Goal: Task Accomplishment & Management: Use online tool/utility

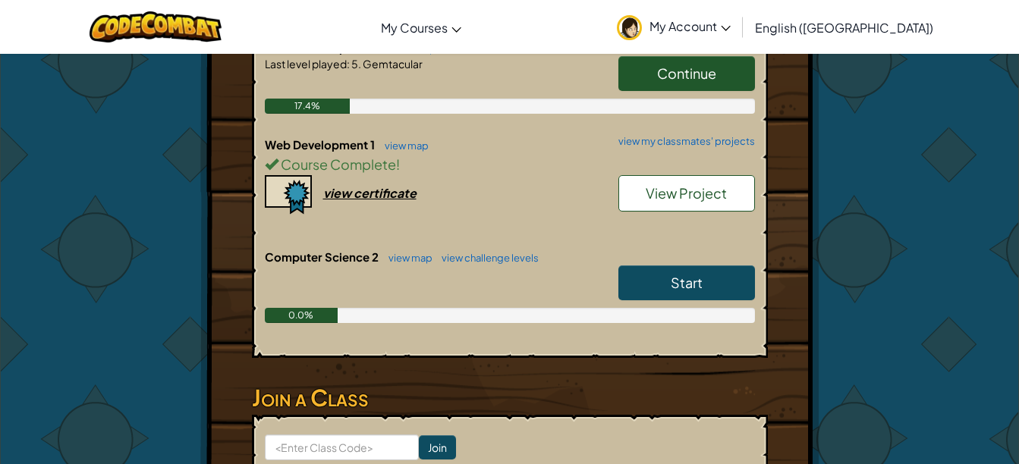
scroll to position [472, 0]
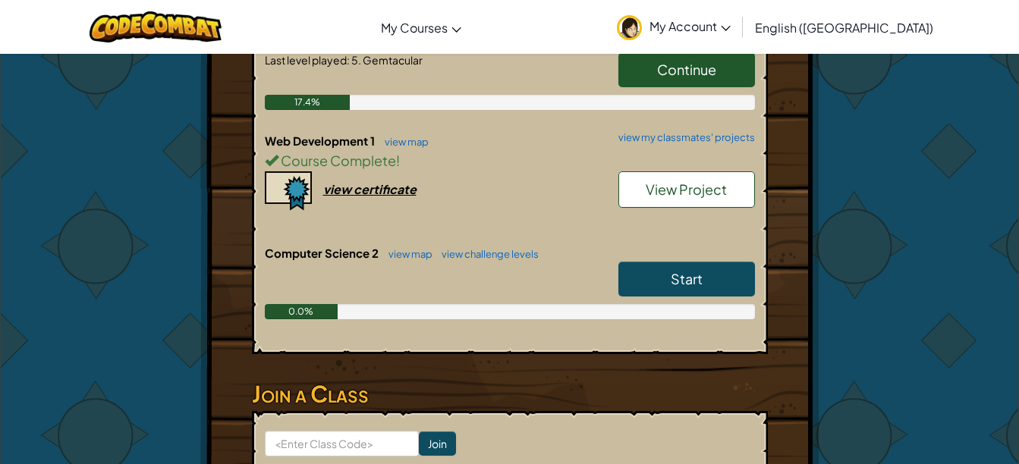
click at [710, 181] on span "View Project" at bounding box center [686, 189] width 81 height 17
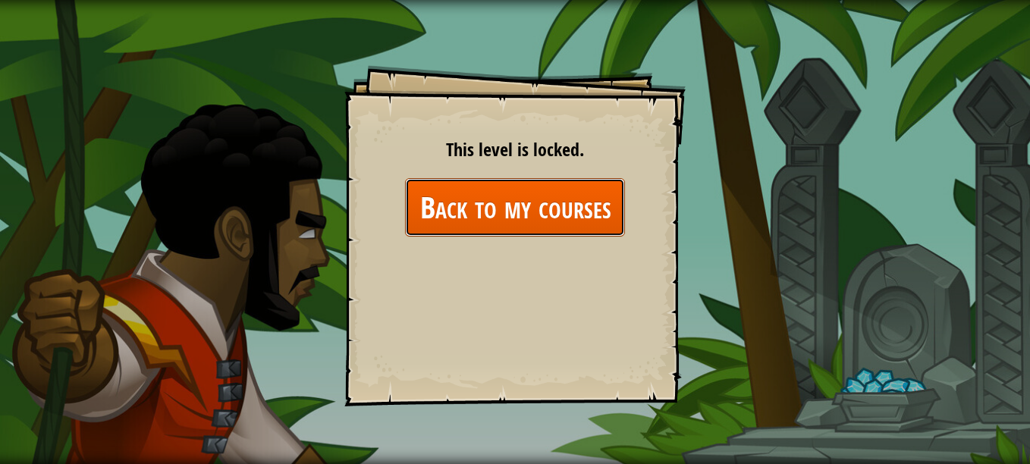
click at [536, 218] on link "Back to my courses" at bounding box center [515, 207] width 220 height 58
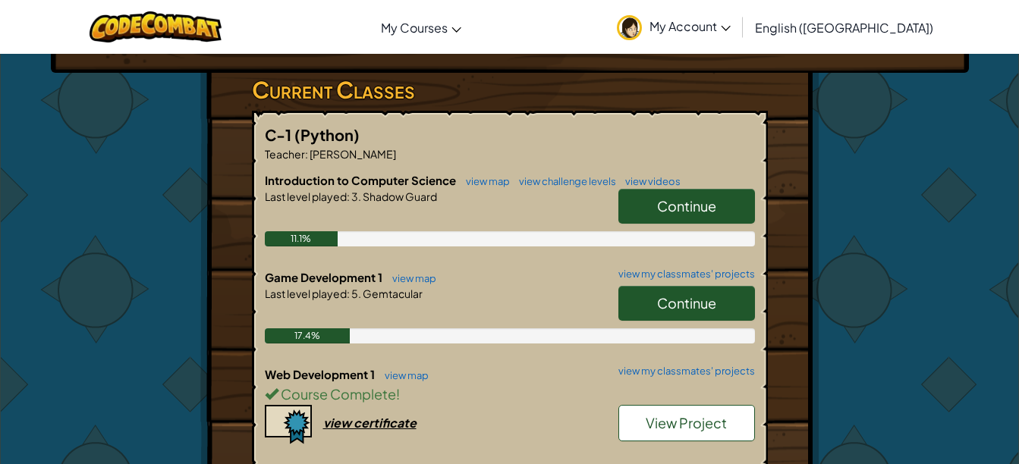
scroll to position [245, 0]
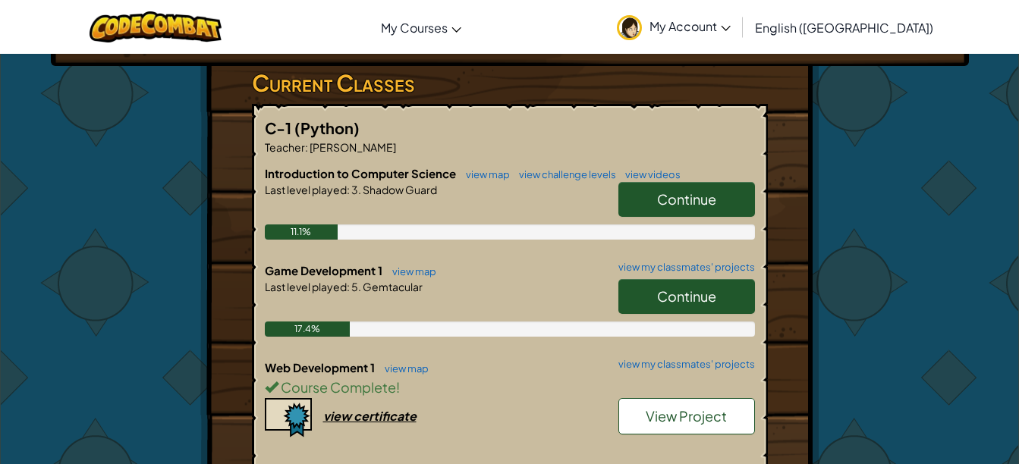
click at [715, 303] on span "Continue" at bounding box center [686, 296] width 59 height 17
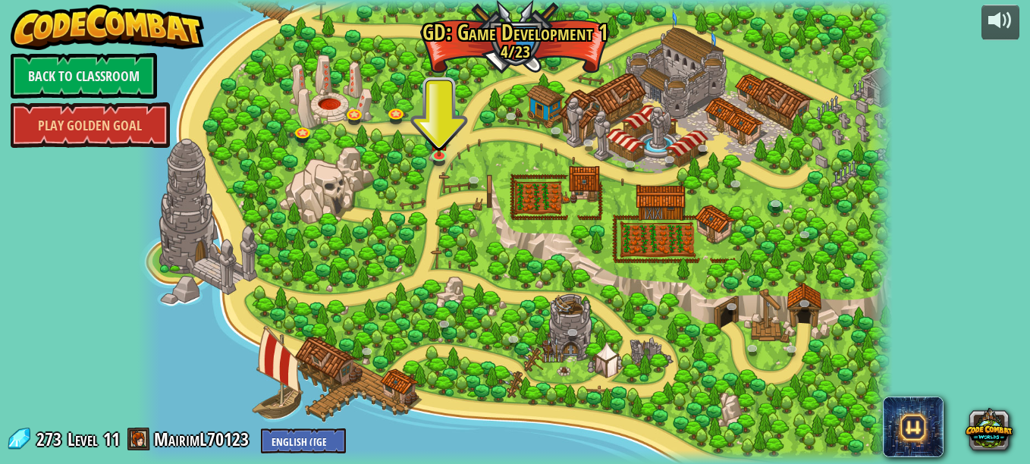
click at [467, 137] on div at bounding box center [515, 232] width 756 height 464
click at [441, 162] on link at bounding box center [441, 156] width 30 height 30
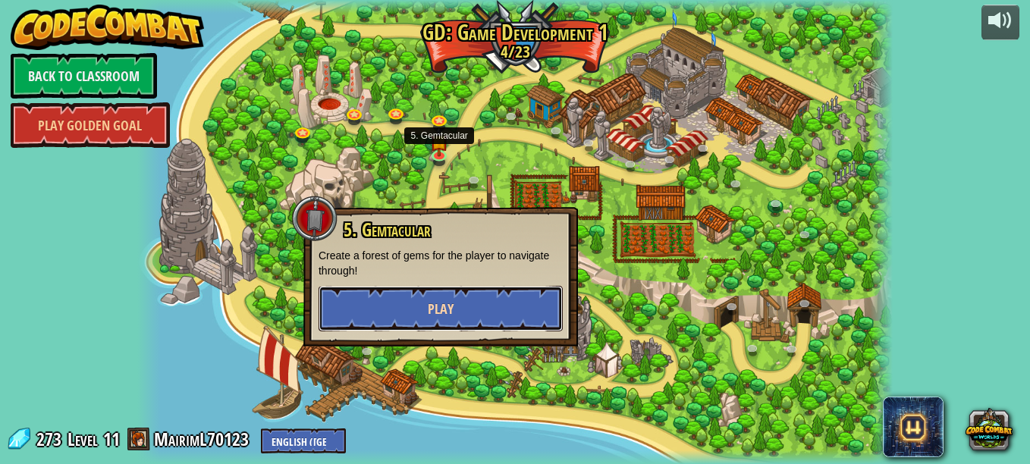
click at [371, 325] on button "Play" at bounding box center [441, 309] width 244 height 46
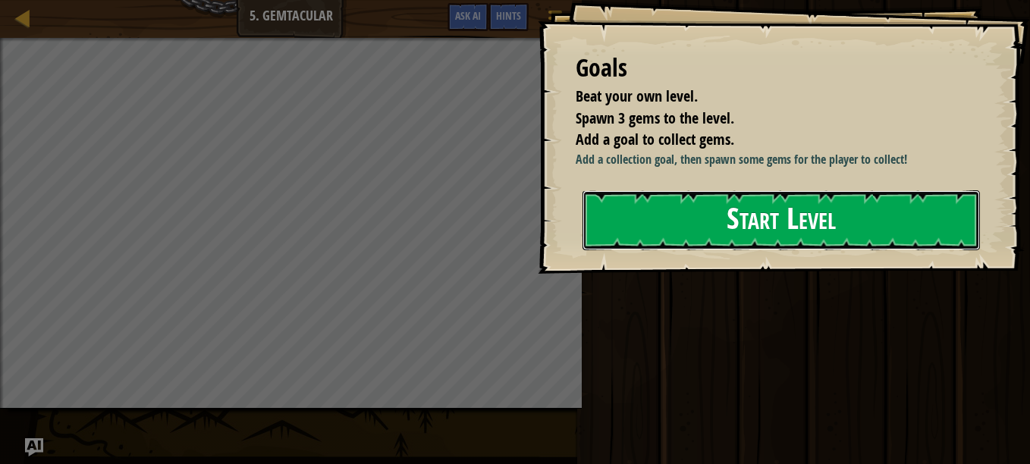
click at [736, 250] on button "Start Level" at bounding box center [782, 220] width 398 height 60
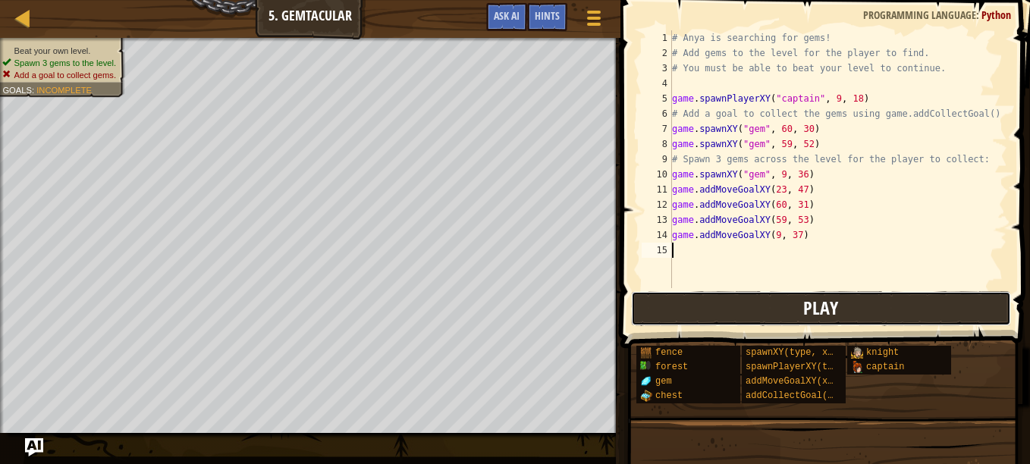
click at [797, 301] on button "Play" at bounding box center [821, 308] width 380 height 35
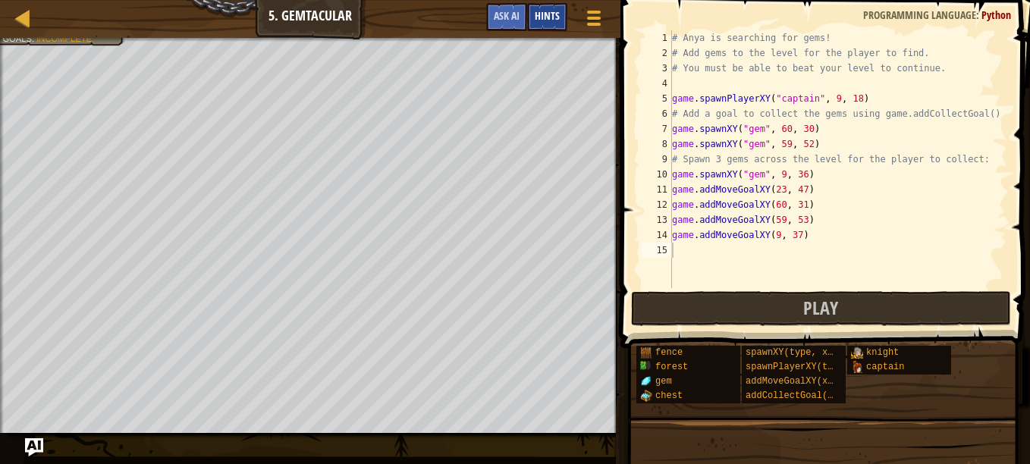
click at [555, 14] on span "Hints" at bounding box center [547, 15] width 25 height 14
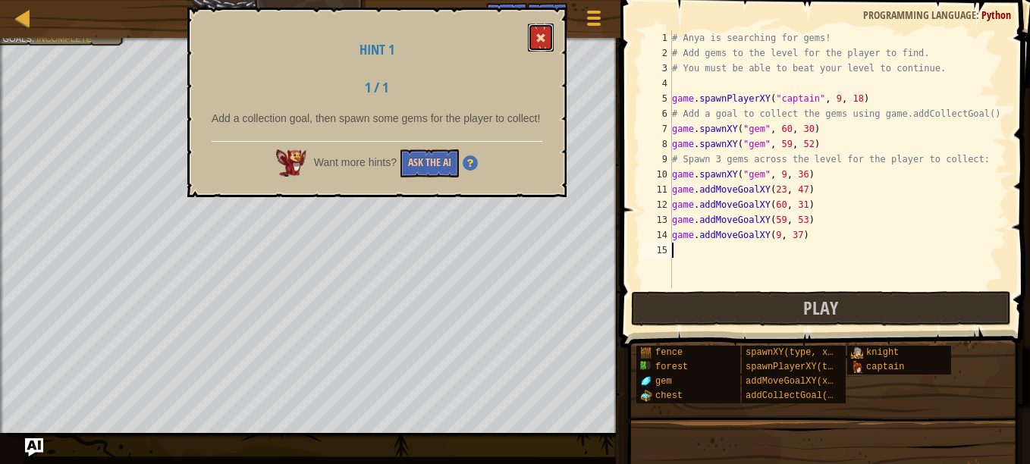
click at [539, 39] on span at bounding box center [541, 38] width 11 height 11
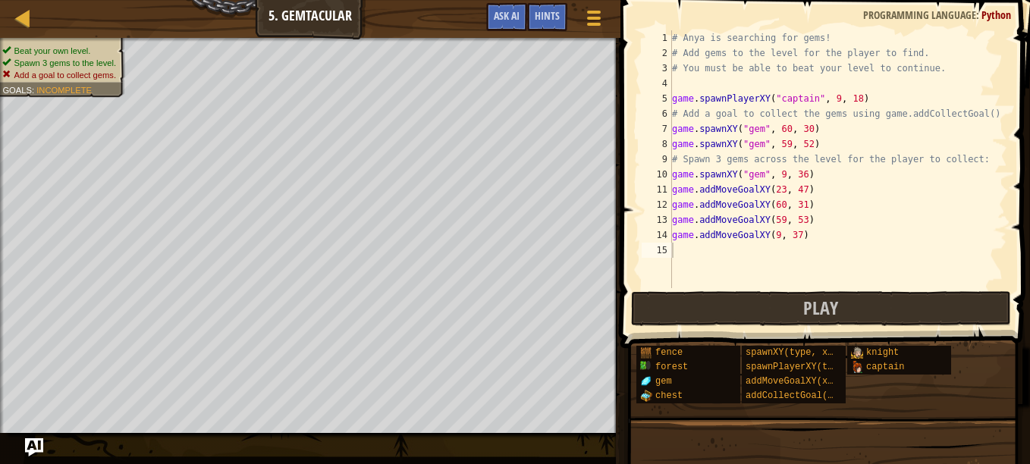
click at [73, 45] on div "Beat your own level. Spawn 3 gems to the level. Add a goal to collect gems. Goa…" at bounding box center [60, 63] width 117 height 36
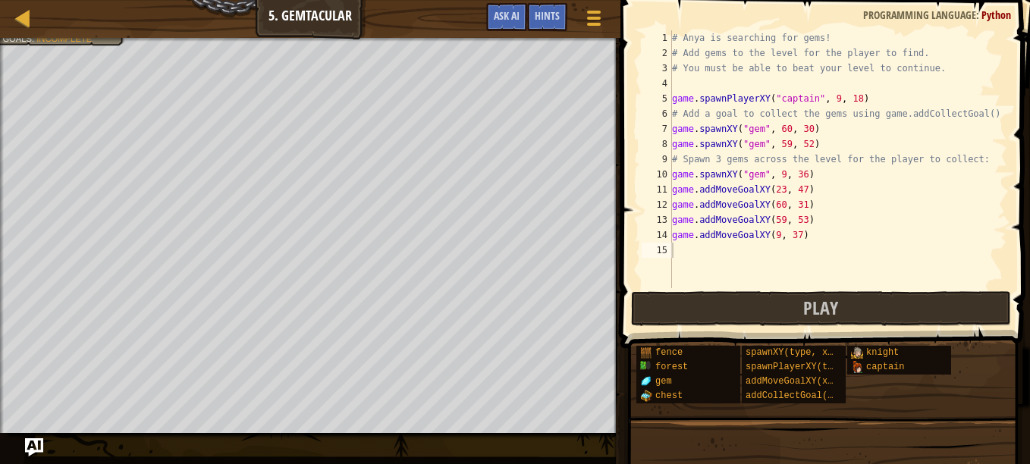
click at [63, 39] on div at bounding box center [310, 40] width 621 height 4
click at [108, 40] on div at bounding box center [310, 40] width 621 height 4
click at [24, 35] on div "Map Game Development 1 5. Gemtacular Game Menu Done Hints Ask AI" at bounding box center [310, 19] width 621 height 38
click at [780, 231] on div "# Anya is searching for gems! # Add gems to the level for the player to find. #…" at bounding box center [838, 174] width 338 height 288
click at [810, 227] on div "# Anya is searching for gems! # Add gems to the level for the player to find. #…" at bounding box center [838, 174] width 338 height 288
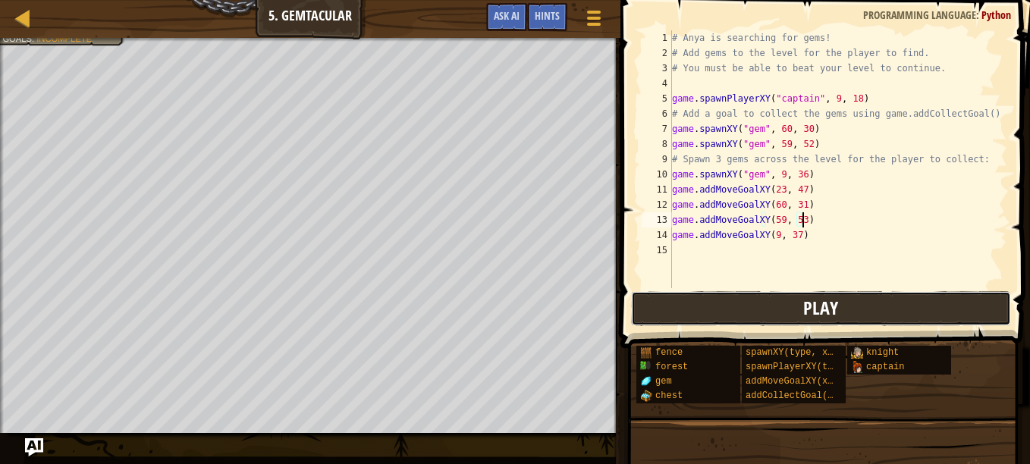
click at [662, 303] on button "Play" at bounding box center [821, 308] width 380 height 35
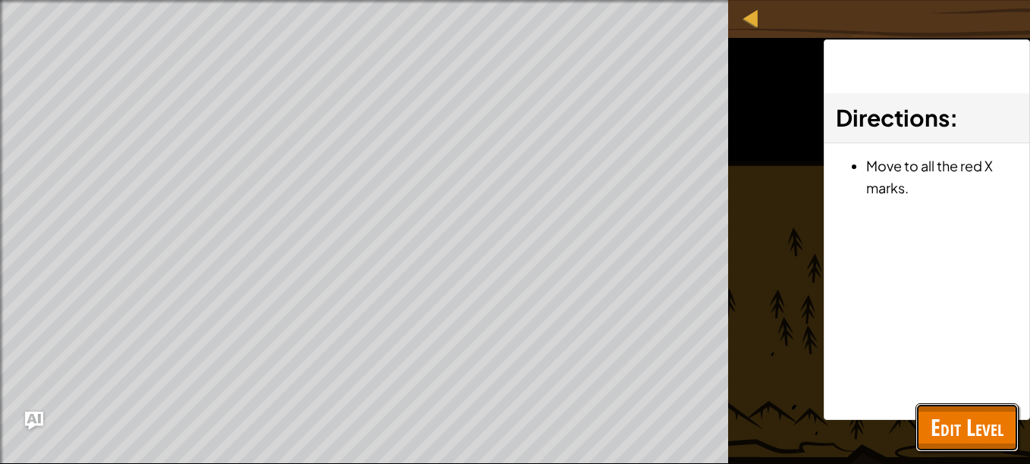
click at [945, 424] on span "Edit Level" at bounding box center [967, 427] width 73 height 31
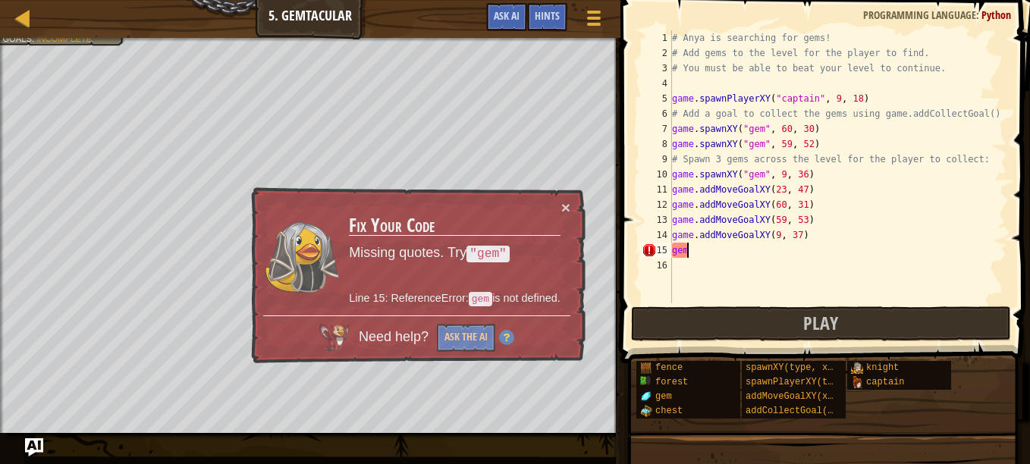
click at [698, 255] on div "# Anya is searching for gems! # Add gems to the level for the player to find. #…" at bounding box center [838, 181] width 338 height 303
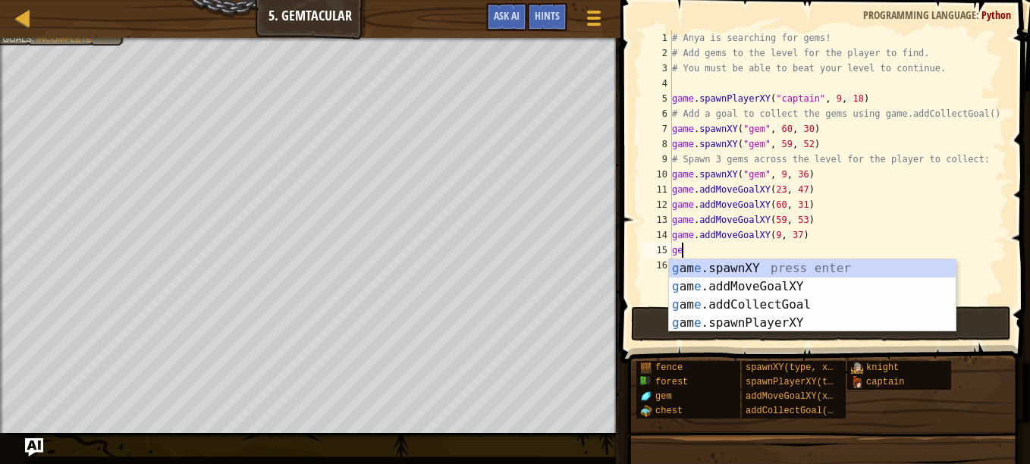
type textarea "g"
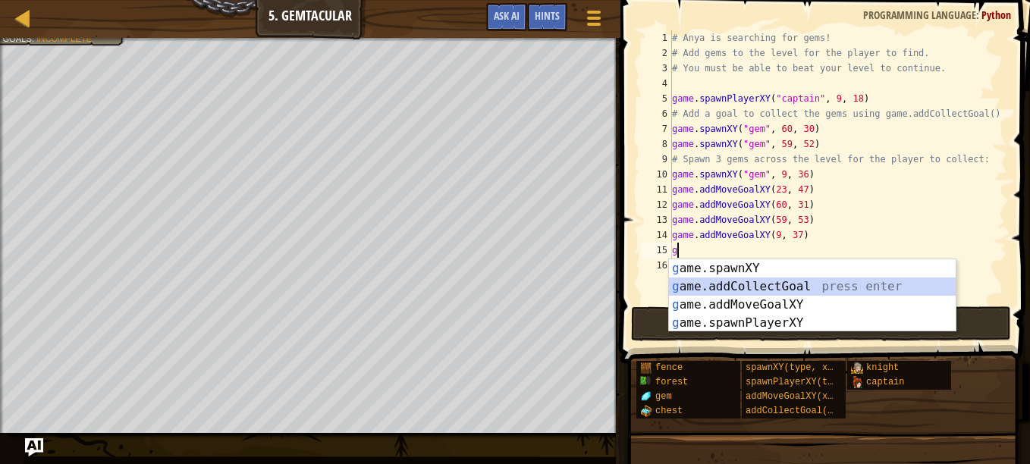
click at [753, 284] on div "g ame.spawnXY press enter g ame.addCollectGoal press enter g ame.addMoveGoalXY …" at bounding box center [812, 313] width 287 height 109
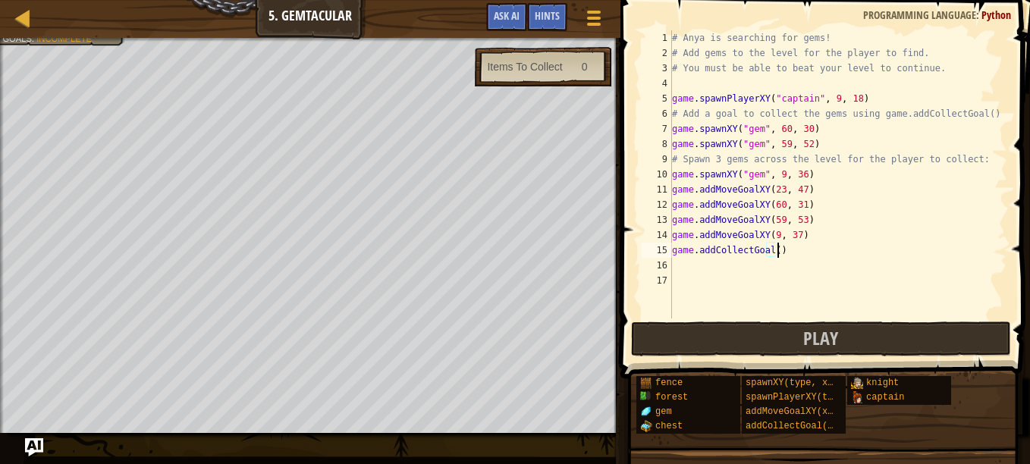
click at [775, 251] on div "# Anya is searching for gems! # Add gems to the level for the player to find. #…" at bounding box center [838, 189] width 338 height 319
click at [765, 247] on div "# Anya is searching for gems! # Add gems to the level for the player to find. #…" at bounding box center [838, 189] width 338 height 319
click at [769, 248] on div "# Anya is searching for gems! # Add gems to the level for the player to find. #…" at bounding box center [838, 189] width 338 height 319
click at [770, 247] on div "# Anya is searching for gems! # Add gems to the level for the player to find. #…" at bounding box center [838, 189] width 338 height 319
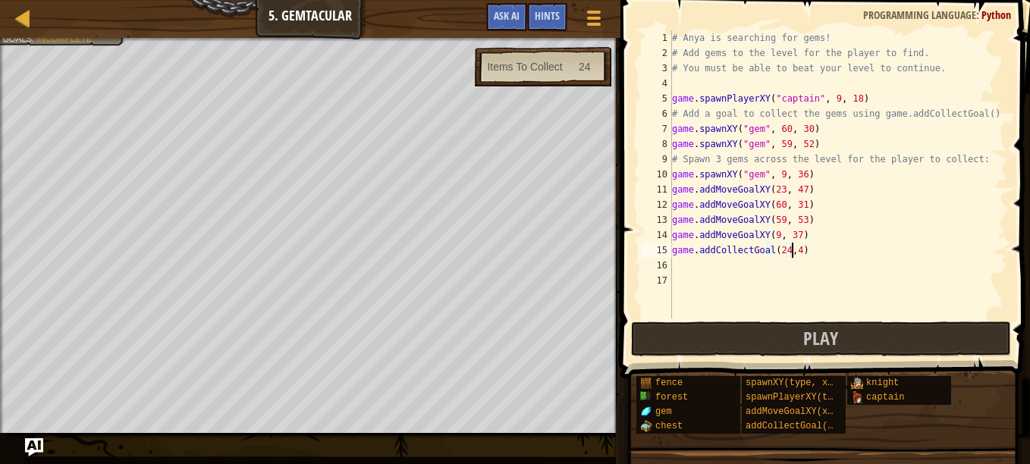
type textarea "game.addCollectGoal(24,47)"
click at [865, 250] on div "# Anya is searching for gems! # Add gems to the level for the player to find. #…" at bounding box center [838, 189] width 338 height 319
click at [827, 263] on div "# Anya is searching for gems! # Add gems to the level for the player to find. #…" at bounding box center [838, 189] width 338 height 319
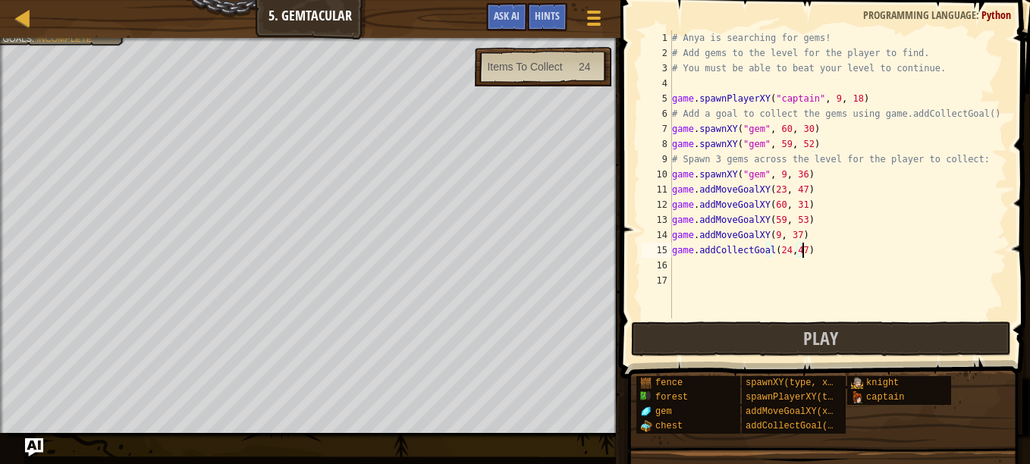
click at [803, 247] on div "# Anya is searching for gems! # Add gems to the level for the player to find. #…" at bounding box center [838, 189] width 338 height 319
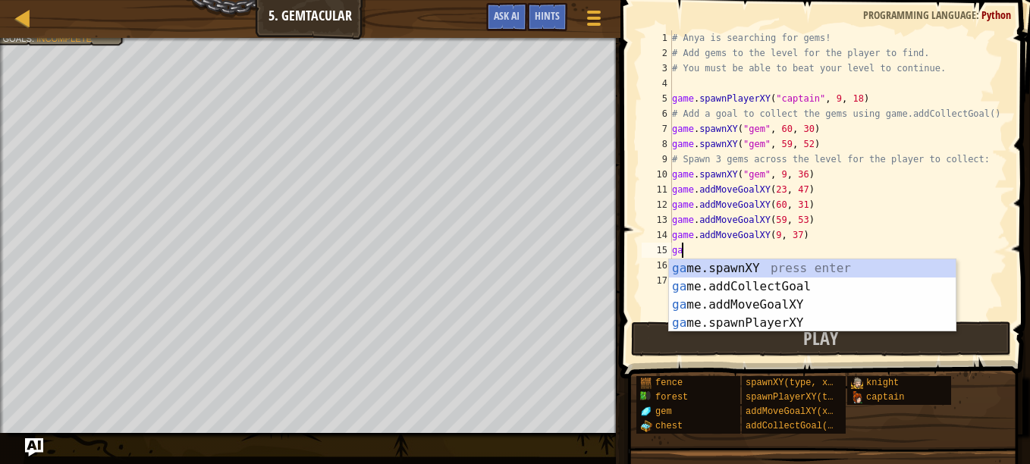
type textarea "g"
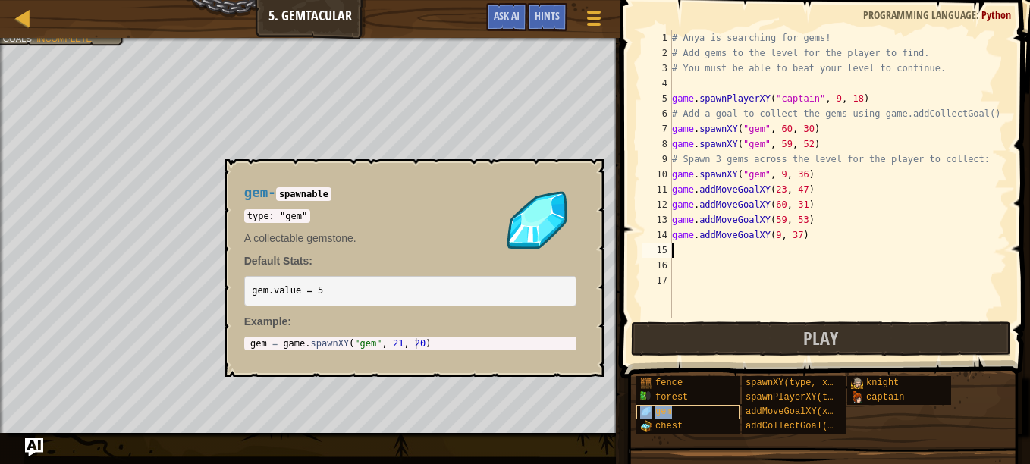
click at [676, 408] on div "gem" at bounding box center [688, 412] width 103 height 14
click at [678, 250] on div "# Anya is searching for gems! # Add gems to the level for the player to find. #…" at bounding box center [838, 189] width 338 height 319
type textarea "s"
type textarea "g"
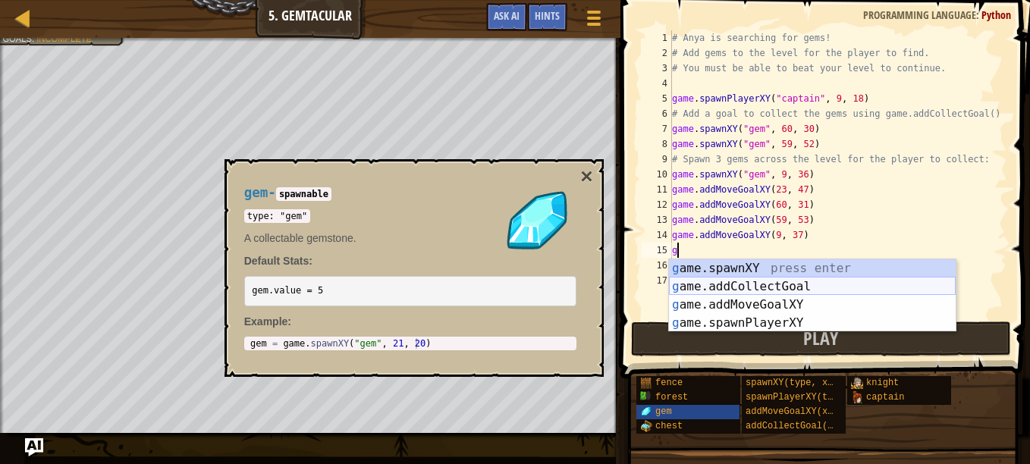
click at [773, 290] on div "g ame.spawnXY press enter g ame.addCollectGoal press enter g ame.addMoveGoalXY …" at bounding box center [812, 313] width 287 height 109
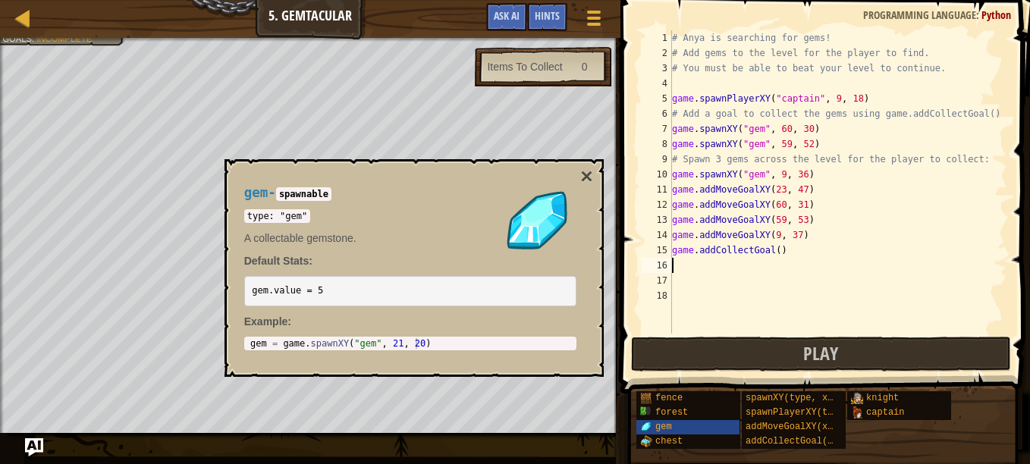
click at [775, 251] on div "# Anya is searching for gems! # Add gems to the level for the player to find. #…" at bounding box center [838, 197] width 338 height 334
click at [586, 171] on button "×" at bounding box center [586, 176] width 12 height 21
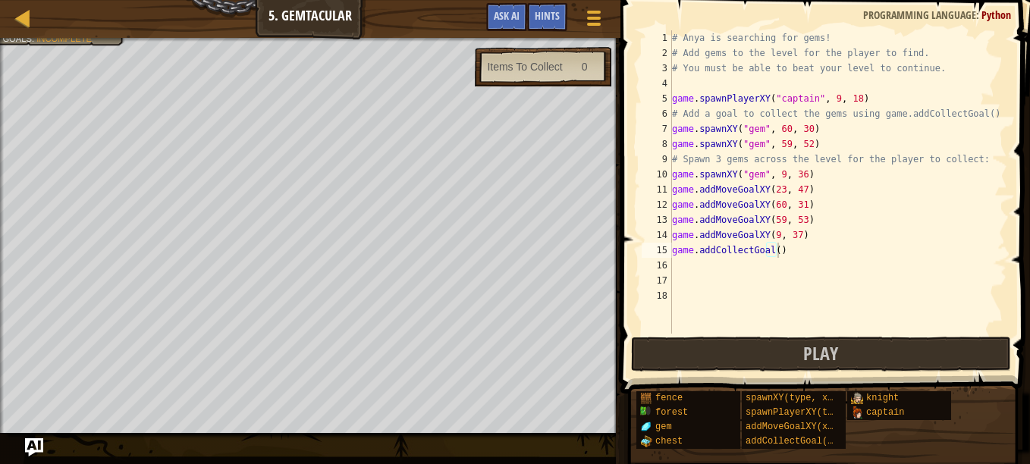
click at [772, 253] on div "# Anya is searching for gems! # Add gems to the level for the player to find. #…" at bounding box center [838, 197] width 338 height 334
click at [794, 346] on button "Play" at bounding box center [821, 354] width 380 height 35
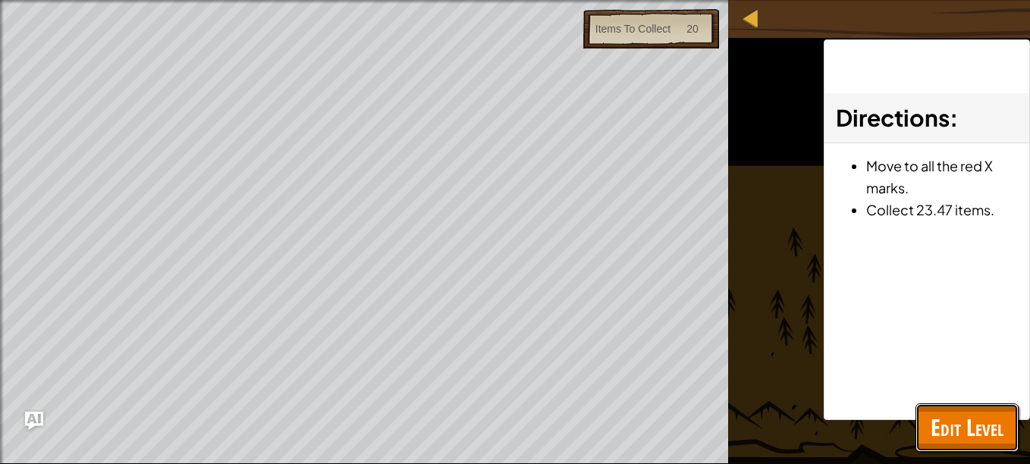
click at [999, 422] on span "Edit Level" at bounding box center [967, 427] width 73 height 31
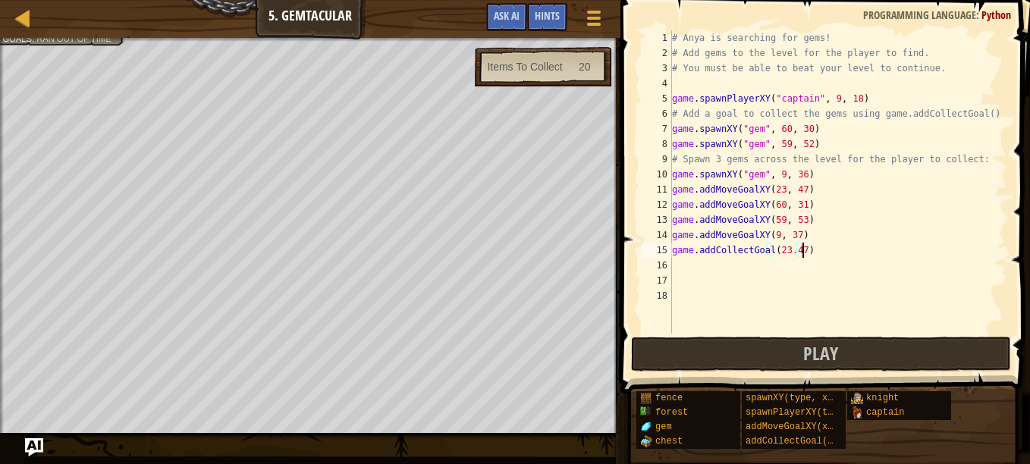
click at [816, 256] on div "# Anya is searching for gems! # Add gems to the level for the player to find. #…" at bounding box center [838, 197] width 338 height 334
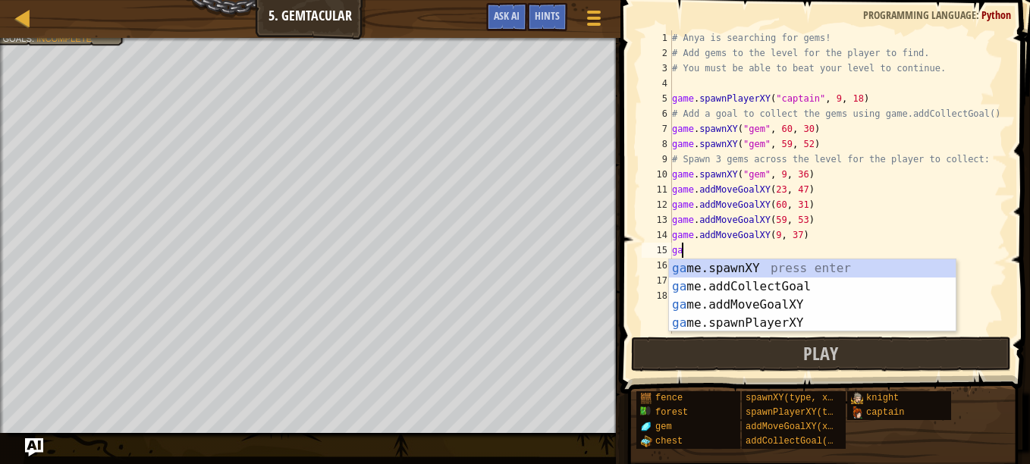
scroll to position [7, 0]
type textarea "g"
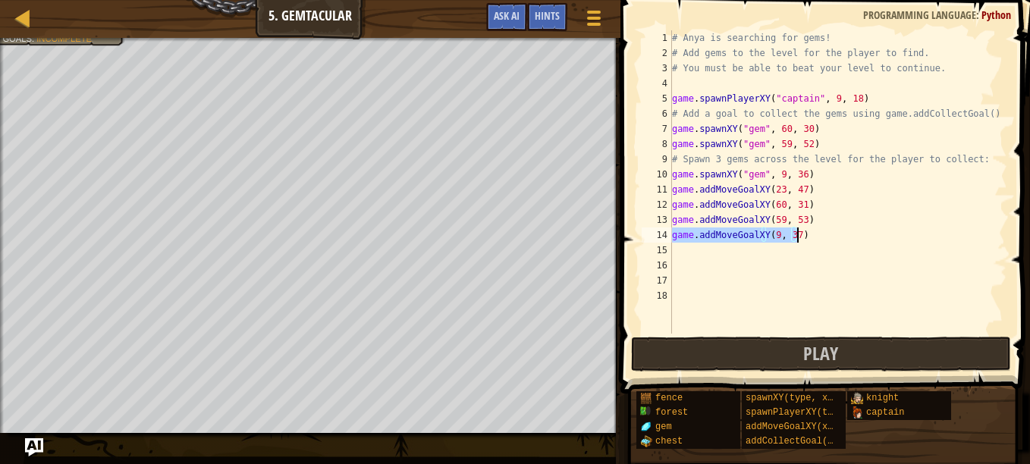
drag, startPoint x: 673, startPoint y: 231, endPoint x: 837, endPoint y: 237, distance: 164.0
click at [837, 237] on div "# Anya is searching for gems! # Add gems to the level for the player to find. #…" at bounding box center [838, 197] width 338 height 334
type textarea "game.addMoveGoalXY(9, 37)"
click at [685, 257] on div "# Anya is searching for gems! # Add gems to the level for the player to find. #…" at bounding box center [838, 197] width 338 height 334
paste textarea "game.addMoveGoalXY(9, 37)"
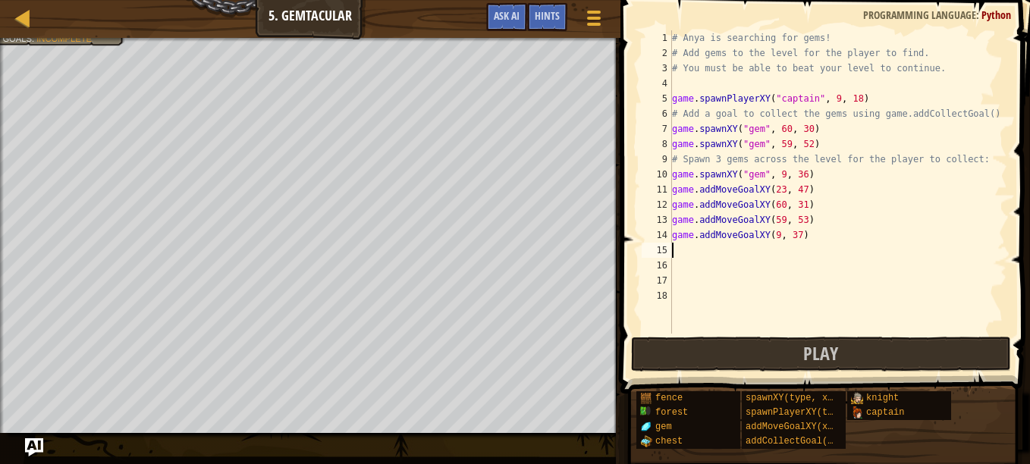
type textarea "game.addMoveGoalXY(9, 37)"
click at [737, 281] on div "# Anya is searching for gems! # Add gems to the level for the player to find. #…" at bounding box center [838, 197] width 338 height 334
click at [700, 263] on div "# Anya is searching for gems! # Add gems to the level for the player to find. #…" at bounding box center [838, 197] width 338 height 334
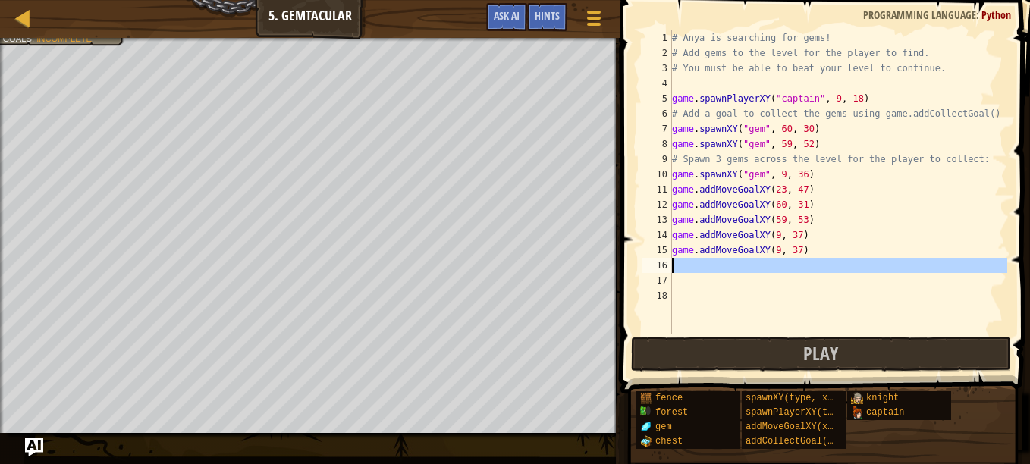
click at [700, 263] on div "# Anya is searching for gems! # Add gems to the level for the player to find. #…" at bounding box center [838, 197] width 338 height 334
paste textarea "game.addMoveGoalXY(9, 37)"
type textarea "game.addMoveGoalXY(9, 37)"
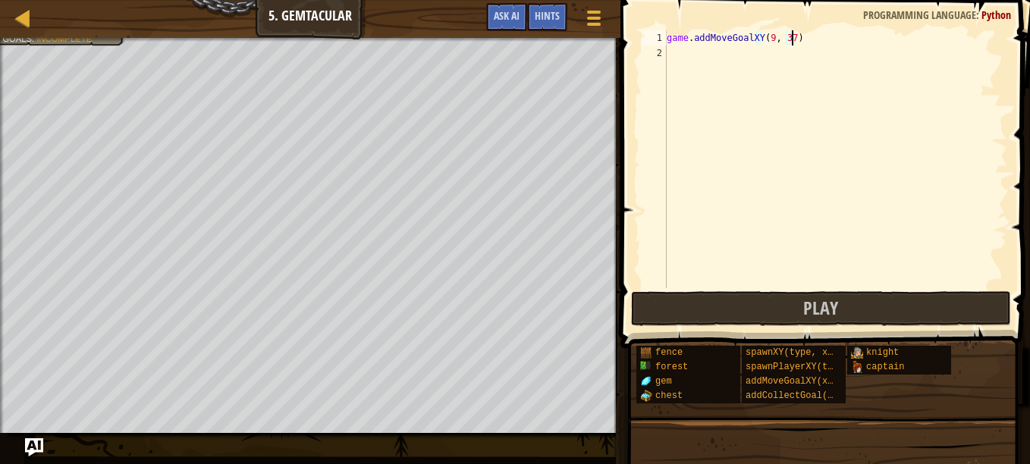
click at [700, 263] on div "game . addMoveGoalXY ( 9 , 37 )" at bounding box center [836, 174] width 344 height 288
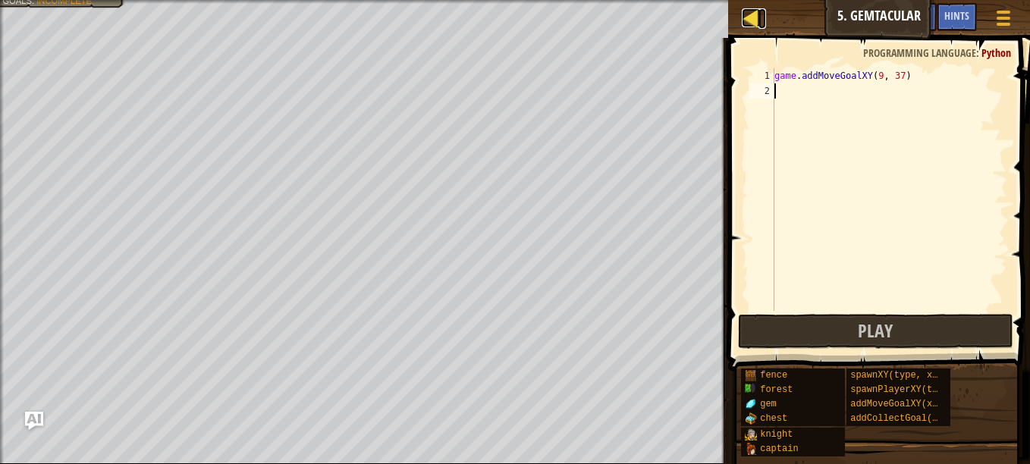
click at [753, 17] on div at bounding box center [751, 17] width 19 height 19
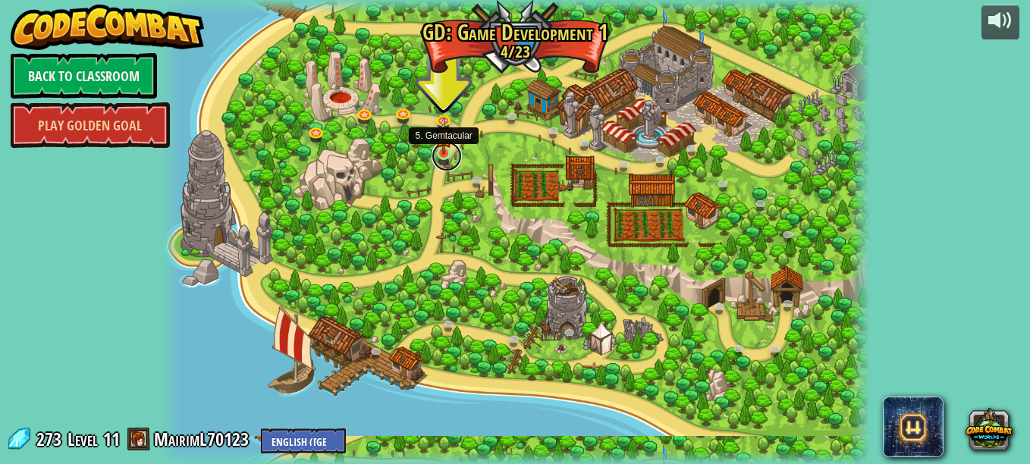
click at [447, 158] on link at bounding box center [447, 156] width 30 height 30
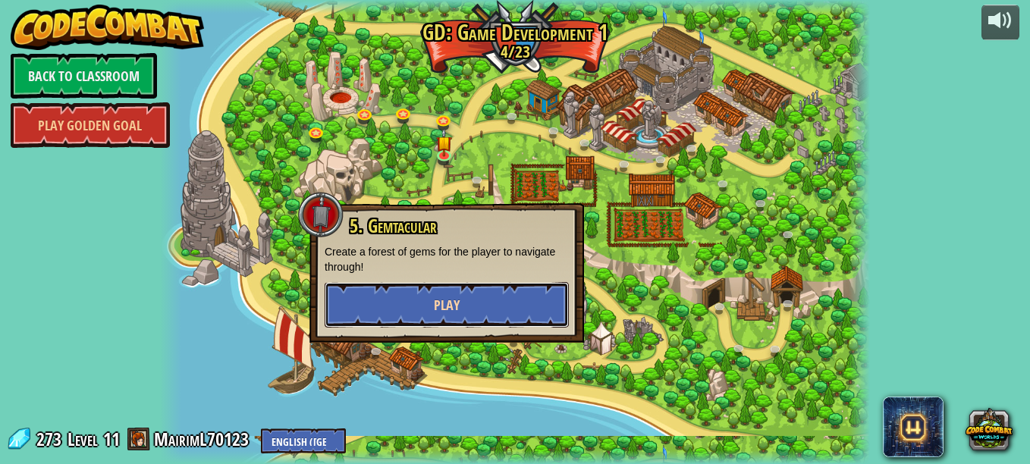
click at [397, 319] on button "Play" at bounding box center [447, 305] width 244 height 46
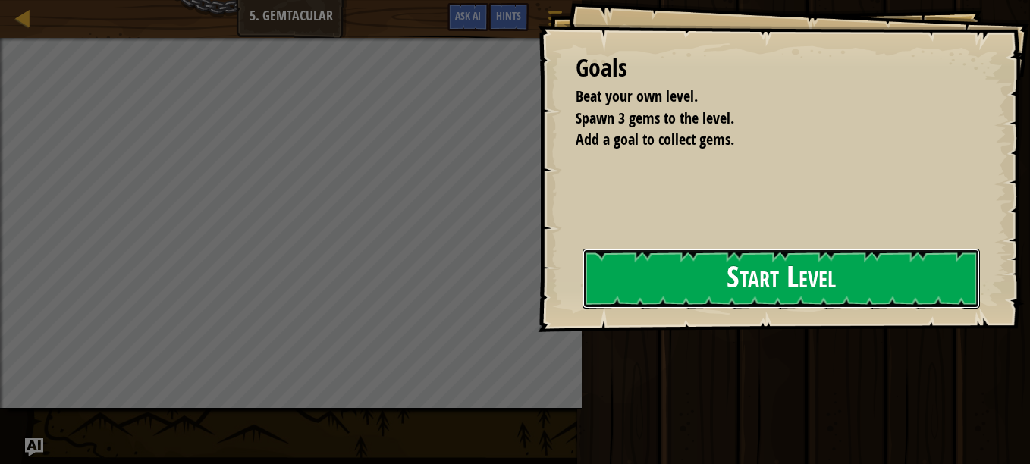
click at [725, 284] on button "Start Level" at bounding box center [782, 279] width 398 height 60
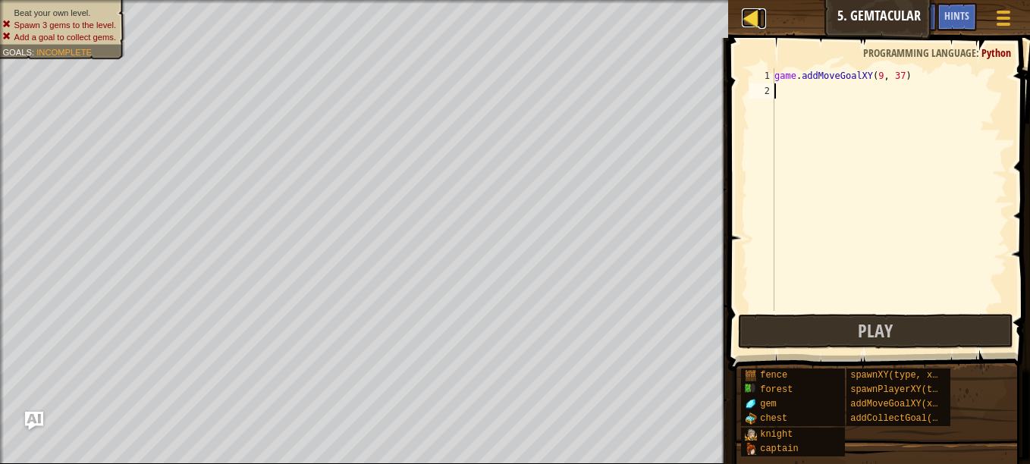
click at [763, 14] on link "Map" at bounding box center [763, 18] width 8 height 20
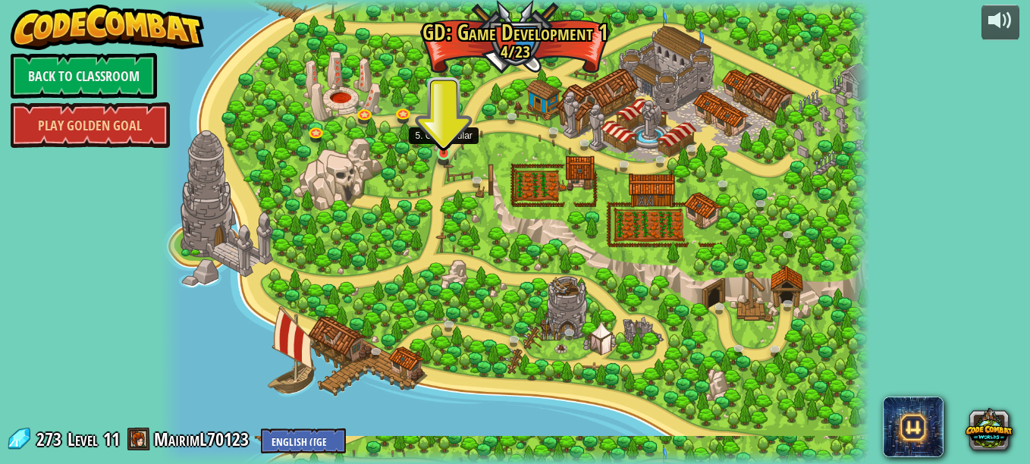
click at [442, 142] on img at bounding box center [443, 136] width 17 height 38
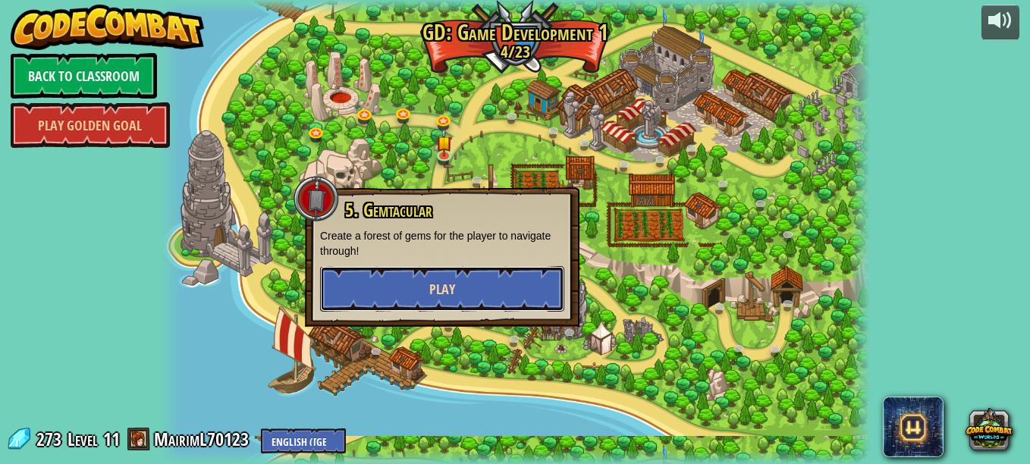
click at [382, 300] on button "Play" at bounding box center [442, 289] width 244 height 46
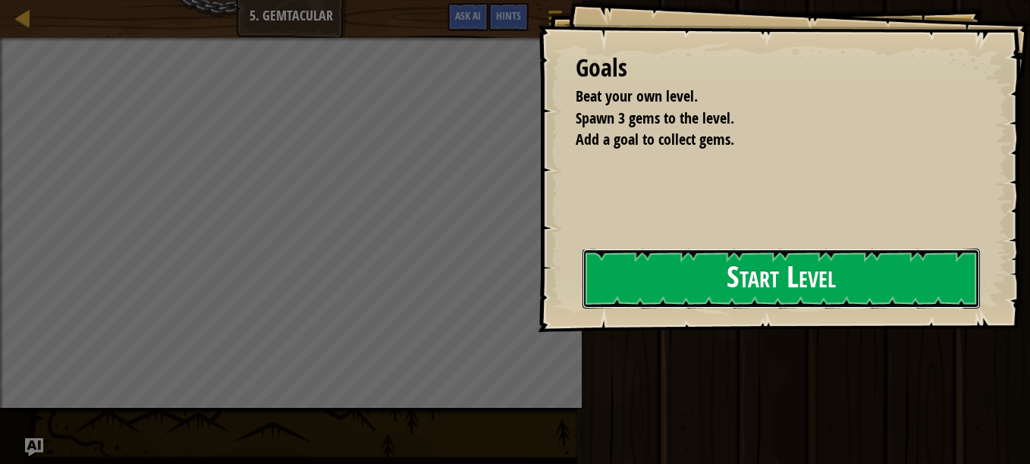
click at [795, 264] on button "Start Level" at bounding box center [782, 279] width 398 height 60
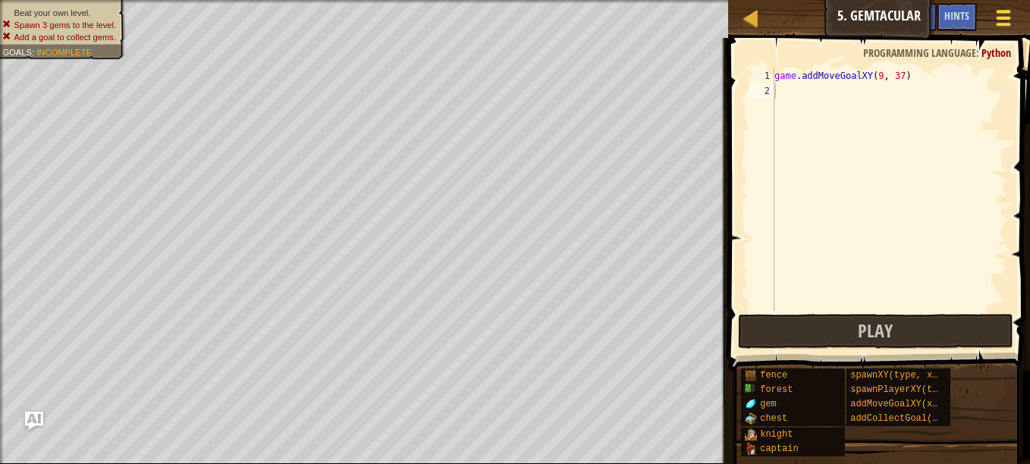
click at [995, 14] on div at bounding box center [1003, 18] width 20 height 22
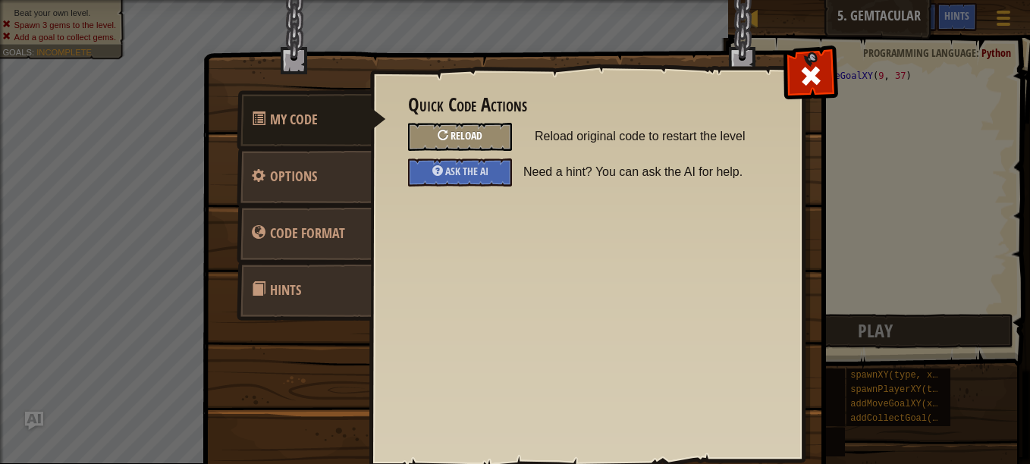
click at [444, 137] on div "Reload" at bounding box center [460, 137] width 104 height 28
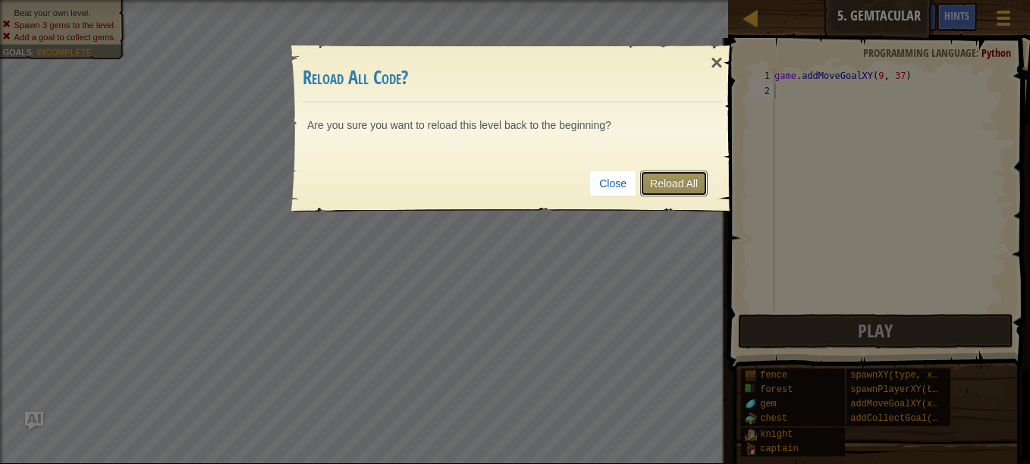
click at [669, 181] on link "Reload All" at bounding box center [674, 184] width 68 height 26
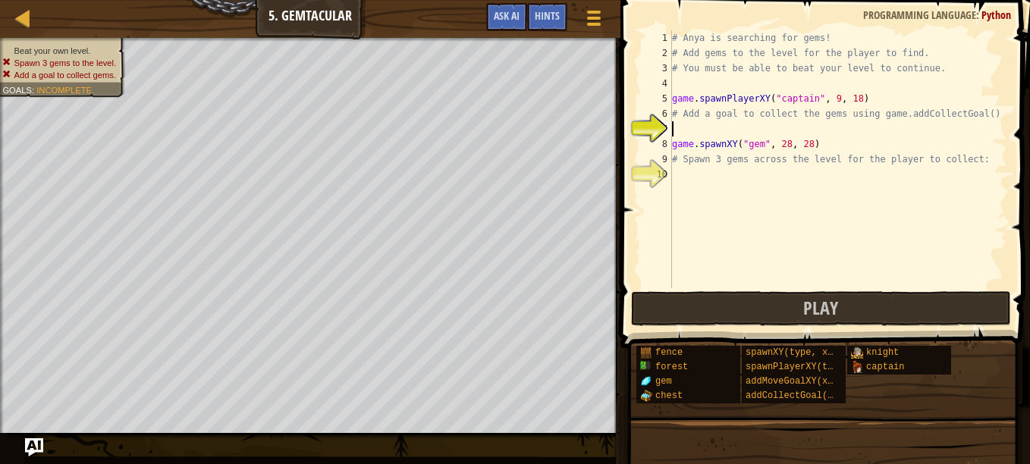
click at [738, 130] on div "# Anya is searching for gems! # Add gems to the level for the player to find. #…" at bounding box center [838, 174] width 338 height 288
click at [740, 133] on div "# Anya is searching for gems! # Add gems to the level for the player to find. #…" at bounding box center [838, 174] width 338 height 288
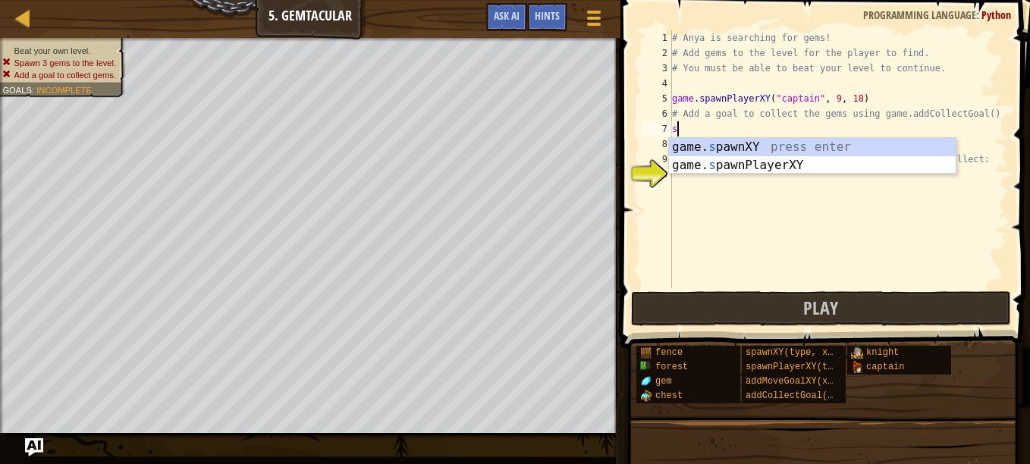
scroll to position [7, 0]
click at [749, 166] on div "game. s pawnXY press enter game. s pawnPlayerXY press enter" at bounding box center [812, 174] width 287 height 73
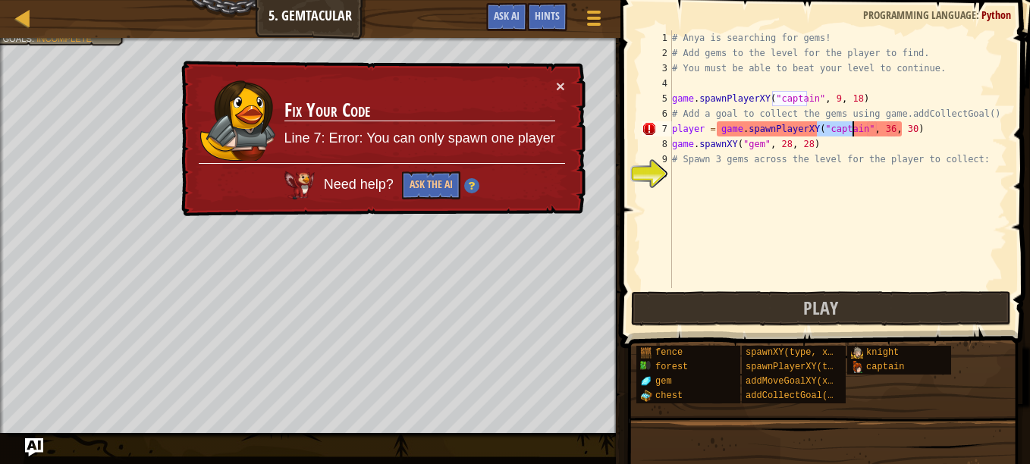
click at [552, 81] on td "Fix Your Code Line 7: Error: You can only spawn one player" at bounding box center [420, 120] width 272 height 85
click at [563, 86] on button "×" at bounding box center [560, 86] width 9 height 16
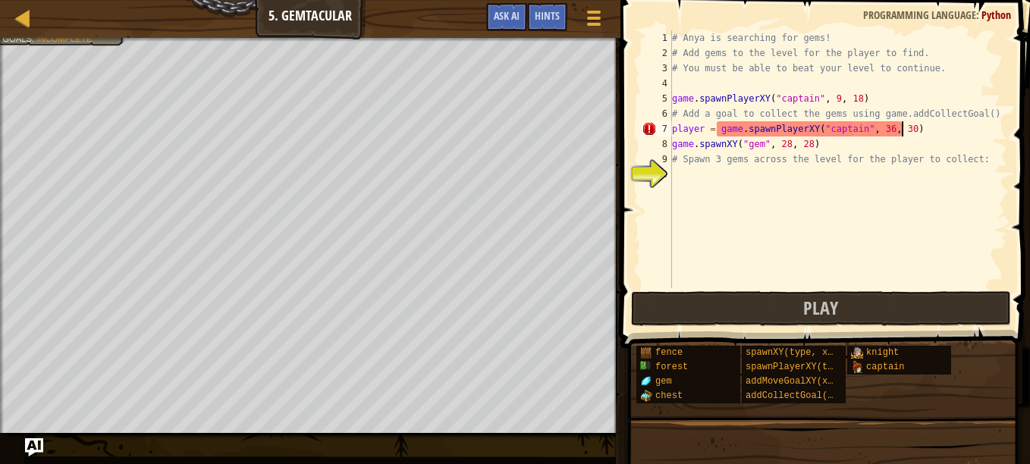
click at [939, 132] on div "# Anya is searching for gems! # Add gems to the level for the player to find. #…" at bounding box center [838, 174] width 338 height 288
click at [958, 137] on div "# Anya is searching for gems! # Add gems to the level for the player to find. #…" at bounding box center [838, 174] width 338 height 288
click at [1018, 127] on span at bounding box center [827, 152] width 422 height 393
click at [1011, 127] on span at bounding box center [827, 152] width 422 height 393
click at [984, 132] on div "# Anya is searching for gems! # Add gems to the level for the player to find. #…" at bounding box center [838, 174] width 338 height 288
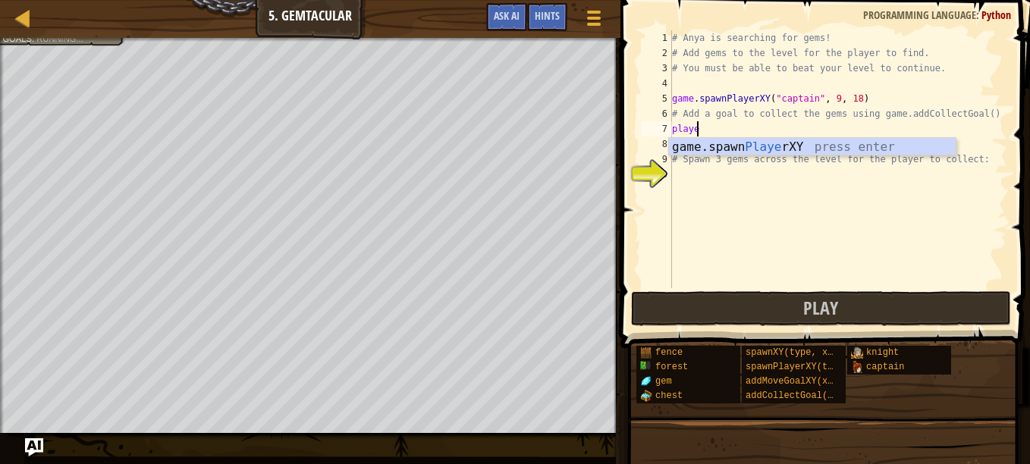
type textarea "p"
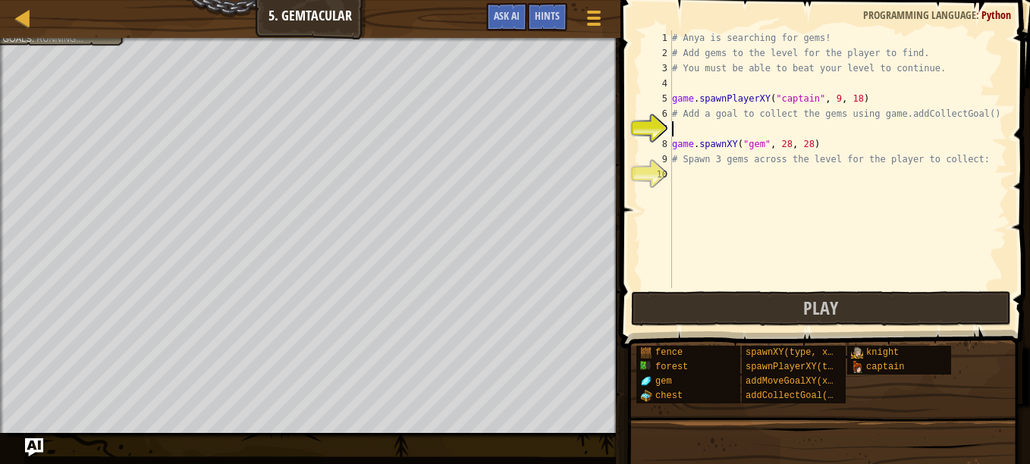
type textarea "# Add a goal to collect the gems using game.addCollectGoal()"
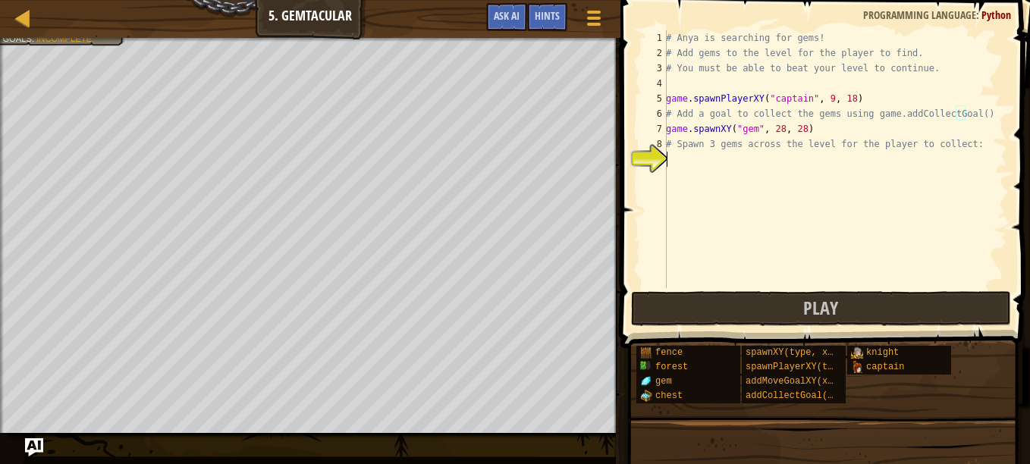
click at [689, 159] on div "# Anya is searching for gems! # Add gems to the level for the player to find. #…" at bounding box center [835, 174] width 344 height 288
click at [798, 123] on div "# Anya is searching for gems! # Add gems to the level for the player to find. #…" at bounding box center [835, 174] width 344 height 288
type textarea "game.spawnXY("gem", 28, 28)"
click at [596, 21] on div at bounding box center [593, 18] width 20 height 22
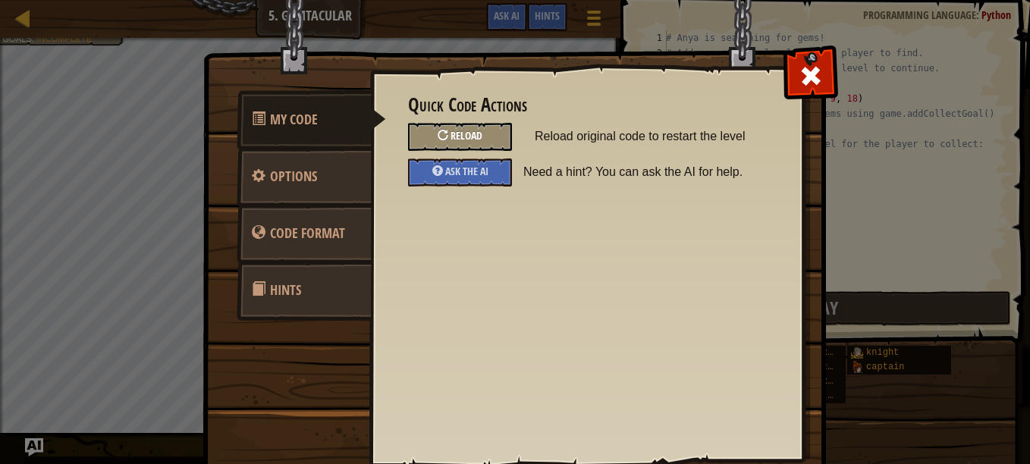
click at [453, 123] on div "Reload" at bounding box center [460, 137] width 104 height 28
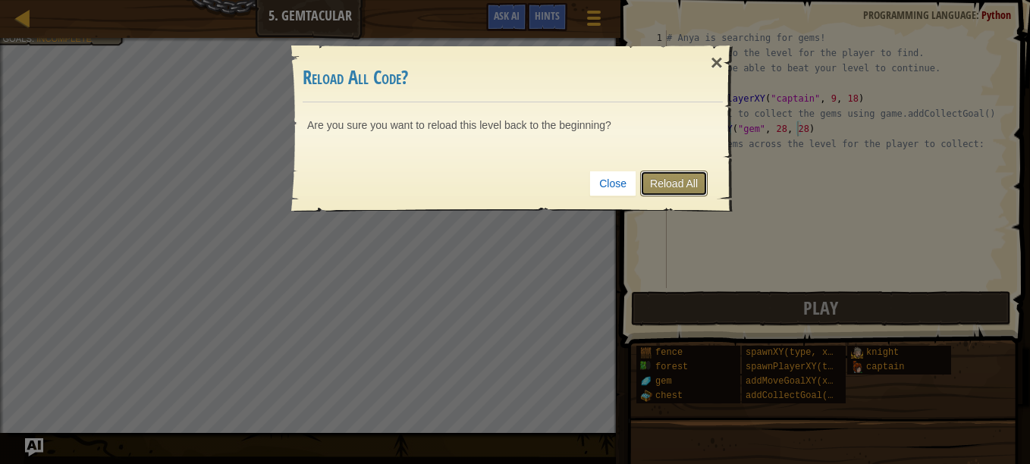
click at [675, 189] on link "Reload All" at bounding box center [674, 184] width 68 height 26
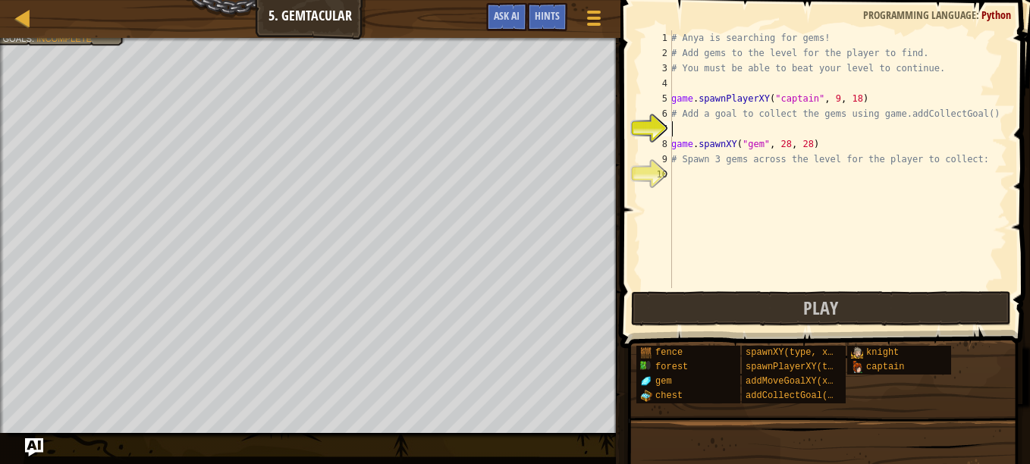
click at [708, 134] on div "# Anya is searching for gems! # Add gems to the level for the player to find. #…" at bounding box center [837, 174] width 339 height 288
type textarea "s"
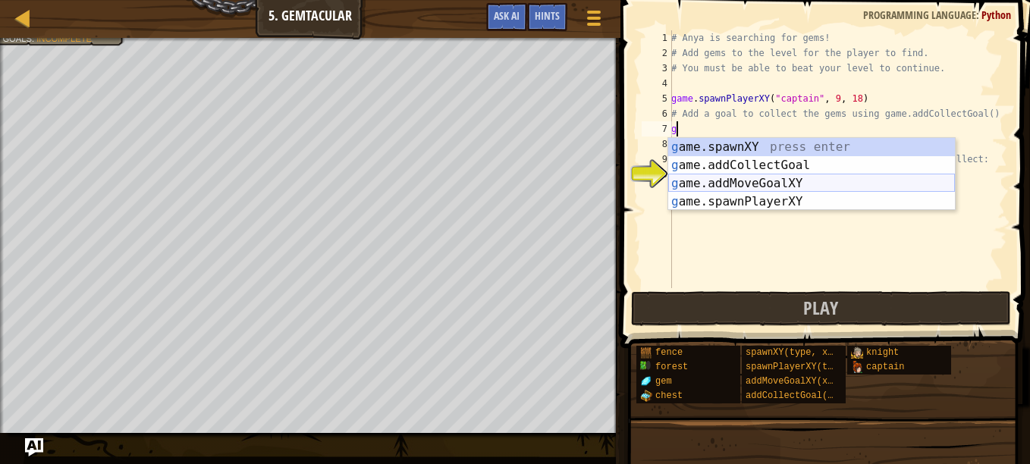
click at [796, 187] on div "g ame.spawnXY press enter g ame.addCollectGoal press enter g ame.addMoveGoalXY …" at bounding box center [811, 192] width 287 height 109
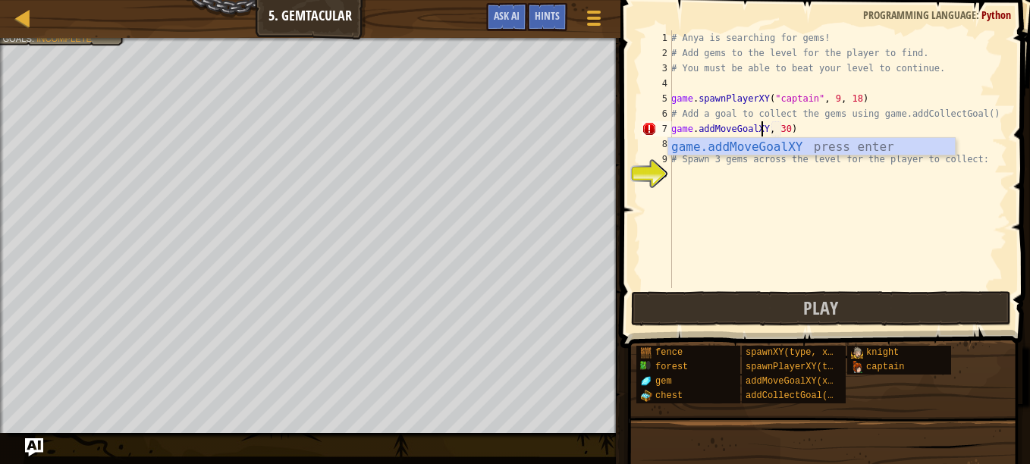
click at [867, 140] on div "game.addMoveGoalXY press enter" at bounding box center [811, 165] width 287 height 55
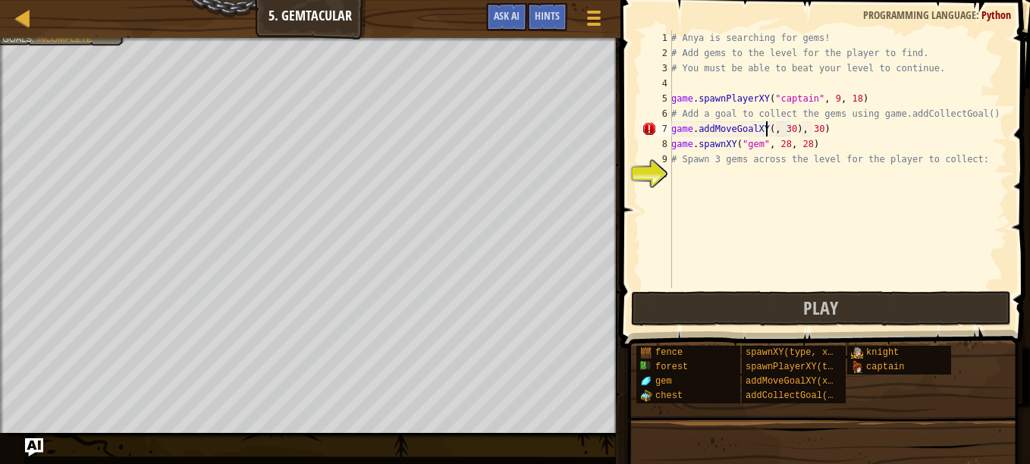
scroll to position [7, 8]
click at [795, 126] on div "# Anya is searching for gems! # Add gems to the level for the player to find. #…" at bounding box center [837, 174] width 339 height 288
click at [840, 128] on div "# Anya is searching for gems! # Add gems to the level for the player to find. #…" at bounding box center [837, 174] width 339 height 288
type textarea "game.addMoveGoalXY(28, 29)"
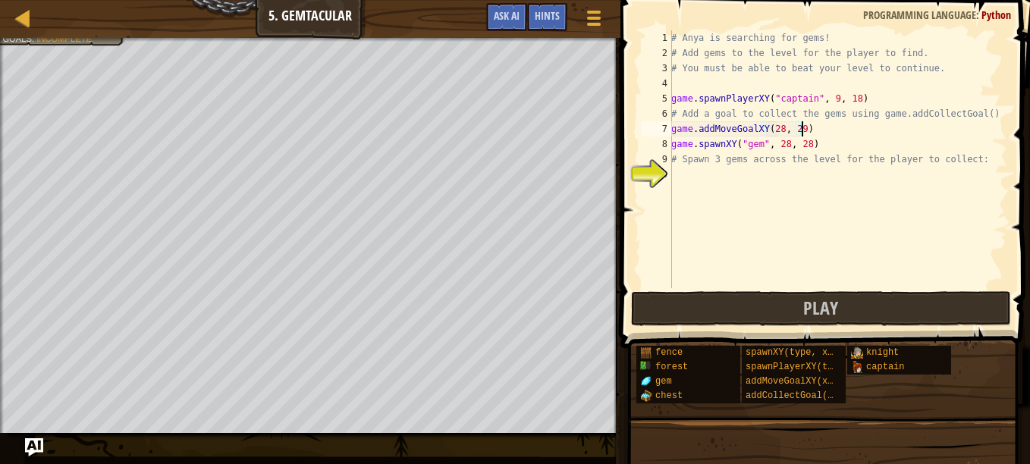
click at [744, 175] on div "# Anya is searching for gems! # Add gems to the level for the player to find. #…" at bounding box center [837, 174] width 339 height 288
type textarea "s"
type textarea "g"
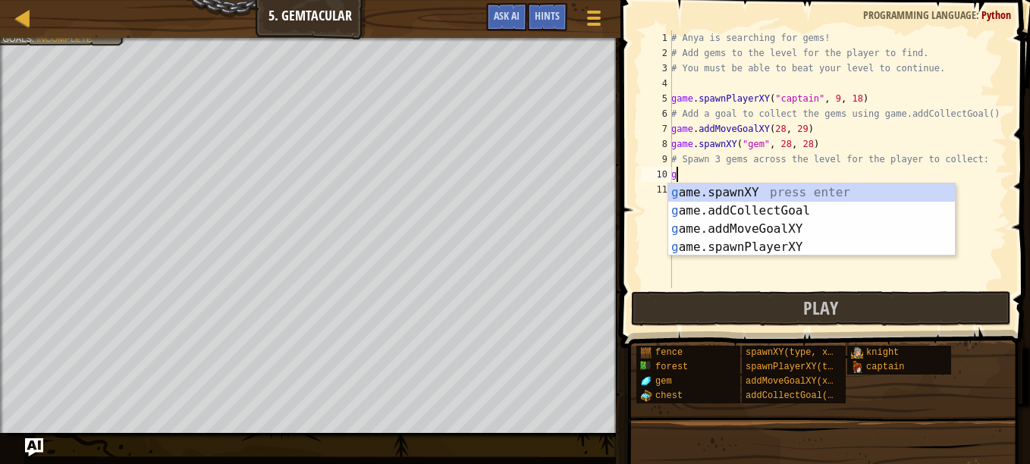
click at [859, 206] on div "g ame.spawnXY press enter g ame.addCollectGoal press enter g ame.addMoveGoalXY …" at bounding box center [811, 238] width 287 height 109
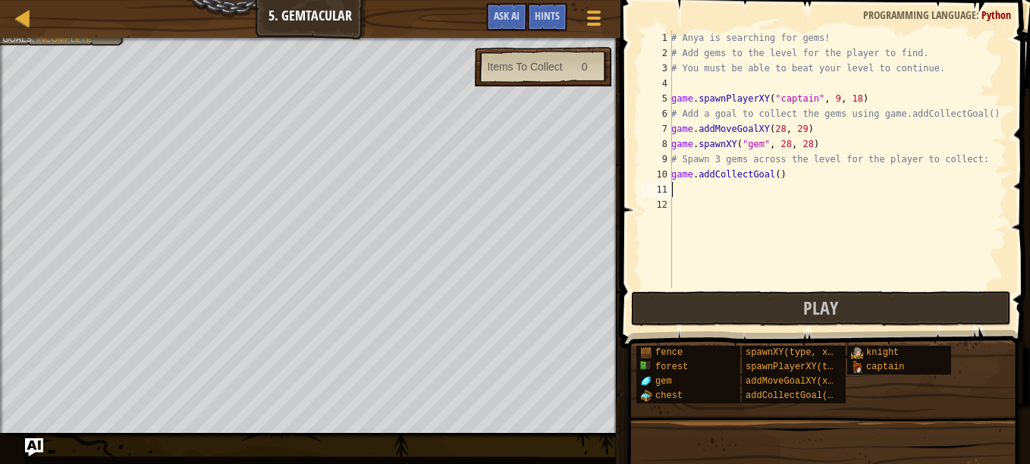
click at [769, 178] on div "# Anya is searching for gems! # Add gems to the level for the player to find. #…" at bounding box center [837, 174] width 339 height 288
type textarea "game.addCollectGoal(58,52)"
click at [791, 196] on div "# Anya is searching for gems! # Add gems to the level for the player to find. #…" at bounding box center [837, 174] width 339 height 288
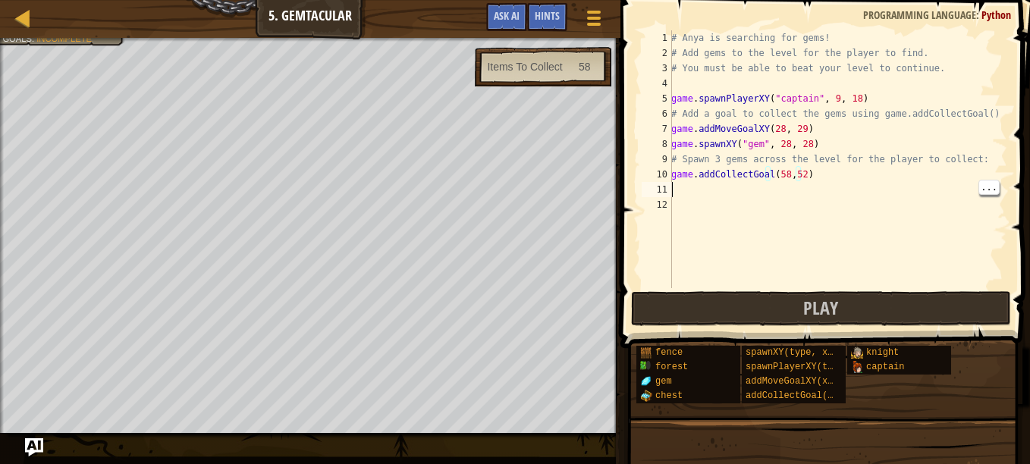
scroll to position [7, 0]
click at [825, 189] on div "# Anya is searching for gems! # Add gems to the level for the player to find. #…" at bounding box center [837, 174] width 339 height 288
click at [832, 163] on div "# Anya is searching for gems! # Add gems to the level for the player to find. #…" at bounding box center [837, 174] width 339 height 288
type textarea "# Spawn 3 gems across the level for the player to collect:"
click at [806, 184] on div "# Anya is searching for gems! # Add gems to the level for the player to find. #…" at bounding box center [837, 174] width 339 height 288
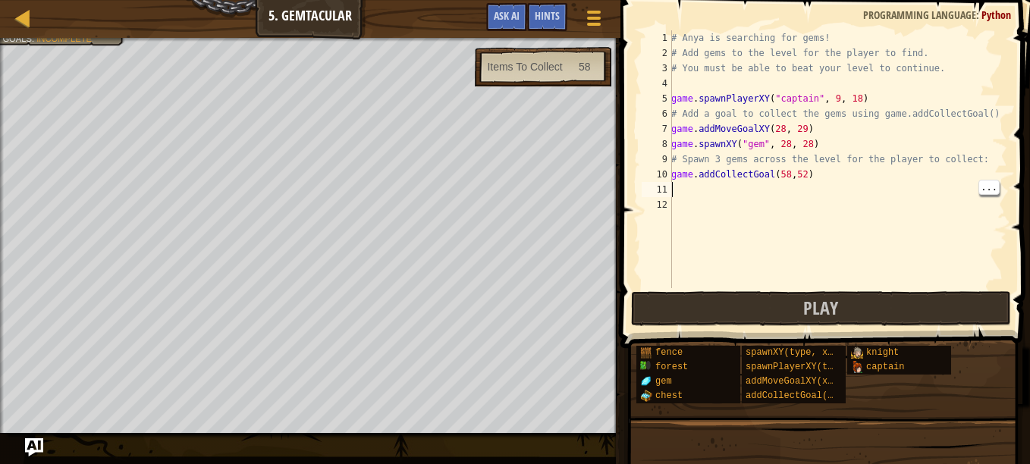
click at [810, 174] on div "# Anya is searching for gems! # Add gems to the level for the player to find. #…" at bounding box center [837, 174] width 339 height 288
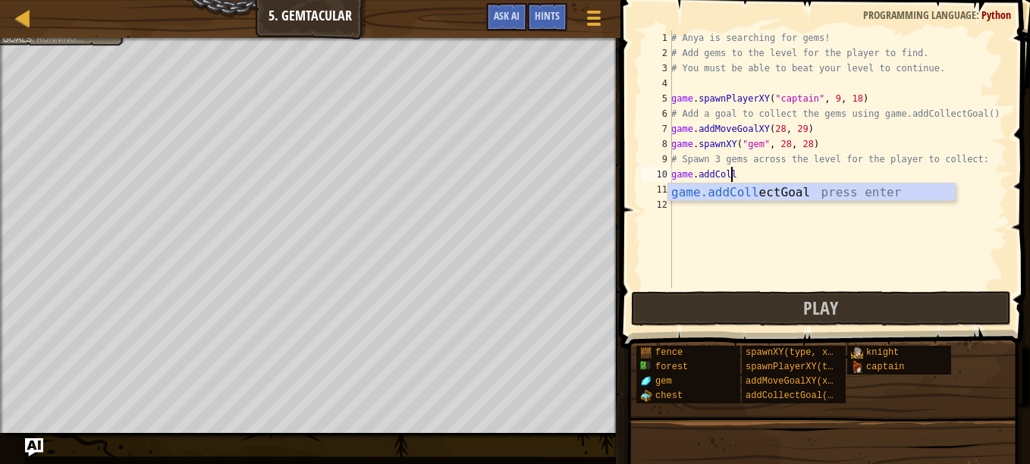
type textarea "game.addCo"
click at [861, 184] on div "game.addCo llectGoal press enter" at bounding box center [811, 211] width 287 height 55
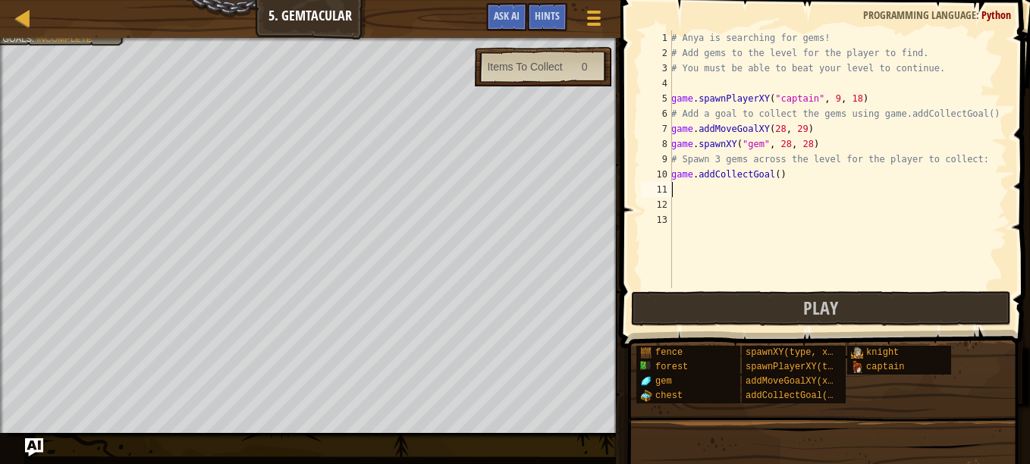
click at [772, 171] on div "# Anya is searching for gems! # Add gems to the level for the player to find. #…" at bounding box center [837, 174] width 339 height 288
type textarea "game.addCollectGoal(58,52)"
click at [837, 183] on div "# Anya is searching for gems! # Add gems to the level for the player to find. #…" at bounding box center [837, 174] width 339 height 288
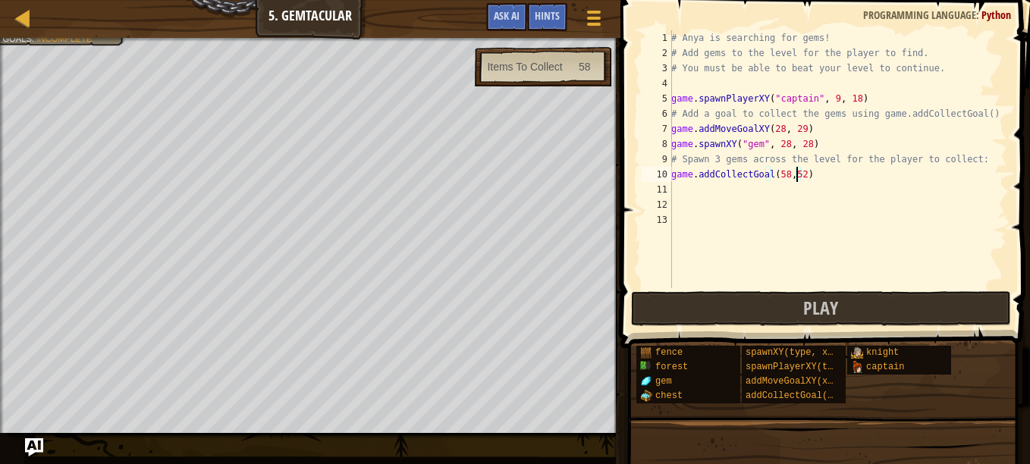
scroll to position [7, 0]
click at [840, 168] on div "# Anya is searching for gems! # Add gems to the level for the player to find. #…" at bounding box center [837, 174] width 339 height 288
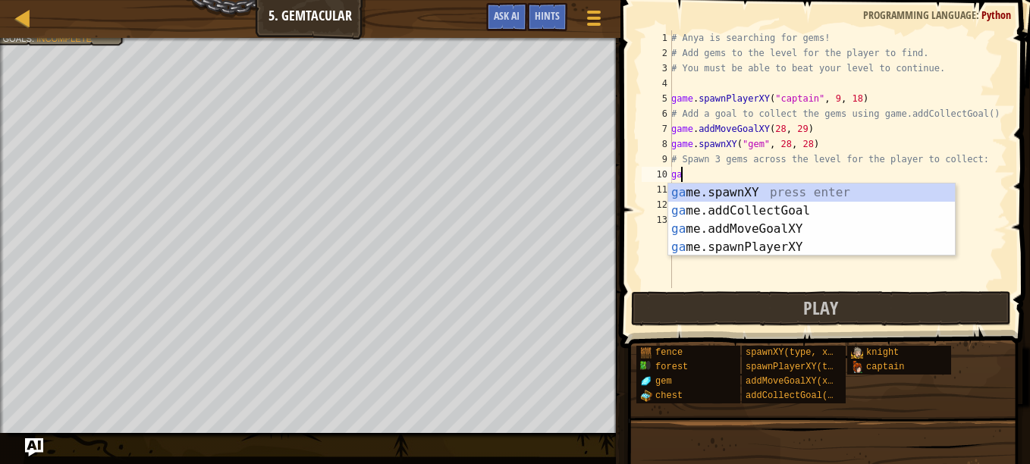
type textarea "g"
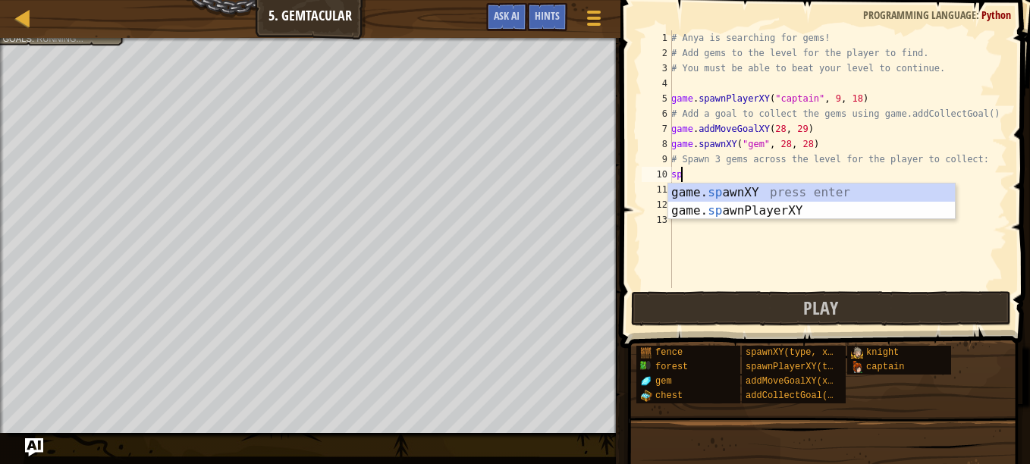
type textarea "s"
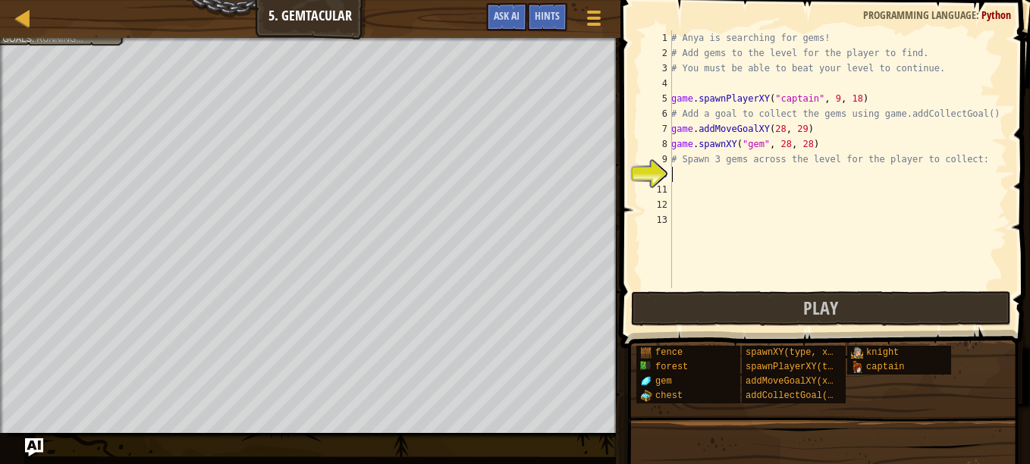
type textarea "# Spawn 3 gems across the level for the player to collect:"
click at [719, 184] on div "# Anya is searching for gems! # Add gems to the level for the player to find. #…" at bounding box center [837, 174] width 339 height 288
click at [688, 189] on div "# Anya is searching for gems! # Add gems to the level for the player to find. #…" at bounding box center [837, 174] width 339 height 288
click at [698, 168] on div "# Anya is searching for gems! # Add gems to the level for the player to find. #…" at bounding box center [837, 174] width 339 height 288
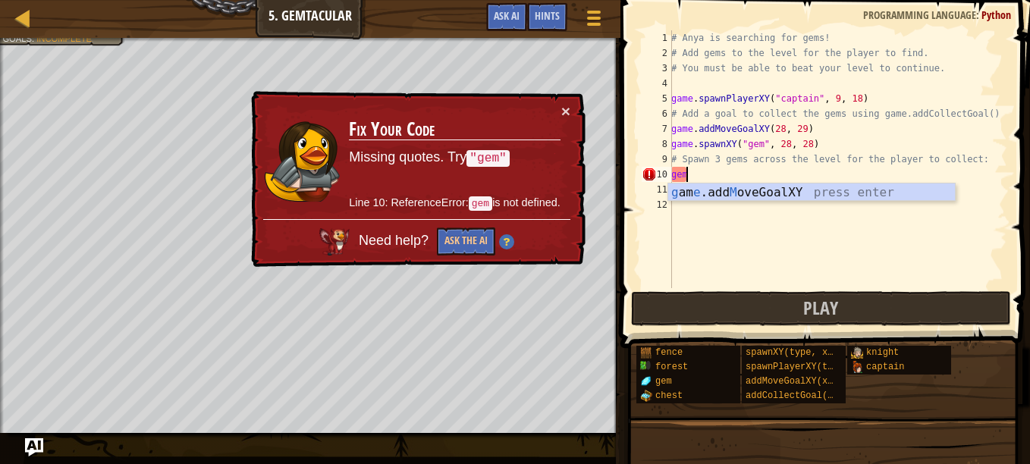
type textarea "g"
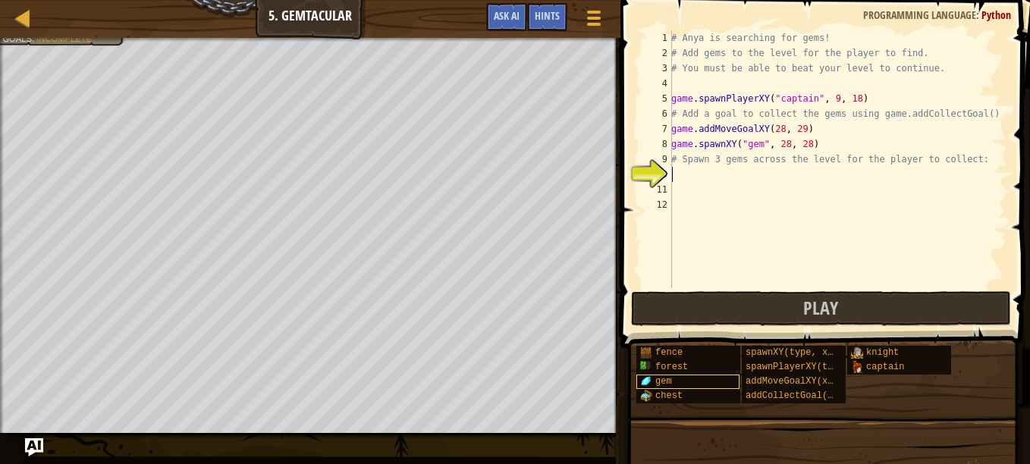
click at [692, 388] on div "gem" at bounding box center [688, 382] width 103 height 14
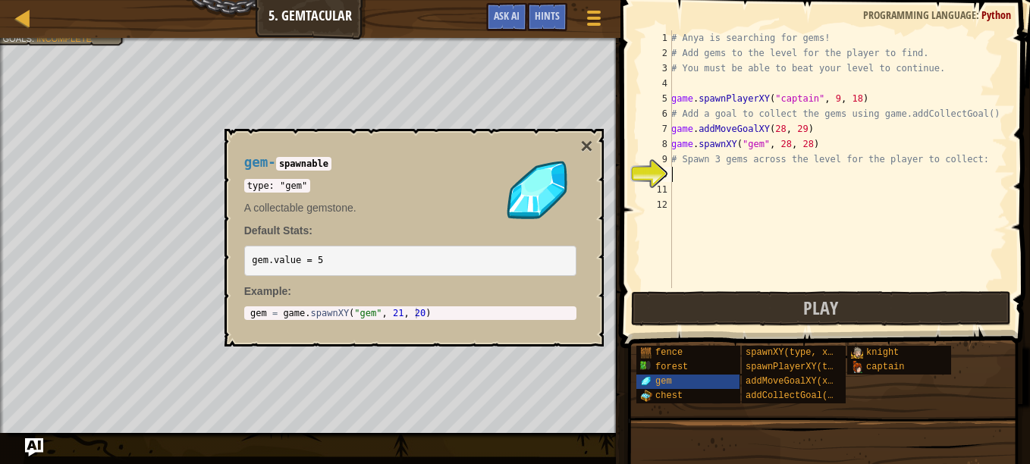
type textarea "gem = game.spawnXY("gem", 21, 20)"
drag, startPoint x: 247, startPoint y: 314, endPoint x: 473, endPoint y: 319, distance: 225.4
click at [473, 319] on div "gem = game.spawnXY("gem", 21, 20) 1 gem = game . spawnXY ( "gem" , 21 , 20 ) הה…" at bounding box center [410, 314] width 332 height 14
click at [687, 194] on div "# Anya is searching for gems! # Add gems to the level for the player to find. #…" at bounding box center [837, 174] width 339 height 288
click at [682, 174] on div "# Anya is searching for gems! # Add gems to the level for the player to find. #…" at bounding box center [837, 174] width 339 height 288
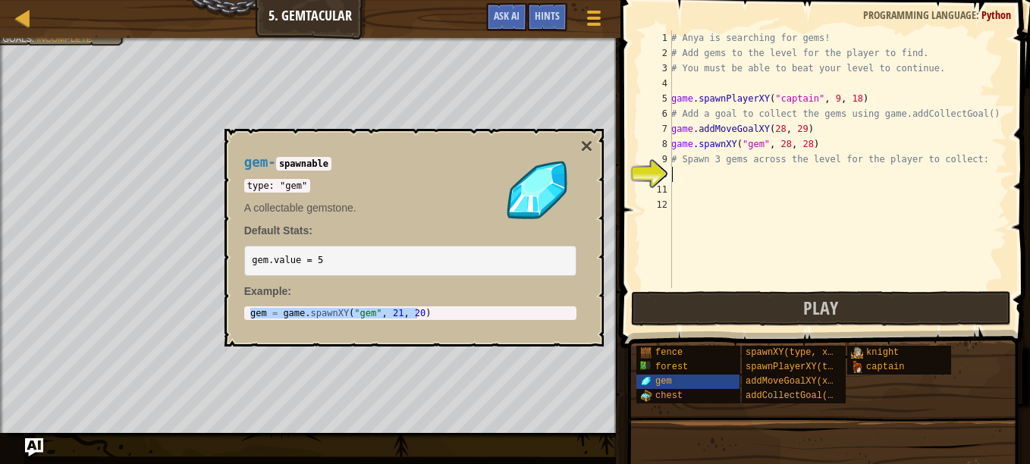
click at [682, 174] on div "# Anya is searching for gems! # Add gems to the level for the player to find. #…" at bounding box center [837, 174] width 339 height 288
paste textarea "gem = game.spawnXY("gem", 21, 20)"
click at [590, 143] on button "×" at bounding box center [586, 146] width 12 height 21
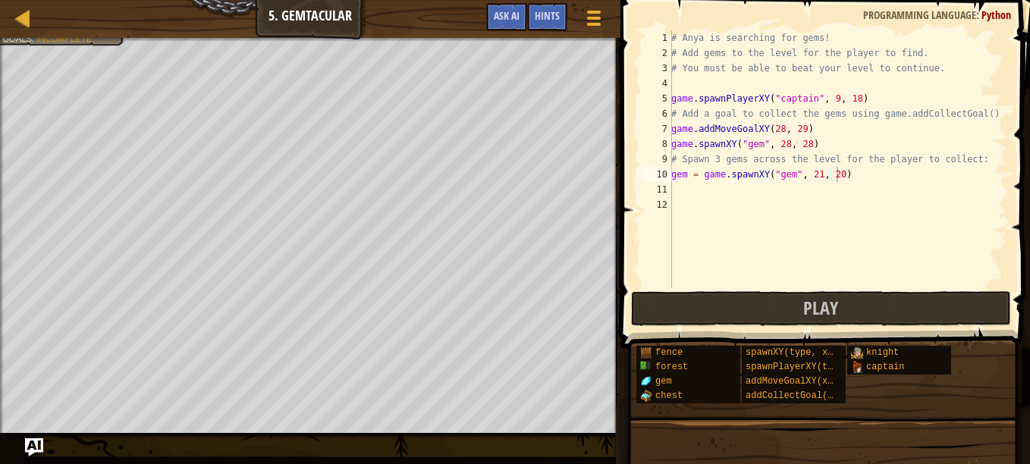
click at [810, 173] on div "# Anya is searching for gems! # Add gems to the level for the player to find. #…" at bounding box center [837, 174] width 339 height 288
click at [836, 175] on div "# Anya is searching for gems! # Add gems to the level for the player to find. #…" at bounding box center [837, 174] width 339 height 288
click at [828, 176] on div "# Anya is searching for gems! # Add gems to the level for the player to find. #…" at bounding box center [837, 174] width 339 height 288
click at [832, 170] on div "# Anya is searching for gems! # Add gems to the level for the player to find. #…" at bounding box center [837, 174] width 339 height 288
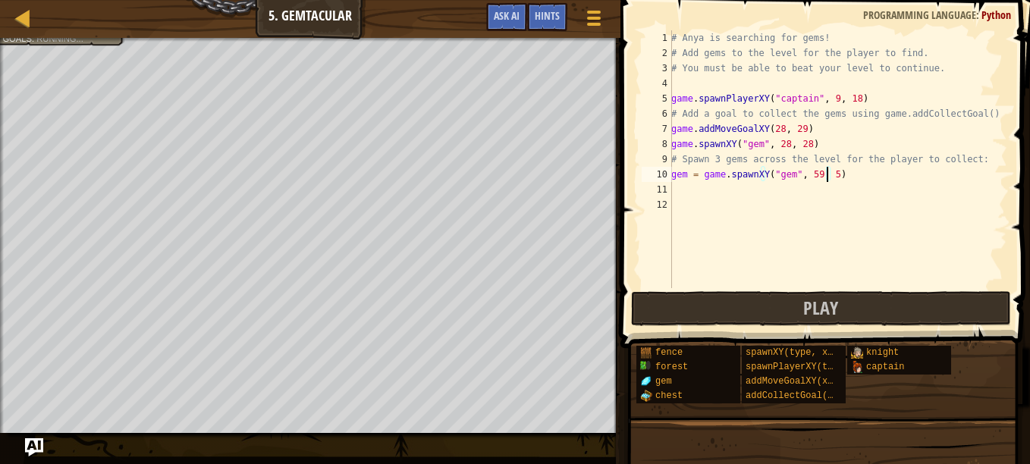
type textarea "gem = game.spawnXY("gem", 59, 51)"
click at [693, 187] on div "# Anya is searching for gems! # Add gems to the level for the player to find. #…" at bounding box center [837, 174] width 339 height 288
click at [799, 194] on div "# Anya is searching for gems! # Add gems to the level for the player to find. #…" at bounding box center [837, 174] width 339 height 288
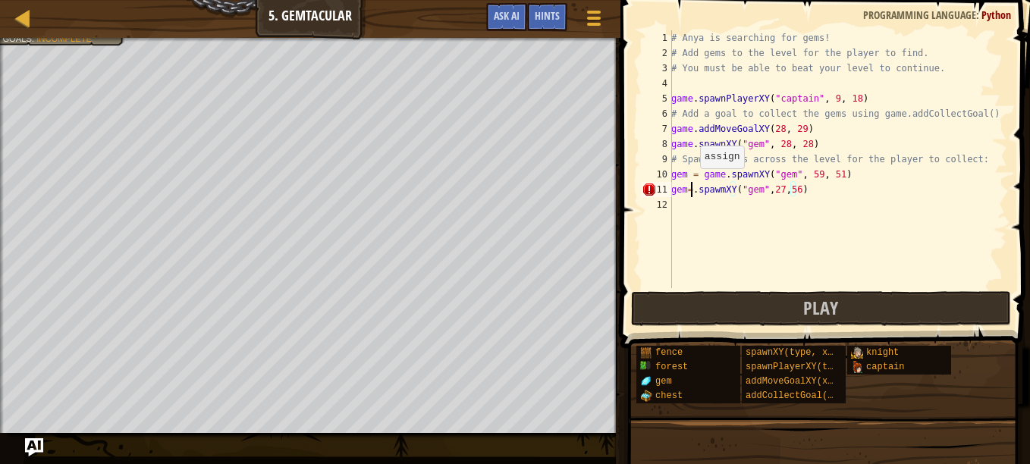
click at [692, 184] on div "# Anya is searching for gems! # Add gems to the level for the player to find. #…" at bounding box center [837, 174] width 339 height 288
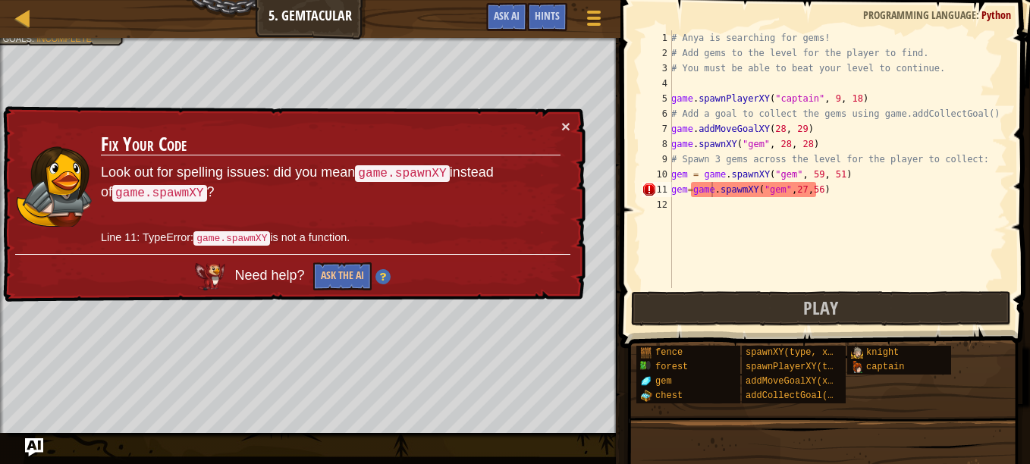
drag, startPoint x: 366, startPoint y: 171, endPoint x: 390, endPoint y: 174, distance: 24.5
click at [390, 174] on code "game.spawnXY" at bounding box center [402, 173] width 95 height 17
click at [835, 186] on div "# Anya is searching for gems! # Add gems to the level for the player to find. #…" at bounding box center [837, 174] width 339 height 288
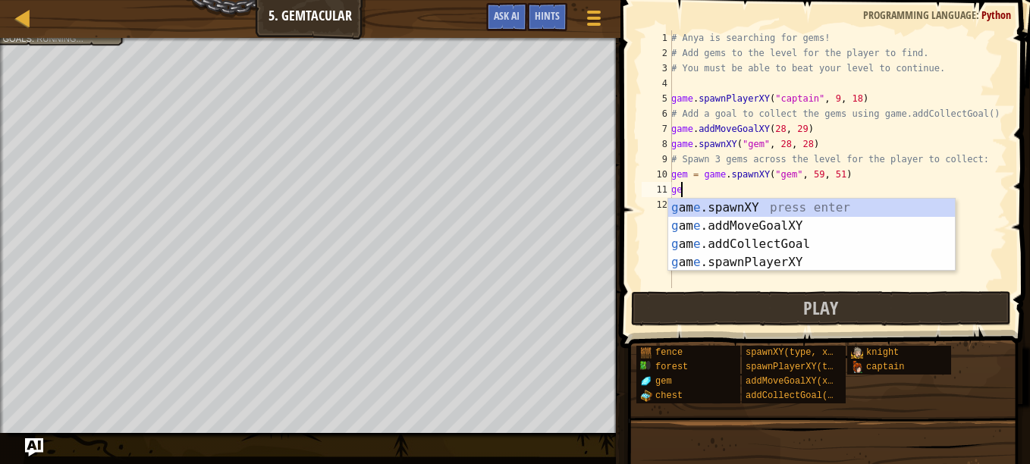
scroll to position [7, 0]
type textarea "g"
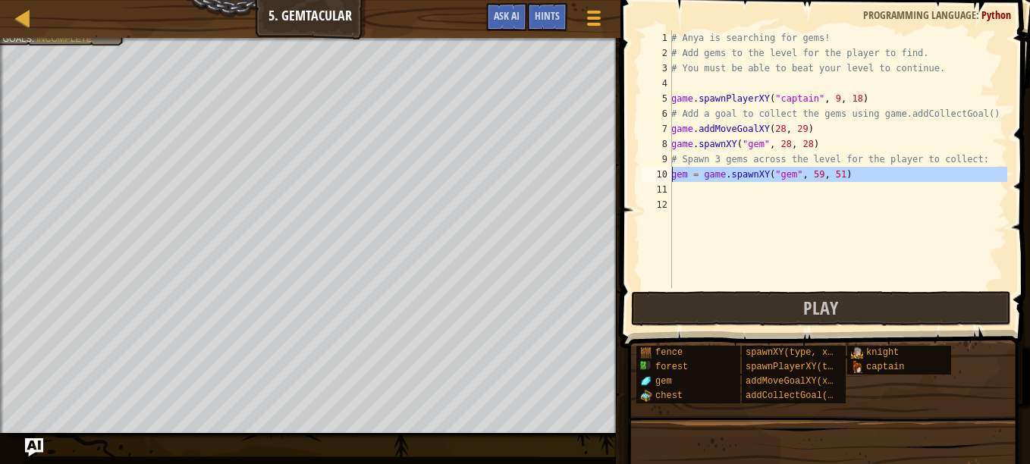
drag, startPoint x: 667, startPoint y: 174, endPoint x: 679, endPoint y: 174, distance: 12.1
click at [679, 174] on div "1 2 3 4 5 6 7 8 9 10 11 12 # Anya is searching for gems! # Add gems to the leve…" at bounding box center [823, 159] width 369 height 258
type textarea "# Spawn 3 gems across the levegem = game.spawnXY("gem", 59, 51) l for the playe…"
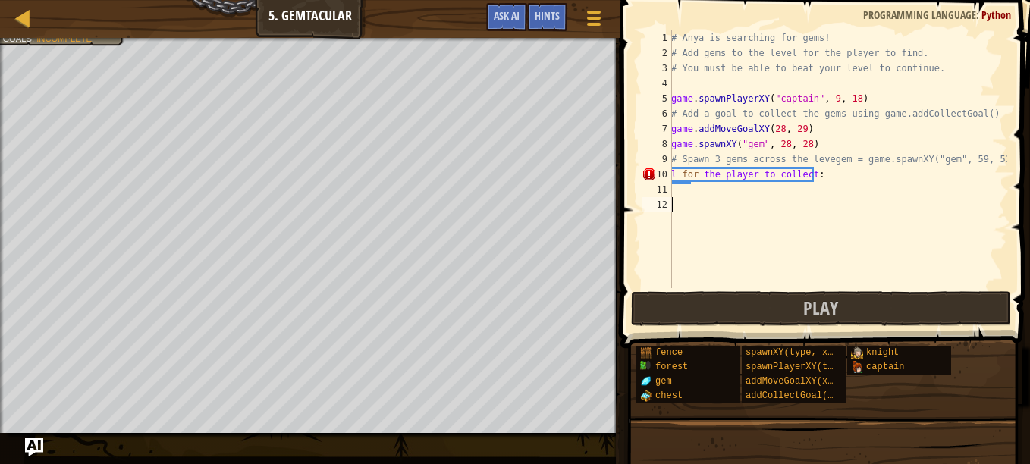
click at [855, 226] on div "# Anya is searching for gems! # Add gems to the level for the player to find. #…" at bounding box center [837, 174] width 339 height 288
click at [743, 203] on div "# Anya is searching for gems! # Add gems to the level for the player to find. #…" at bounding box center [837, 174] width 339 height 288
click at [842, 178] on div "# Anya is searching for gems! # Add gems to the level for the player to find. #…" at bounding box center [837, 174] width 339 height 288
type textarea "l for the player to collect:"
click at [762, 207] on div "# Anya is searching for gems! # Add gems to the level for the player to find. #…" at bounding box center [837, 174] width 339 height 288
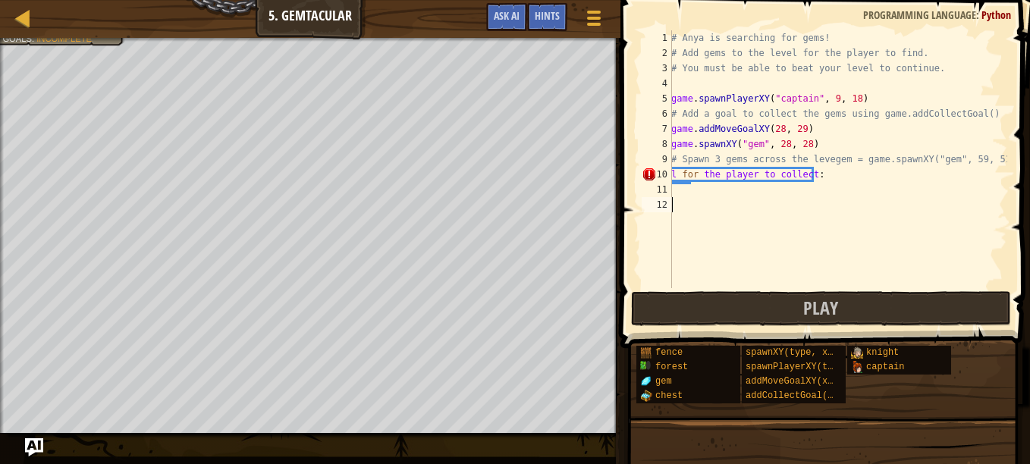
click at [762, 206] on div "# Anya is searching for gems! # Add gems to the level for the player to find. #…" at bounding box center [837, 174] width 339 height 288
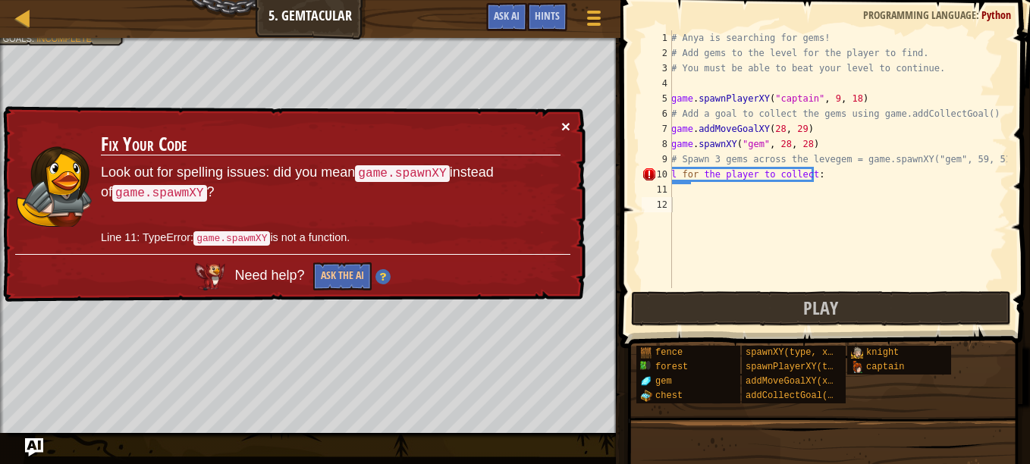
click at [570, 127] on button "×" at bounding box center [565, 126] width 9 height 16
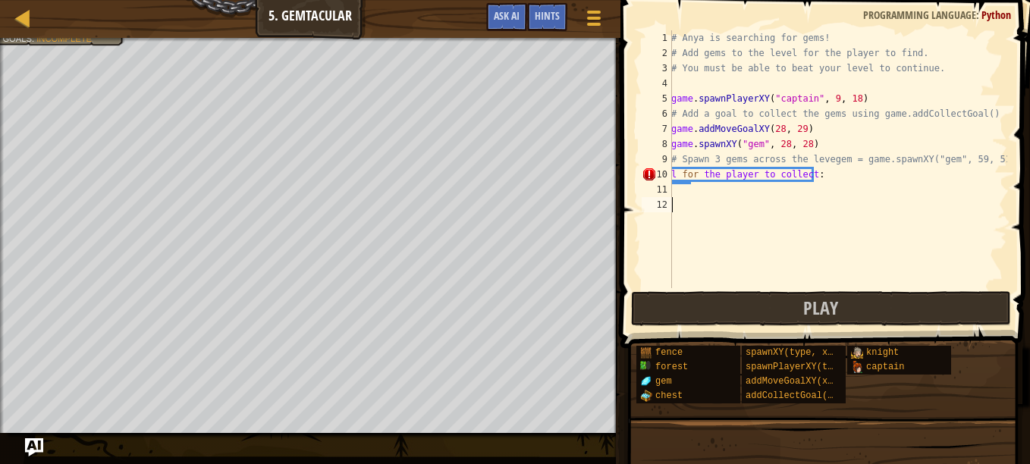
click at [823, 181] on div "# Anya is searching for gems! # Add gems to the level for the player to find. #…" at bounding box center [837, 174] width 339 height 288
type textarea "l"
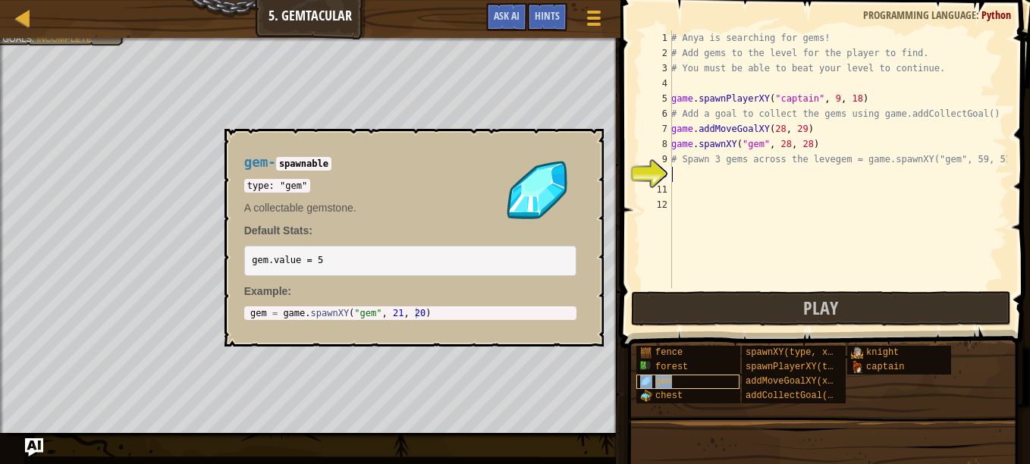
click at [669, 379] on span "gem" at bounding box center [664, 381] width 17 height 11
type textarea "gem = game.spawnXY("gem", 21, 20)"
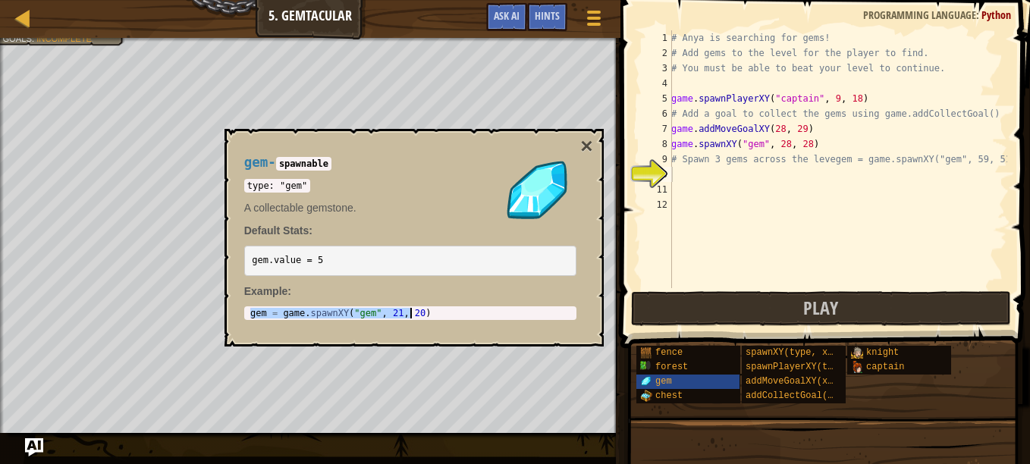
drag, startPoint x: 248, startPoint y: 311, endPoint x: 435, endPoint y: 318, distance: 187.5
click at [435, 318] on div "gem = game . spawnXY ( "gem" , 21 , 20 )" at bounding box center [410, 324] width 326 height 32
click at [694, 183] on div "# Anya is searching for gems! # Add gems to the level for the player to find. #…" at bounding box center [837, 174] width 339 height 288
click at [684, 173] on div "# Anya is searching for gems! # Add gems to the level for the player to find. #…" at bounding box center [837, 174] width 339 height 288
paste textarea "gem = game.spawnXY("gem", 21, 20)"
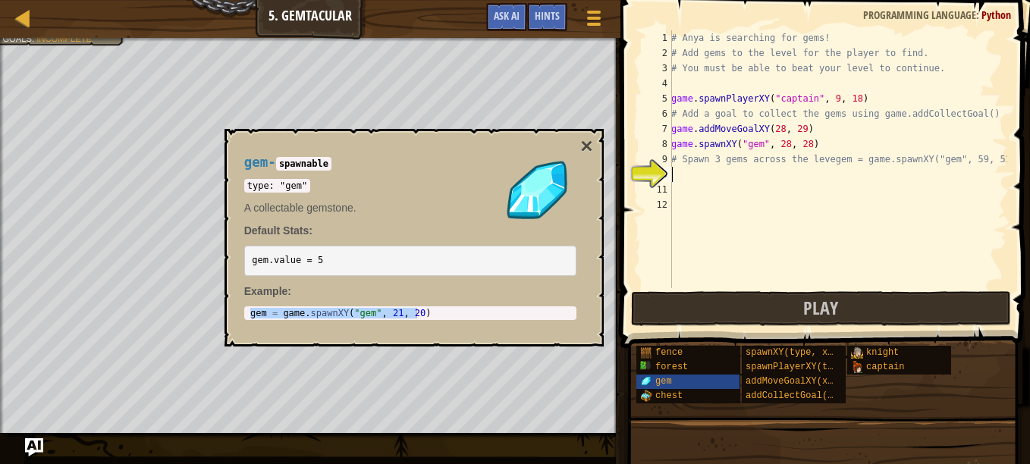
type textarea "gem = game.spawnXY("gem", 21, 20)"
click at [676, 190] on div "# Anya is searching for gems! # Add gems to the level for the player to find. #…" at bounding box center [837, 174] width 339 height 288
paste textarea "gem = game.spawnXY("gem", 21, 20)"
type textarea "gem = game.spawnXY("gem", 21, 20)"
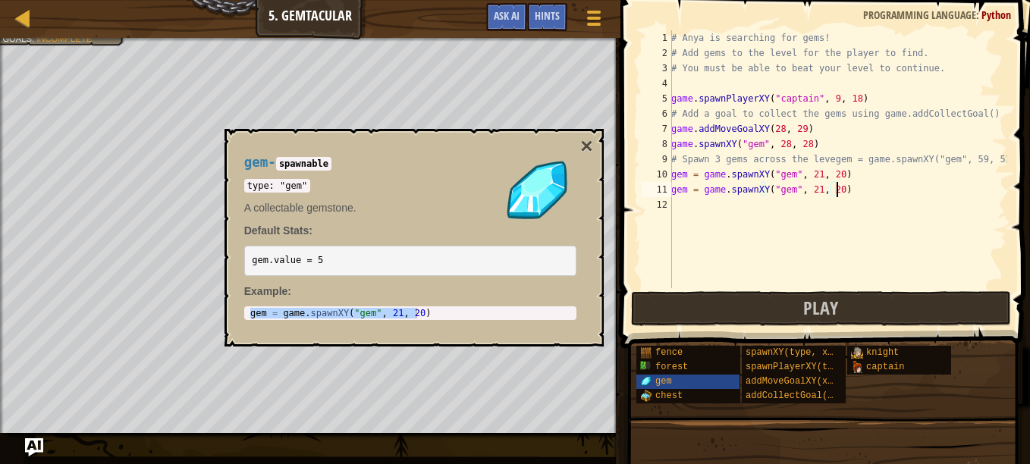
click at [694, 199] on div "# Anya is searching for gems! # Add gems to the level for the player to find. #…" at bounding box center [837, 174] width 339 height 288
paste textarea "gem = game.spawnXY("gem", 21, 20)"
click at [586, 138] on button "×" at bounding box center [586, 146] width 12 height 21
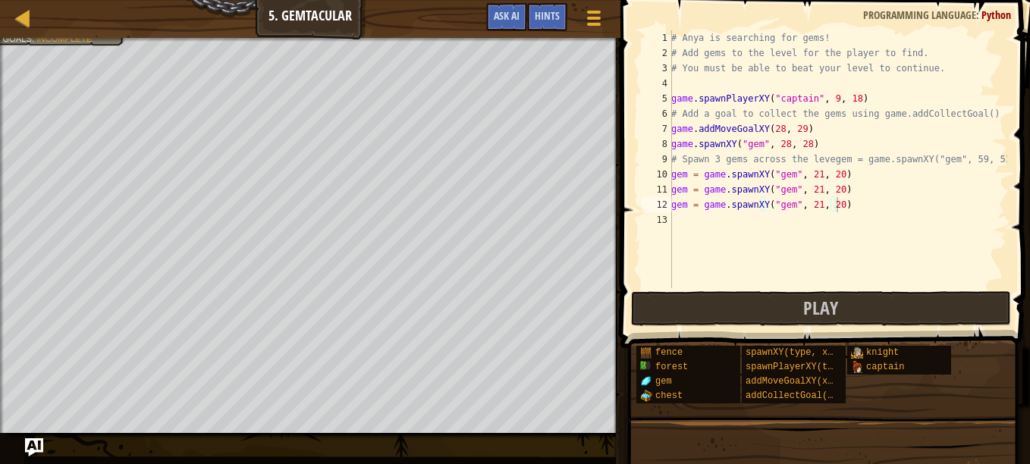
click at [806, 171] on div "# Anya is searching for gems! # Add gems to the level for the player to find. #…" at bounding box center [837, 174] width 339 height 288
click at [815, 171] on div "# Anya is searching for gems! # Add gems to the level for the player to find. #…" at bounding box center [837, 174] width 339 height 288
click at [810, 176] on div "# Anya is searching for gems! # Add gems to the level for the player to find. #…" at bounding box center [837, 174] width 339 height 288
click at [832, 174] on div "# Anya is searching for gems! # Add gems to the level for the player to find. #…" at bounding box center [837, 174] width 339 height 288
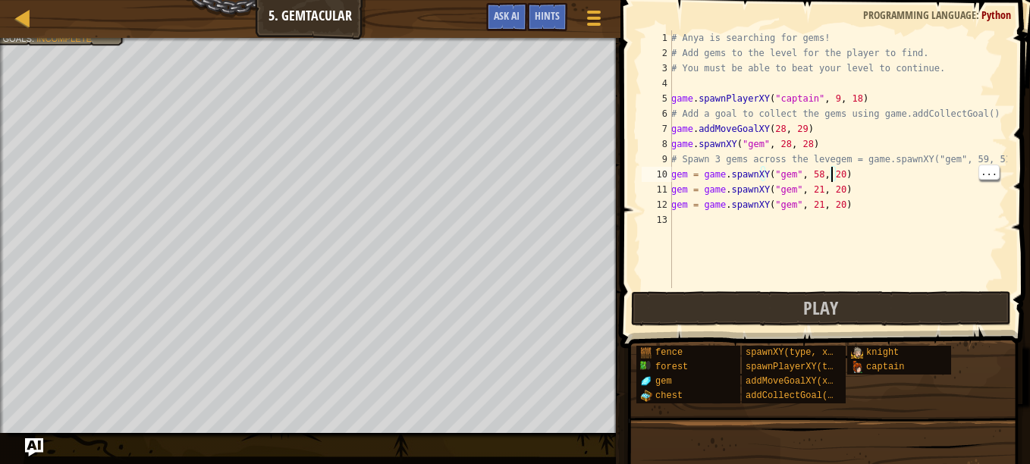
click at [831, 175] on div "# Anya is searching for gems! # Add gems to the level for the player to find. #…" at bounding box center [837, 174] width 339 height 288
click at [831, 174] on div "# Anya is searching for gems! # Add gems to the level for the player to find. #…" at bounding box center [837, 174] width 339 height 288
click at [812, 190] on div "# Anya is searching for gems! # Add gems to the level for the player to find. #…" at bounding box center [837, 174] width 339 height 288
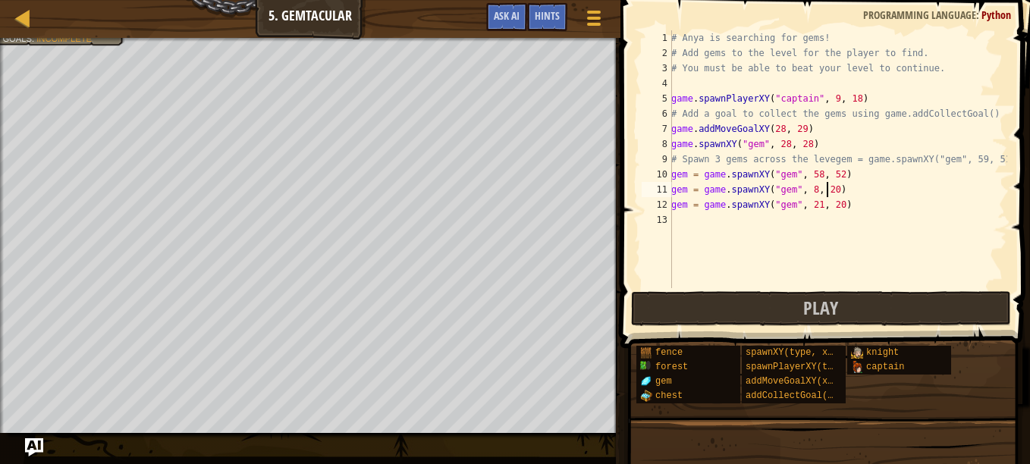
click at [826, 186] on div "# Anya is searching for gems! # Add gems to the level for the player to find. #…" at bounding box center [837, 174] width 339 height 288
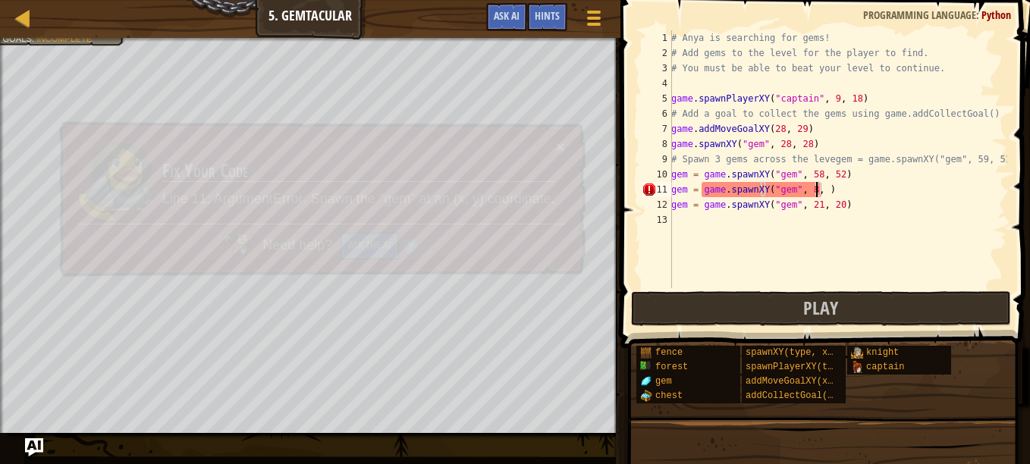
scroll to position [7, 12]
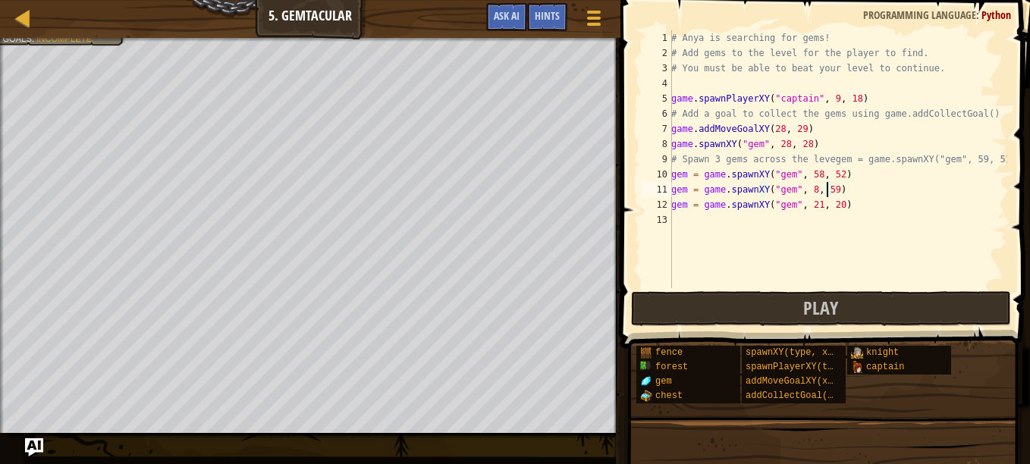
click at [813, 207] on div "# Anya is searching for gems! # Add gems to the level for the player to find. #…" at bounding box center [837, 174] width 339 height 288
click at [832, 205] on div "# Anya is searching for gems! # Add gems to the level for the player to find. #…" at bounding box center [837, 174] width 339 height 288
type textarea "gem = game.spawnXY("gem", 60, 36)"
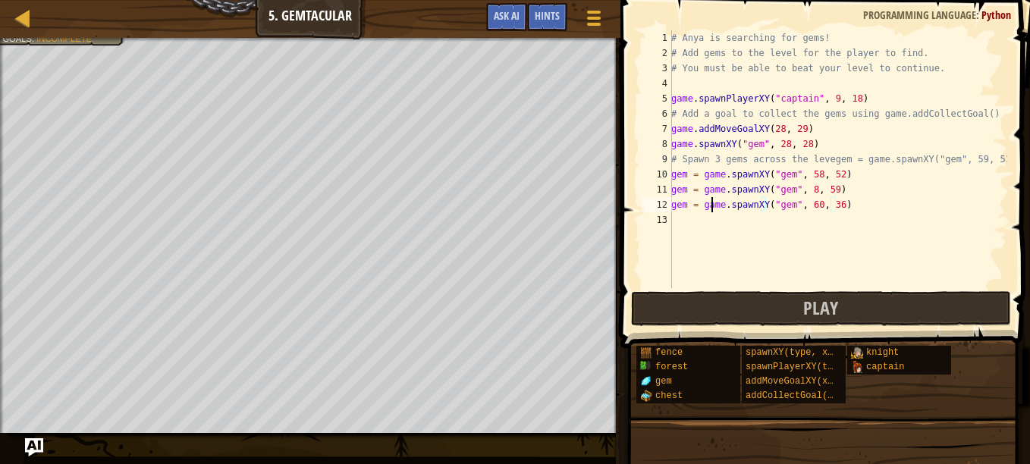
click at [711, 206] on div "# Anya is searching for gems! # Add gems to the level for the player to find. #…" at bounding box center [837, 174] width 339 height 288
click at [707, 217] on div "# Anya is searching for gems! # Add gems to the level for the player to find. #…" at bounding box center [837, 174] width 339 height 288
drag, startPoint x: 672, startPoint y: 128, endPoint x: 832, endPoint y: 133, distance: 159.4
click at [832, 133] on div "# Anya is searching for gems! # Add gems to the level for the player to find. #…" at bounding box center [837, 174] width 339 height 288
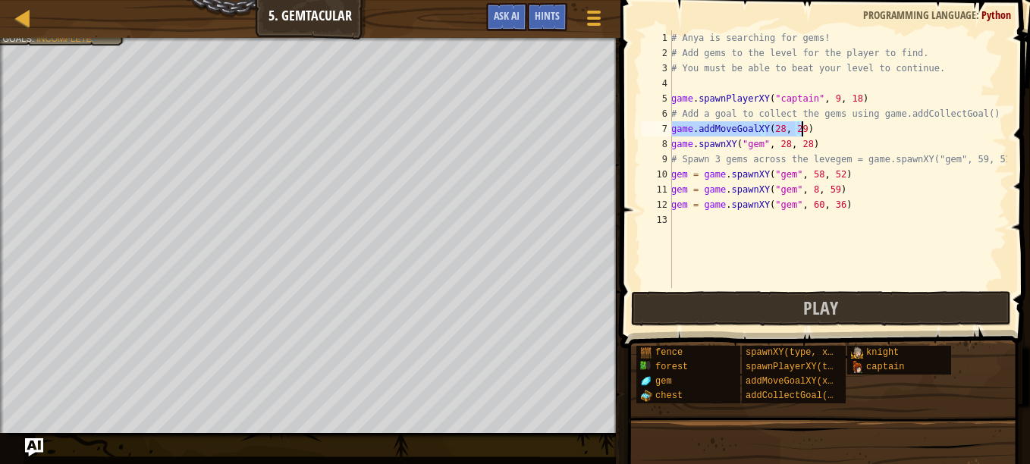
type textarea "game.addMoveGoalXY(28, 29)"
click at [678, 225] on div "# Anya is searching for gems! # Add gems to the level for the player to find. #…" at bounding box center [837, 174] width 339 height 288
paste textarea "game.addMoveGoalXY(28, 29)"
click at [773, 220] on div "# Anya is searching for gems! # Add gems to the level for the player to find. #…" at bounding box center [837, 174] width 339 height 288
click at [778, 219] on div "# Anya is searching for gems! # Add gems to the level for the player to find. #…" at bounding box center [837, 174] width 339 height 288
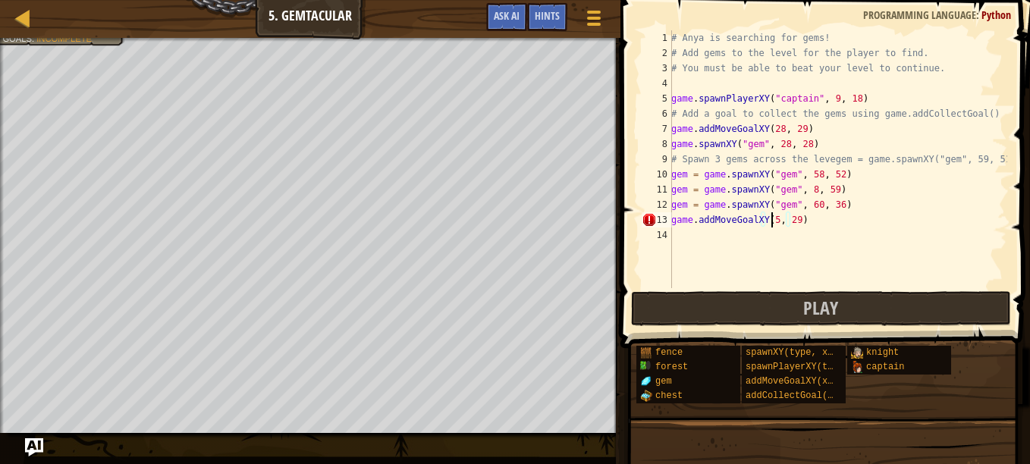
scroll to position [7, 8]
click at [797, 219] on div "# Anya is searching for gems! # Add gems to the level for the player to find. #…" at bounding box center [837, 174] width 339 height 288
type textarea "game.addMoveGoalXY(58, 52)"
click at [696, 231] on div "# Anya is searching for gems! # Add gems to the level for the player to find. #…" at bounding box center [837, 174] width 339 height 288
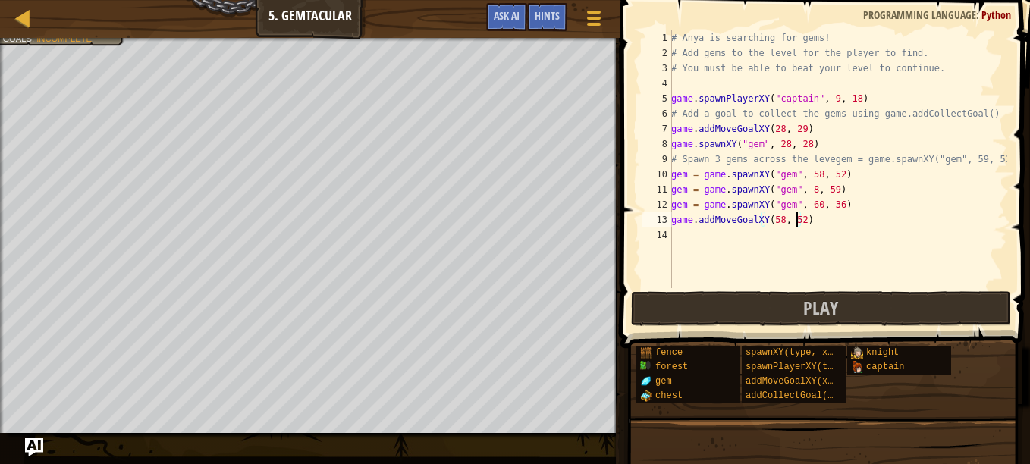
scroll to position [7, 0]
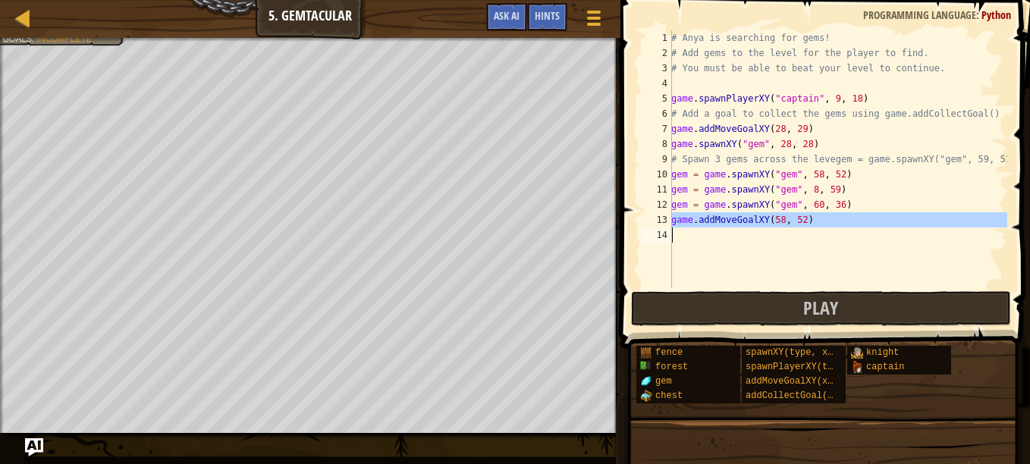
drag, startPoint x: 670, startPoint y: 220, endPoint x: 790, endPoint y: 225, distance: 120.0
click at [790, 225] on div "1 2 3 4 5 6 7 8 9 10 11 12 13 14 # Anya is searching for gems! # Add gems to th…" at bounding box center [823, 159] width 369 height 258
type textarea "game.addMoveGoalXY(58, 52)"
click at [799, 253] on div "# Anya is searching for gems! # Add gems to the level for the player to find. #…" at bounding box center [837, 159] width 339 height 258
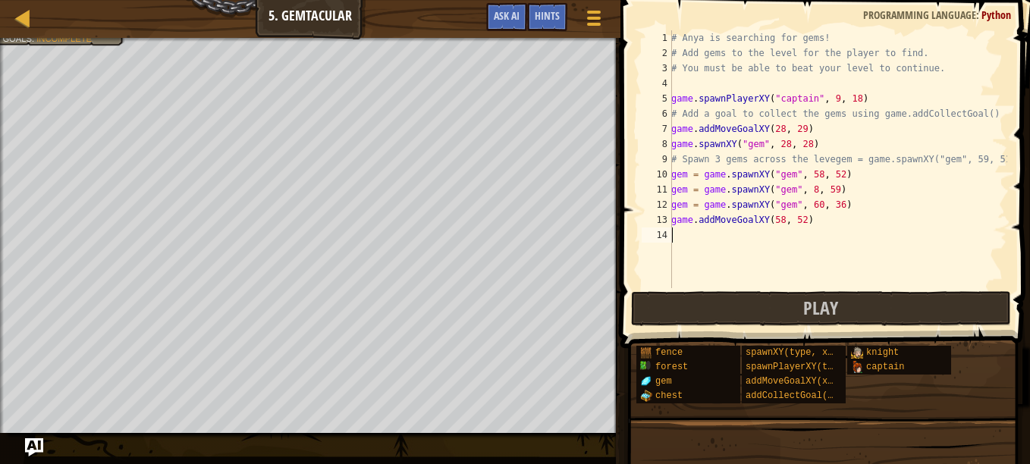
click at [677, 236] on div "# Anya is searching for gems! # Add gems to the level for the player to find. #…" at bounding box center [837, 174] width 339 height 288
paste textarea "game.addMoveGoalXY(28, 29)"
type textarea "game.addMoveGoalXY(28, 29)"
click at [745, 253] on div "# Anya is searching for gems! # Add gems to the level for the player to find. #…" at bounding box center [837, 174] width 339 height 288
paste textarea "game.addMoveGoalXY(28, 29)"
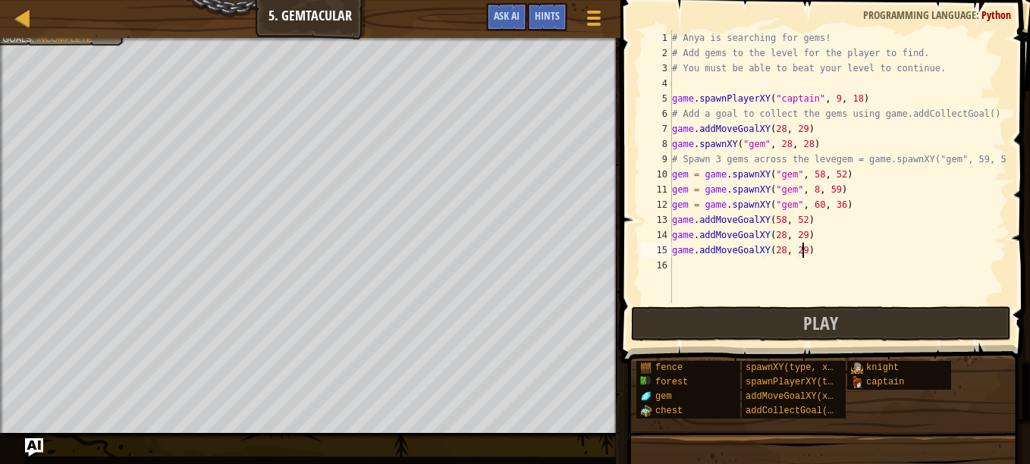
click at [778, 219] on div "# Anya is searching for gems! # Add gems to the level for the player to find. #…" at bounding box center [838, 181] width 338 height 303
click at [792, 216] on div "# Anya is searching for gems! # Add gems to the level for the player to find. #…" at bounding box center [838, 181] width 338 height 303
click at [775, 235] on div "# Anya is searching for gems! # Add gems to the level for the player to find. #…" at bounding box center [838, 181] width 338 height 303
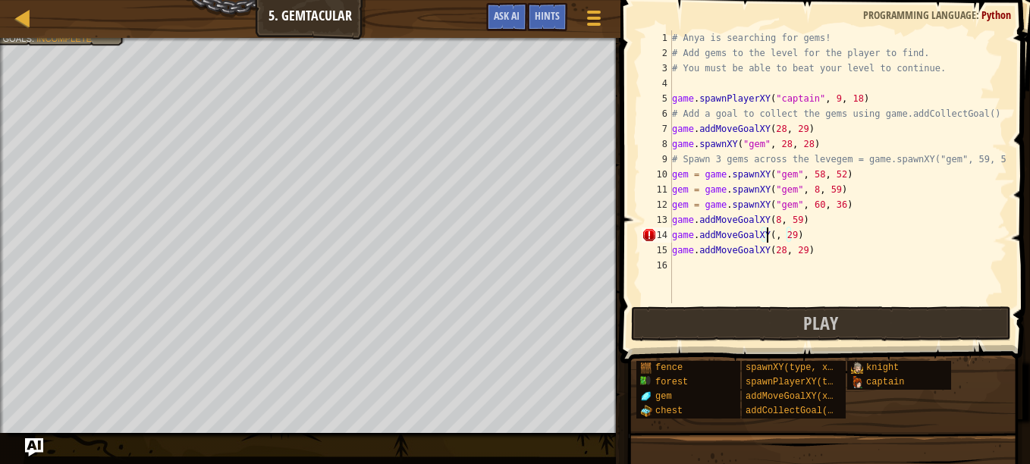
scroll to position [7, 8]
click at [797, 233] on div "# Anya is searching for gems! # Add gems to the level for the player to find. #…" at bounding box center [838, 181] width 338 height 303
click at [775, 253] on div "# Anya is searching for gems! # Add gems to the level for the player to find. #…" at bounding box center [838, 181] width 338 height 303
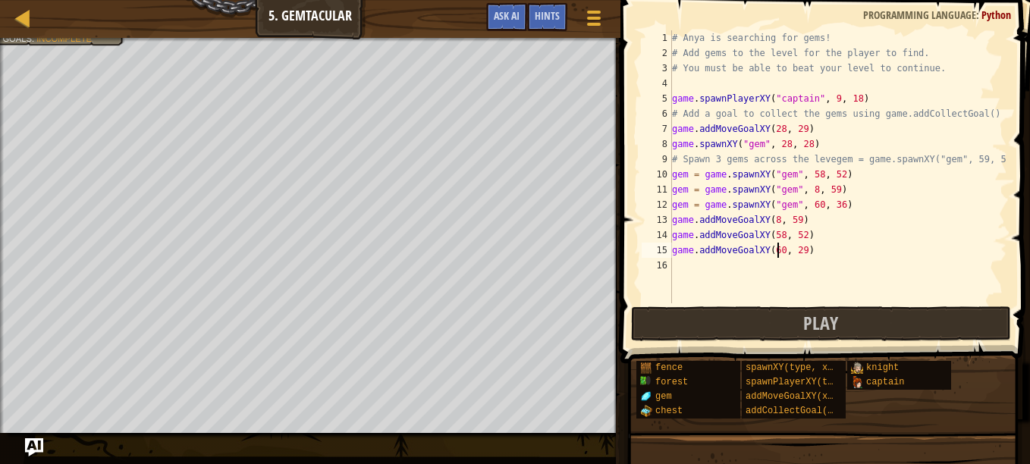
click at [801, 252] on div "# Anya is searching for gems! # Add gems to the level for the player to find. #…" at bounding box center [838, 181] width 338 height 303
click at [797, 250] on div "# Anya is searching for gems! # Add gems to the level for the player to find. #…" at bounding box center [838, 181] width 338 height 303
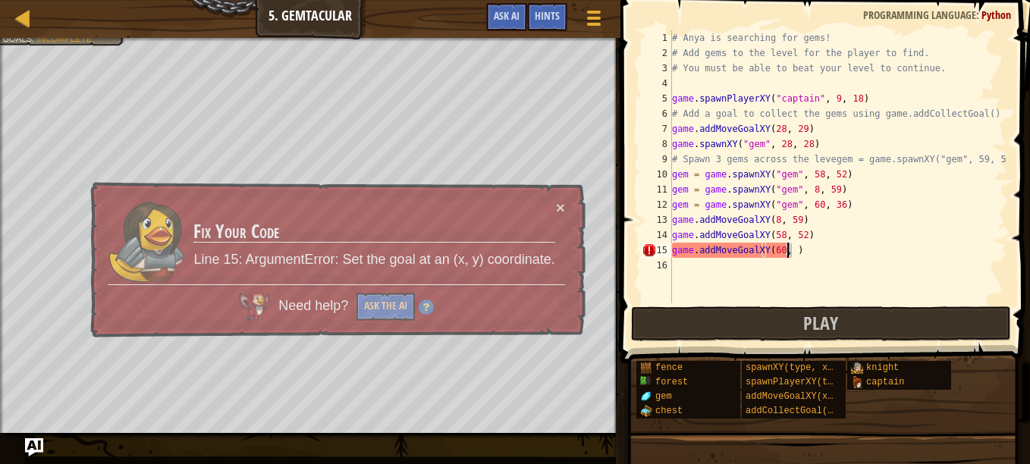
scroll to position [7, 9]
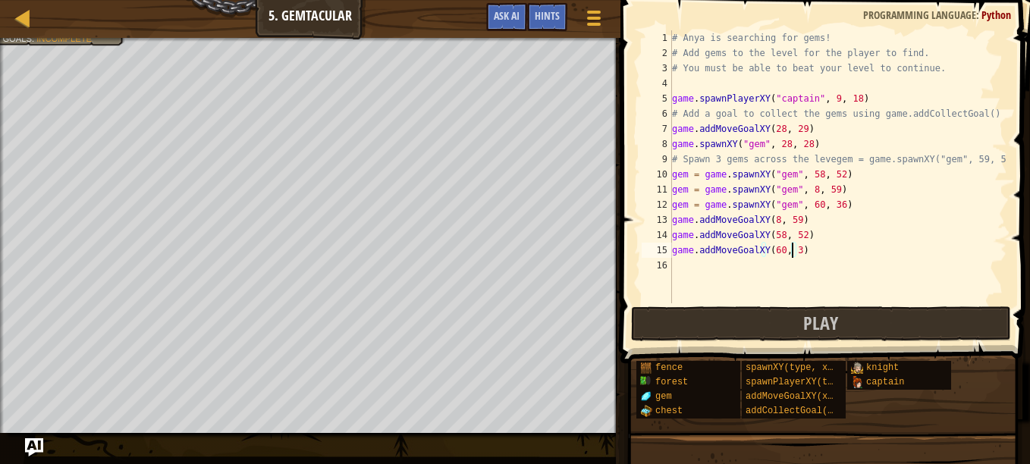
type textarea "game.addMoveGoalXY(60, 36)"
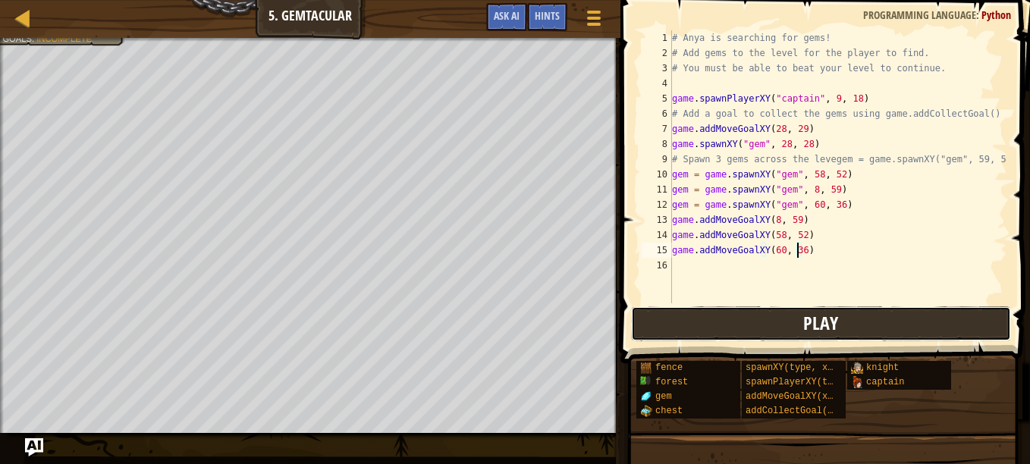
click at [788, 319] on button "Play" at bounding box center [821, 324] width 380 height 35
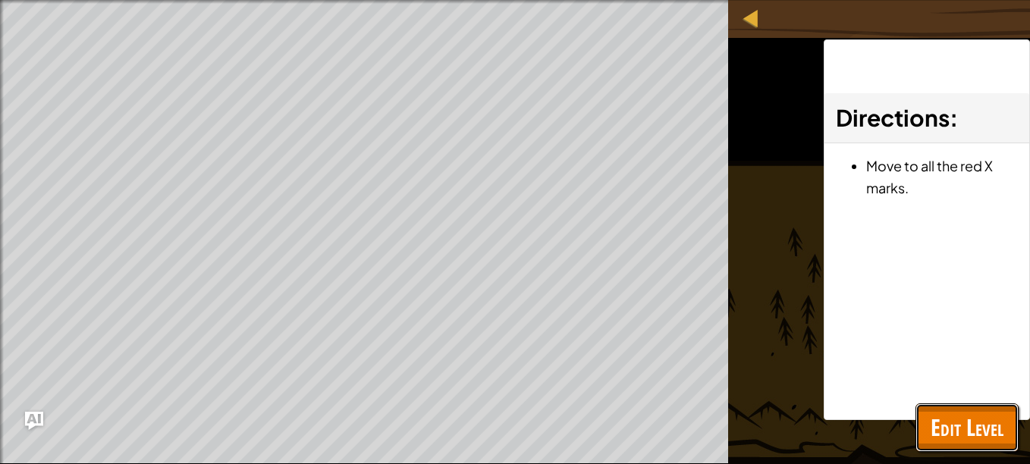
click at [979, 425] on span "Edit Level" at bounding box center [967, 427] width 73 height 31
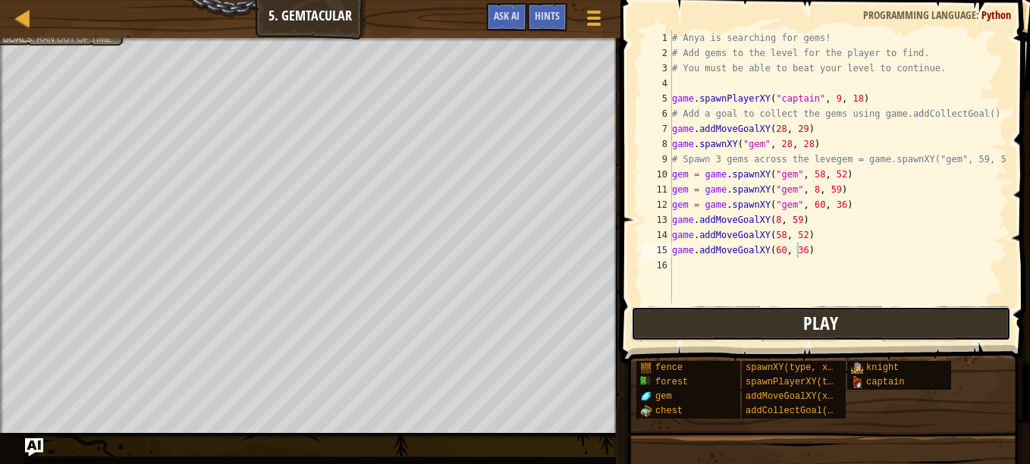
click at [712, 314] on button "Play" at bounding box center [821, 324] width 380 height 35
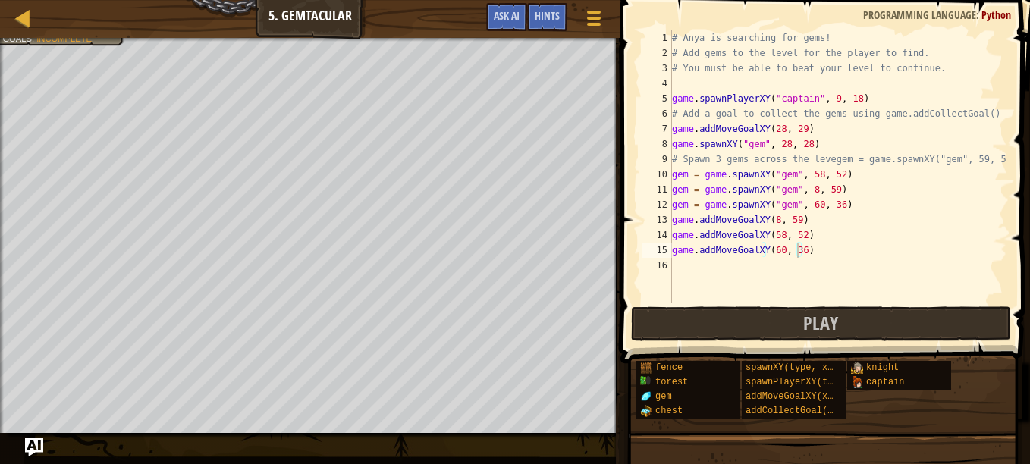
click at [958, 410] on div "fence forest gem chest spawnXY(type, x, y) spawnPlayerXY(type, x, y) addMoveGoa…" at bounding box center [828, 389] width 384 height 59
click at [685, 267] on div "# Anya is searching for gems! # Add gems to the level for the player to find. #…" at bounding box center [838, 181] width 338 height 303
type textarea "g"
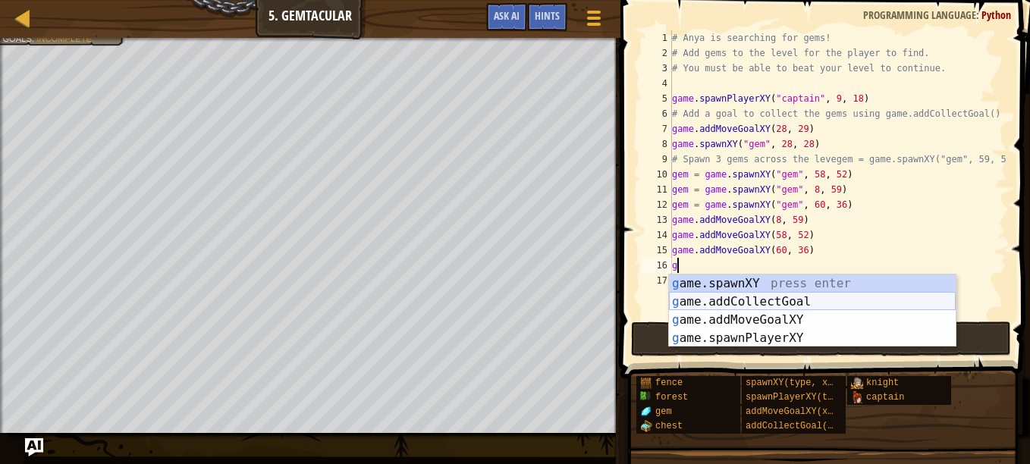
click at [738, 300] on div "g ame.spawnXY press enter g ame.addCollectGoal press enter g ame.addMoveGoalXY …" at bounding box center [812, 329] width 287 height 109
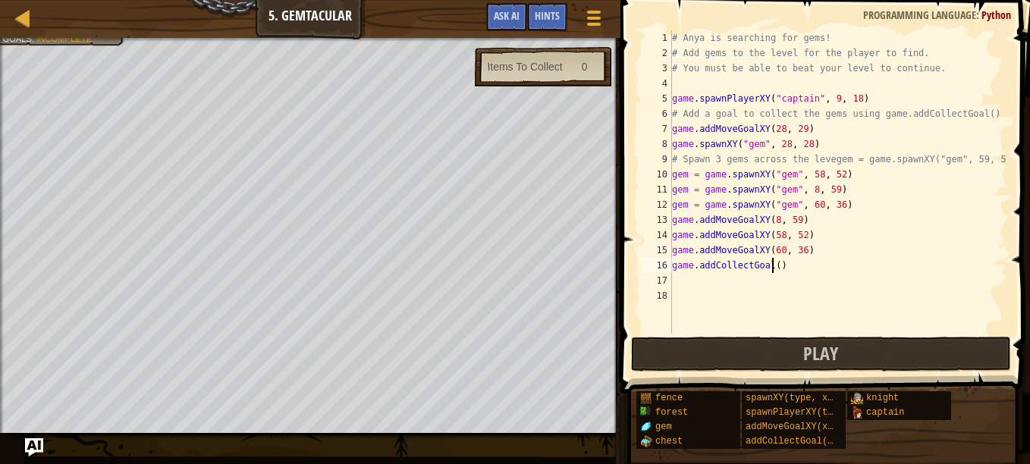
click at [774, 266] on div "# Anya is searching for gems! # Add gems to the level for the player to find. #…" at bounding box center [838, 197] width 338 height 334
type textarea "game.addCollectGoal(8,59)"
click at [680, 279] on div "# Anya is searching for gems! # Add gems to the level for the player to find. #…" at bounding box center [838, 197] width 338 height 334
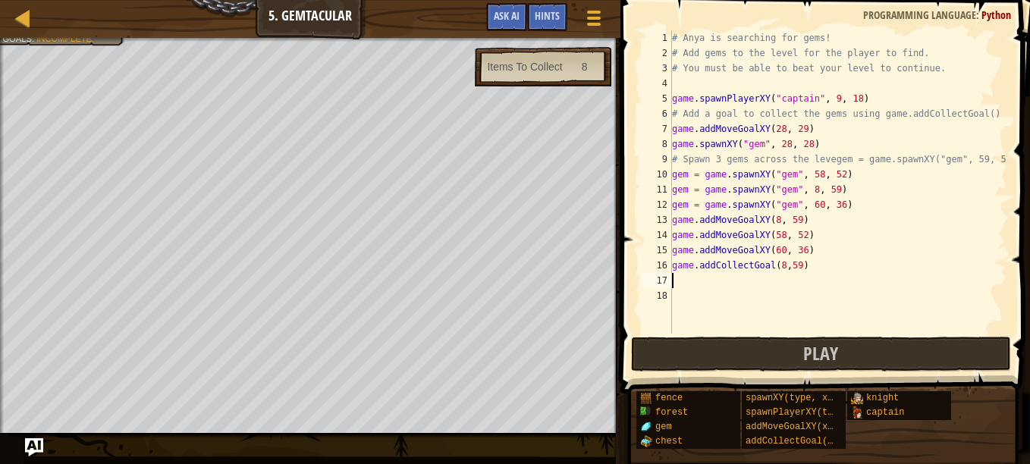
type textarea "g"
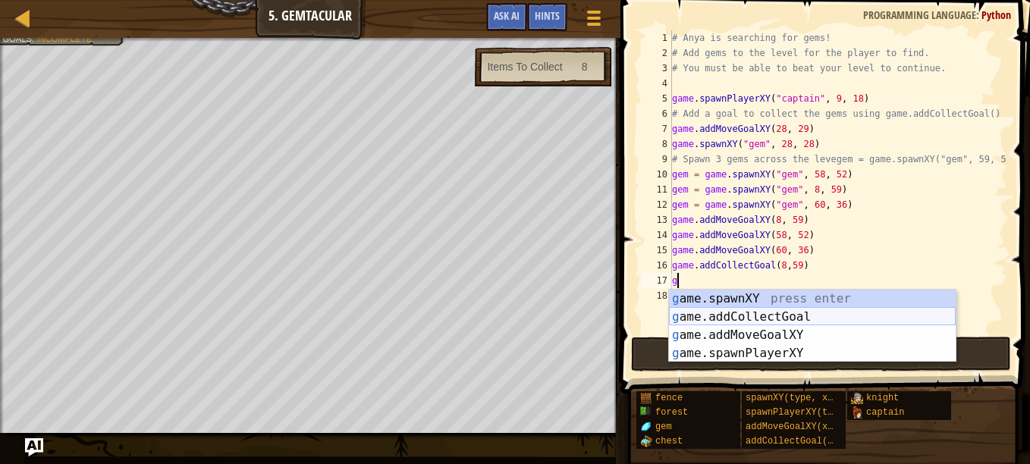
click at [706, 311] on div "g ame.spawnXY press enter g ame.addCollectGoal press enter g ame.addMoveGoalXY …" at bounding box center [812, 344] width 287 height 109
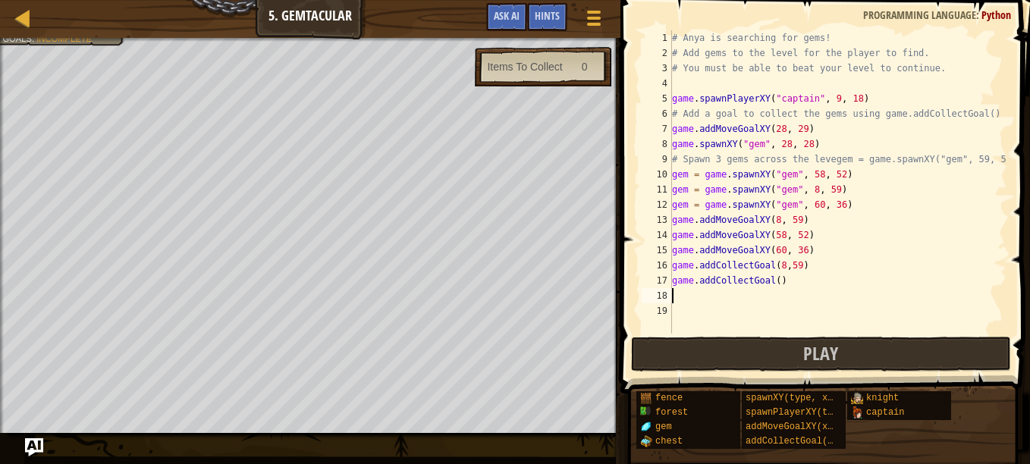
click at [772, 280] on div "# Anya is searching for gems! # Add gems to the level for the player to find. #…" at bounding box center [838, 197] width 338 height 334
type textarea "game.addCollectGoal(58,52)"
click at [694, 297] on div "# Anya is searching for gems! # Add gems to the level for the player to find. #…" at bounding box center [838, 197] width 338 height 334
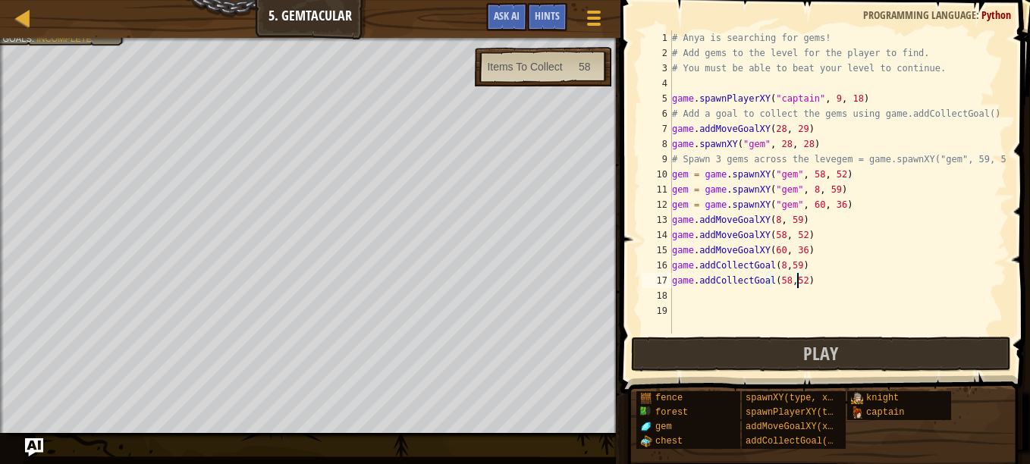
scroll to position [7, 0]
type textarea "g"
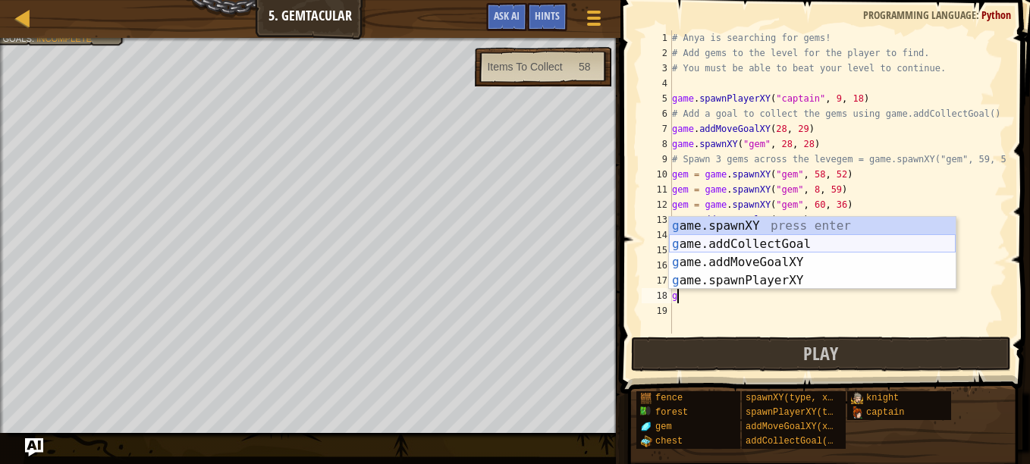
click at [780, 244] on div "g ame.spawnXY press enter g ame.addCollectGoal press enter g ame.addMoveGoalXY …" at bounding box center [812, 271] width 287 height 109
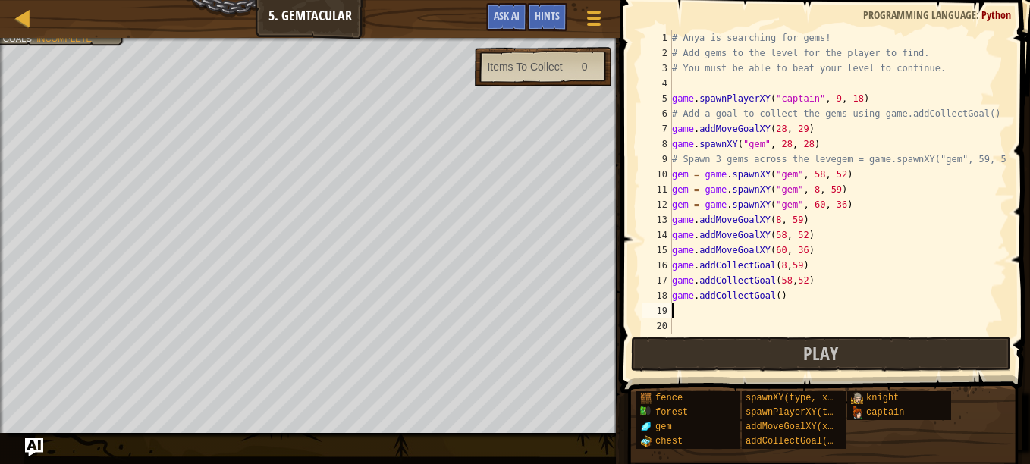
click at [773, 298] on div "# Anya is searching for gems! # Add gems to the level for the player to find. #…" at bounding box center [838, 197] width 338 height 334
click at [724, 358] on button "Play" at bounding box center [821, 354] width 380 height 35
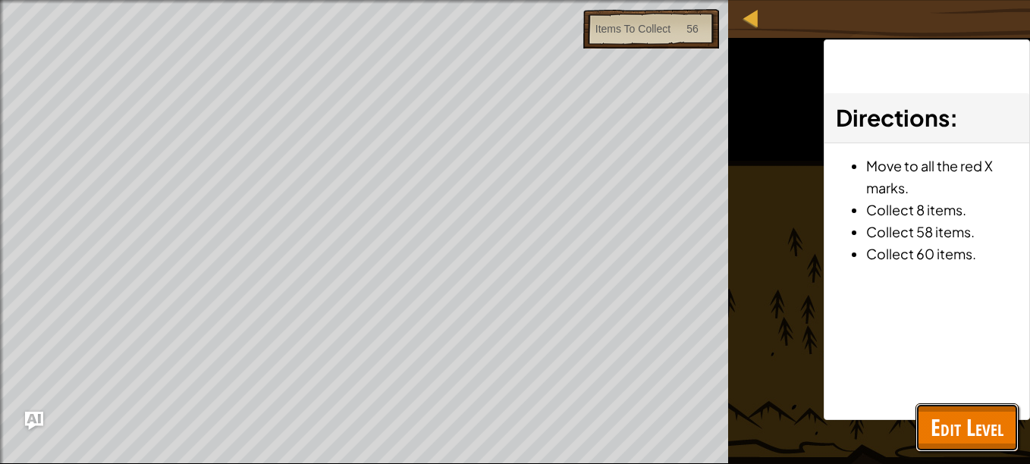
click at [961, 439] on span "Edit Level" at bounding box center [967, 427] width 73 height 31
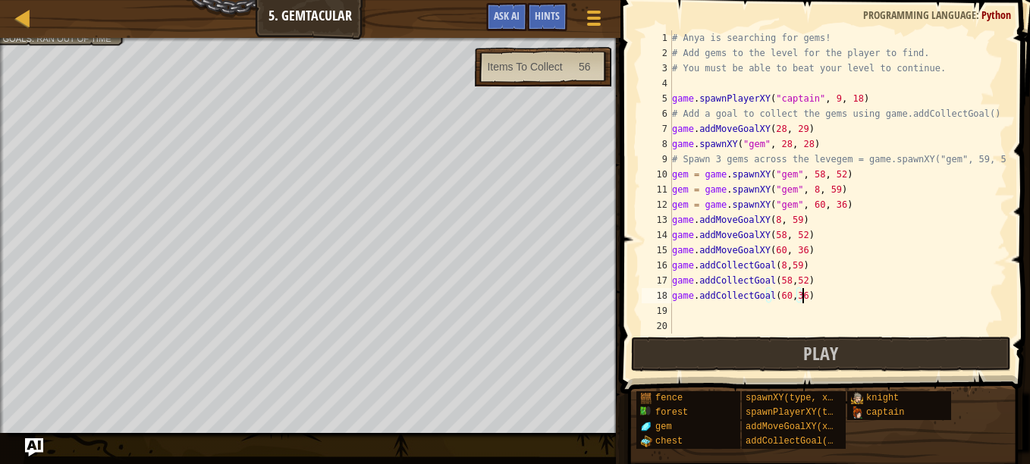
click at [825, 299] on div "# Anya is searching for gems! # Add gems to the level for the player to find. #…" at bounding box center [838, 197] width 338 height 334
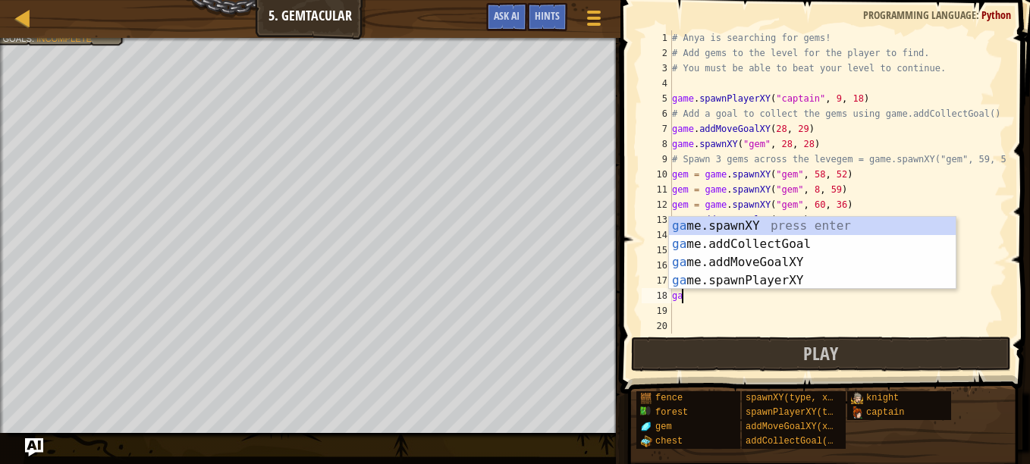
scroll to position [7, 0]
type textarea "g"
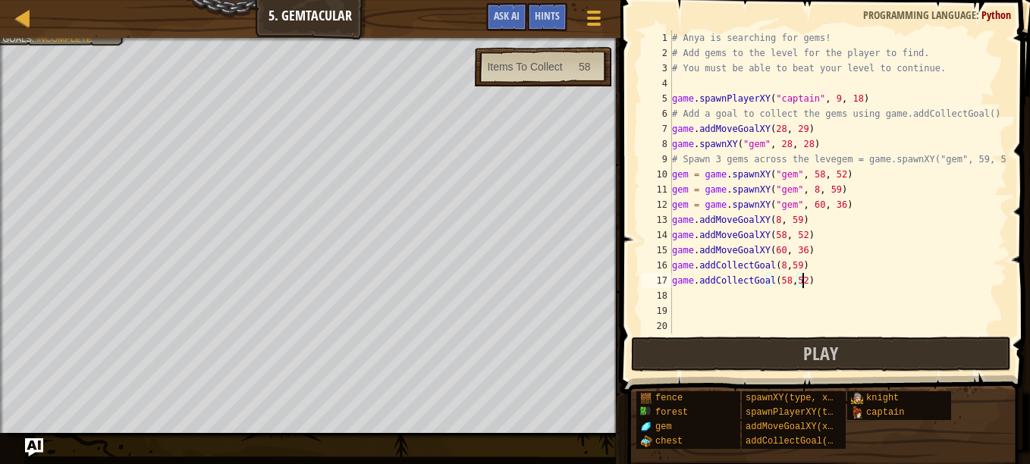
click at [806, 283] on div "# Anya is searching for gems! # Add gems to the level for the player to find. #…" at bounding box center [838, 197] width 338 height 334
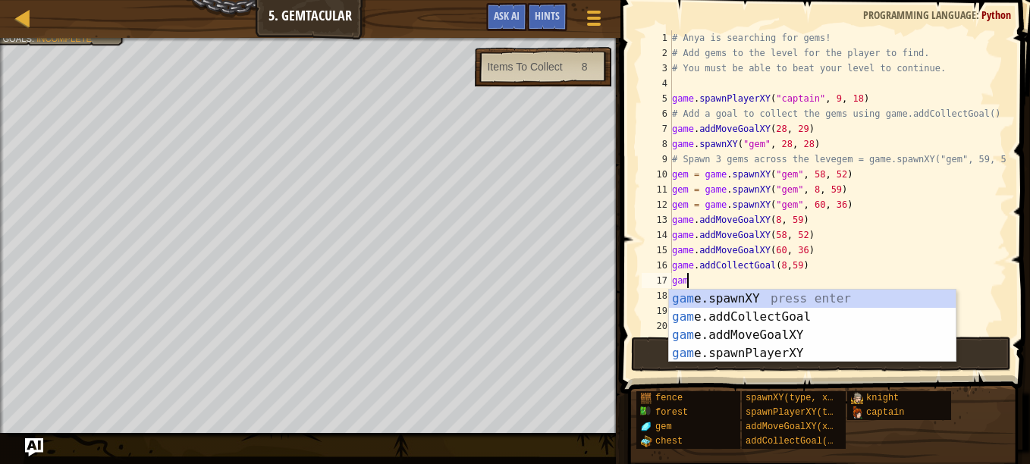
type textarea "g"
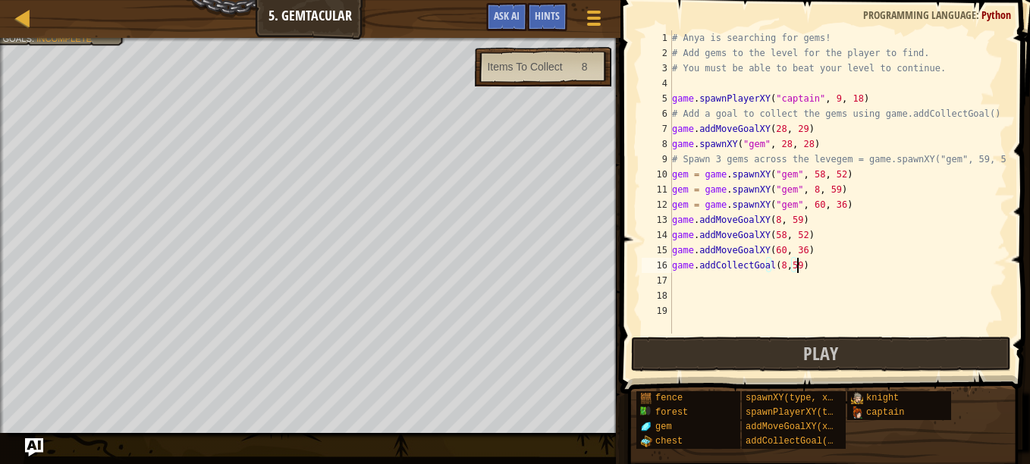
click at [778, 272] on div "# Anya is searching for gems! # Add gems to the level for the player to find. #…" at bounding box center [838, 197] width 338 height 334
click at [794, 266] on div "# Anya is searching for gems! # Add gems to the level for the player to find. #…" at bounding box center [838, 197] width 338 height 334
type textarea "game.addCollectGoal(4)"
click at [775, 371] on button "Play" at bounding box center [821, 354] width 380 height 35
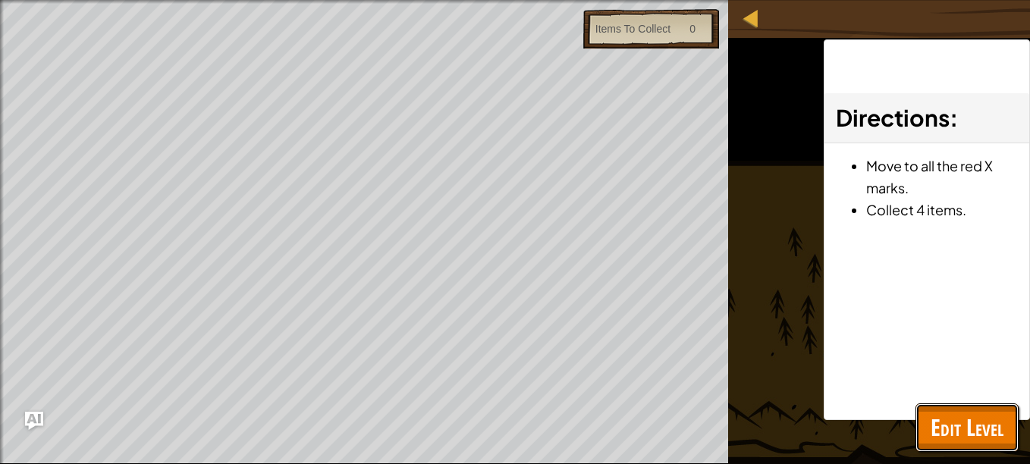
click at [956, 423] on div "Map Game Development 1 5. Gemtacular Game Menu Done Hints Ask AI 1 הההההההההההה…" at bounding box center [515, 232] width 1030 height 464
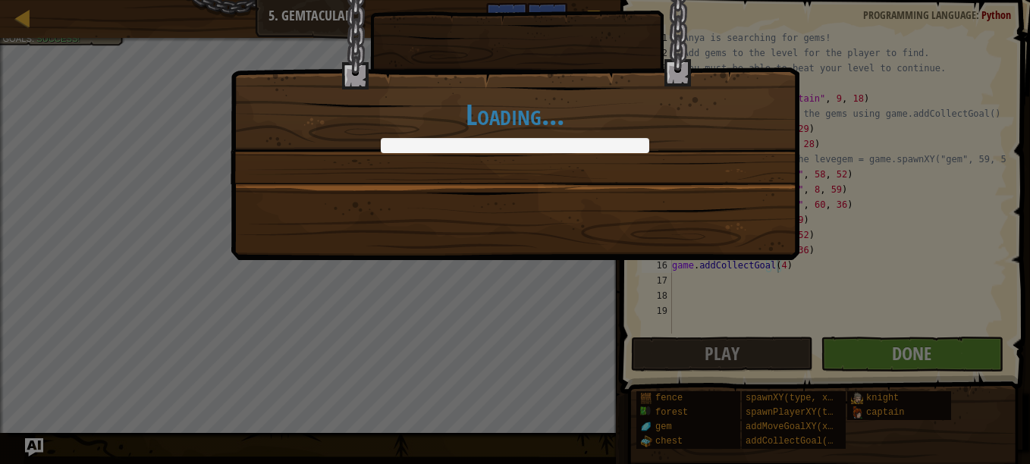
click at [892, 347] on div "Loading..." at bounding box center [515, 232] width 1030 height 464
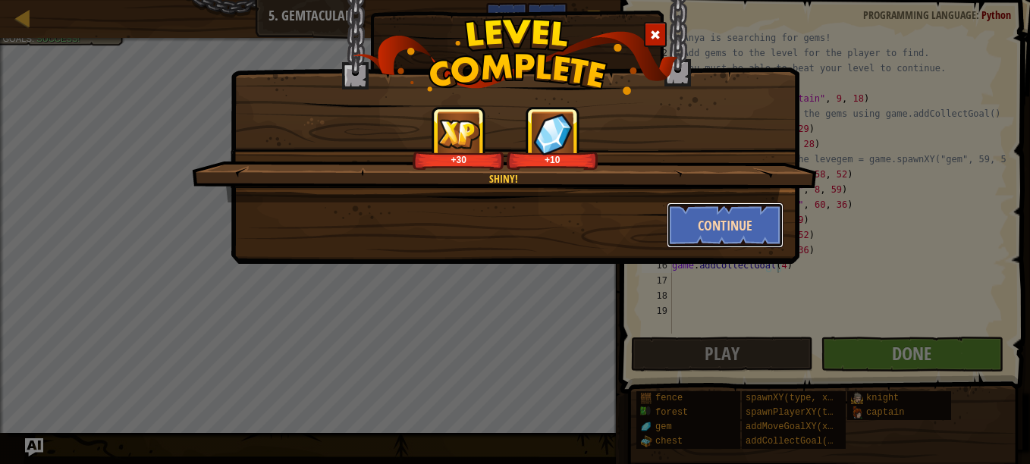
click at [734, 223] on button "Continue" at bounding box center [726, 226] width 118 height 46
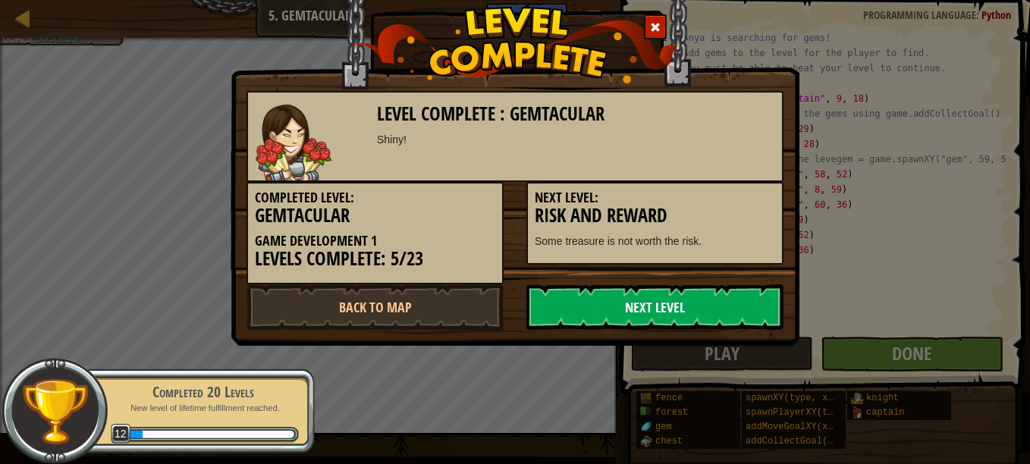
click at [687, 303] on link "Next Level" at bounding box center [655, 308] width 257 height 46
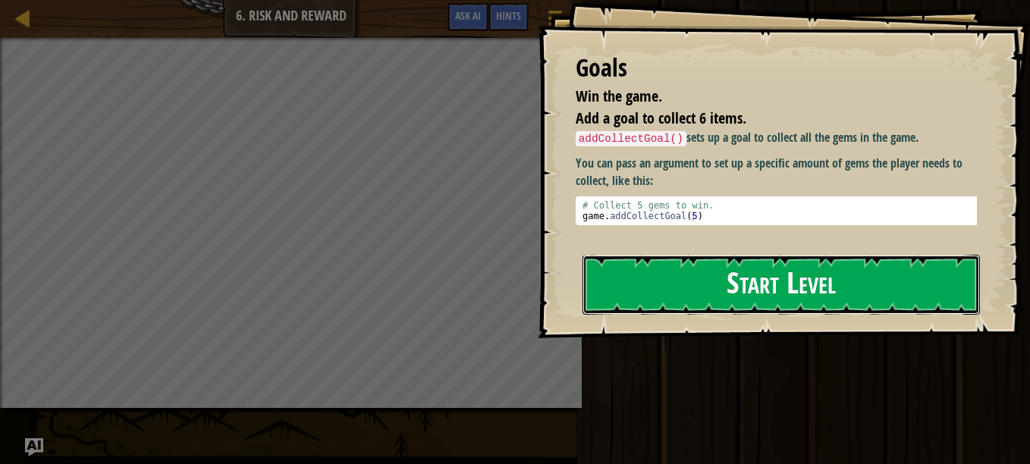
click at [734, 255] on button "Start Level" at bounding box center [782, 285] width 398 height 60
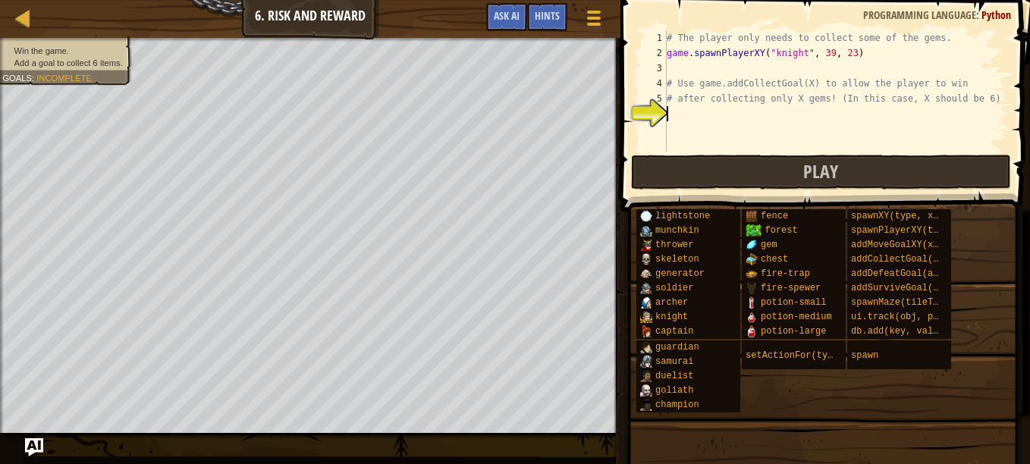
click at [698, 123] on div "# The player only needs to collect some of the gems. game . spawnPlayerXY ( "kn…" at bounding box center [836, 106] width 344 height 152
type textarea "g"
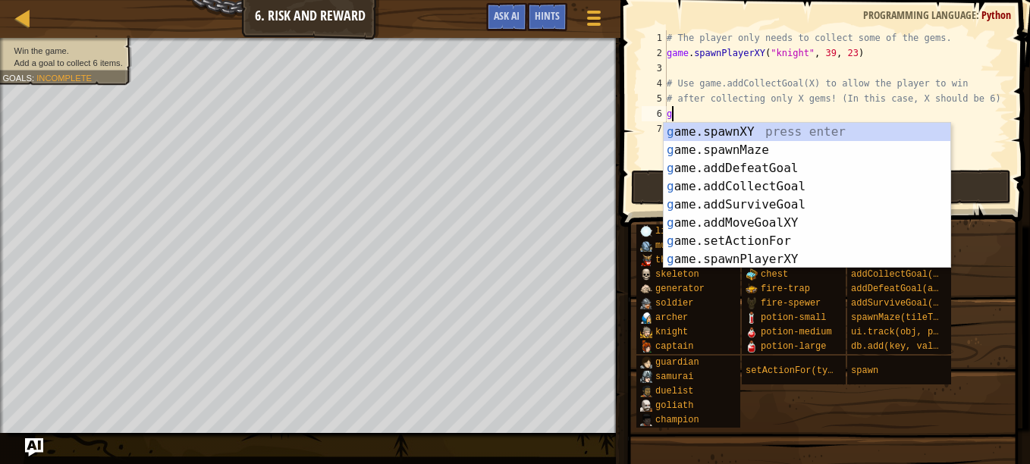
scroll to position [7, 0]
click at [721, 190] on div "g ame.spawnXY press enter g ame.spawnMaze press enter g ame.addDefeatGoal press…" at bounding box center [807, 214] width 287 height 182
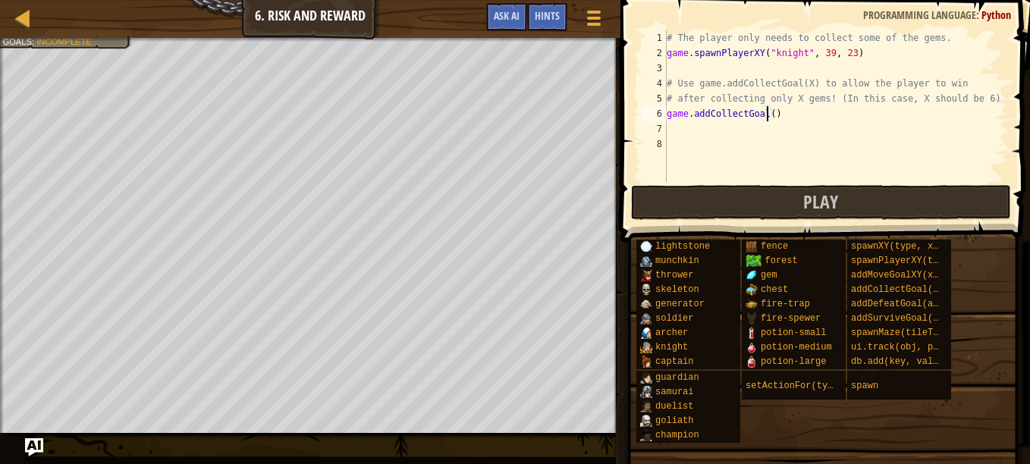
click at [769, 112] on div "# The player only needs to collect some of the gems. game . spawnPlayerXY ( "kn…" at bounding box center [836, 121] width 344 height 182
type textarea "game.addCollectGoal(10)"
click at [687, 124] on div "# The player only needs to collect some of the gems. game . spawnPlayerXY ( "kn…" at bounding box center [836, 121] width 344 height 182
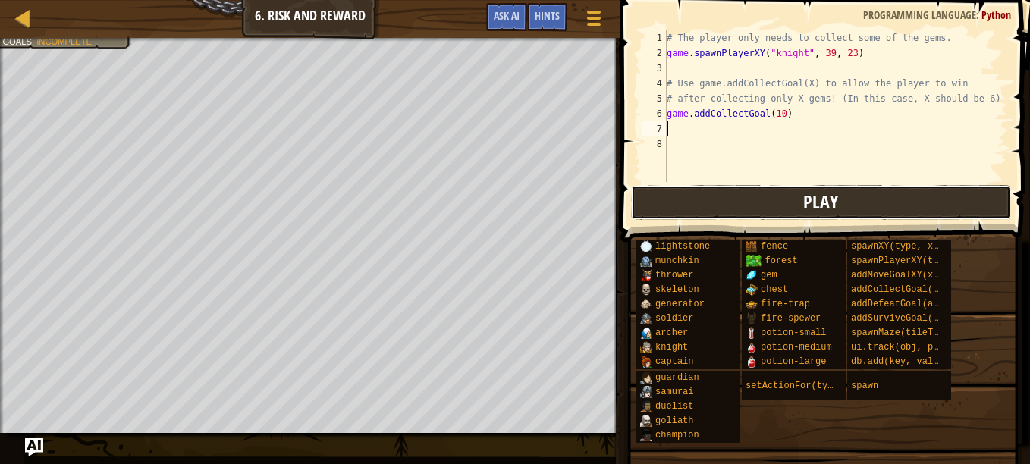
click at [773, 202] on button "Play" at bounding box center [821, 202] width 380 height 35
